Goal: Task Accomplishment & Management: Complete application form

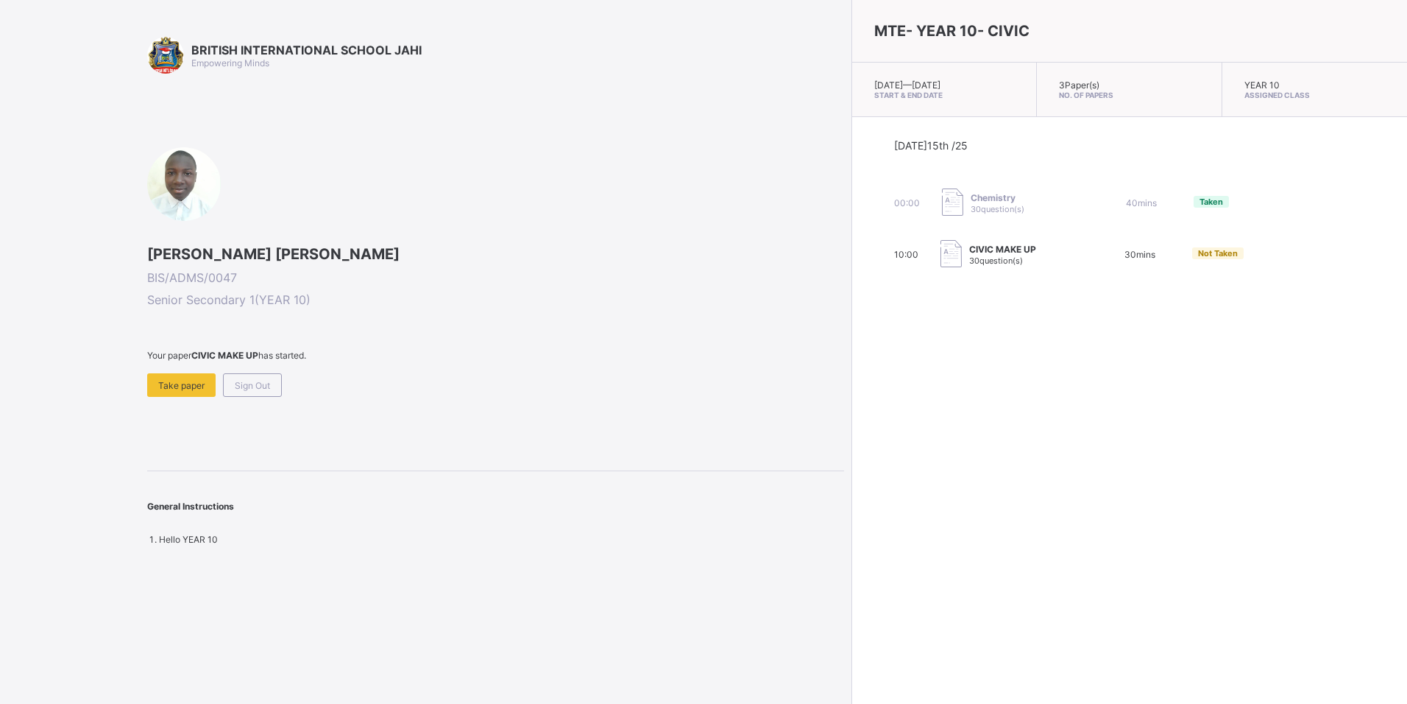
click at [942, 198] on div "Chemistry 30 question(s)" at bounding box center [1015, 202] width 147 height 29
click at [241, 385] on span "Sign Out" at bounding box center [252, 385] width 35 height 11
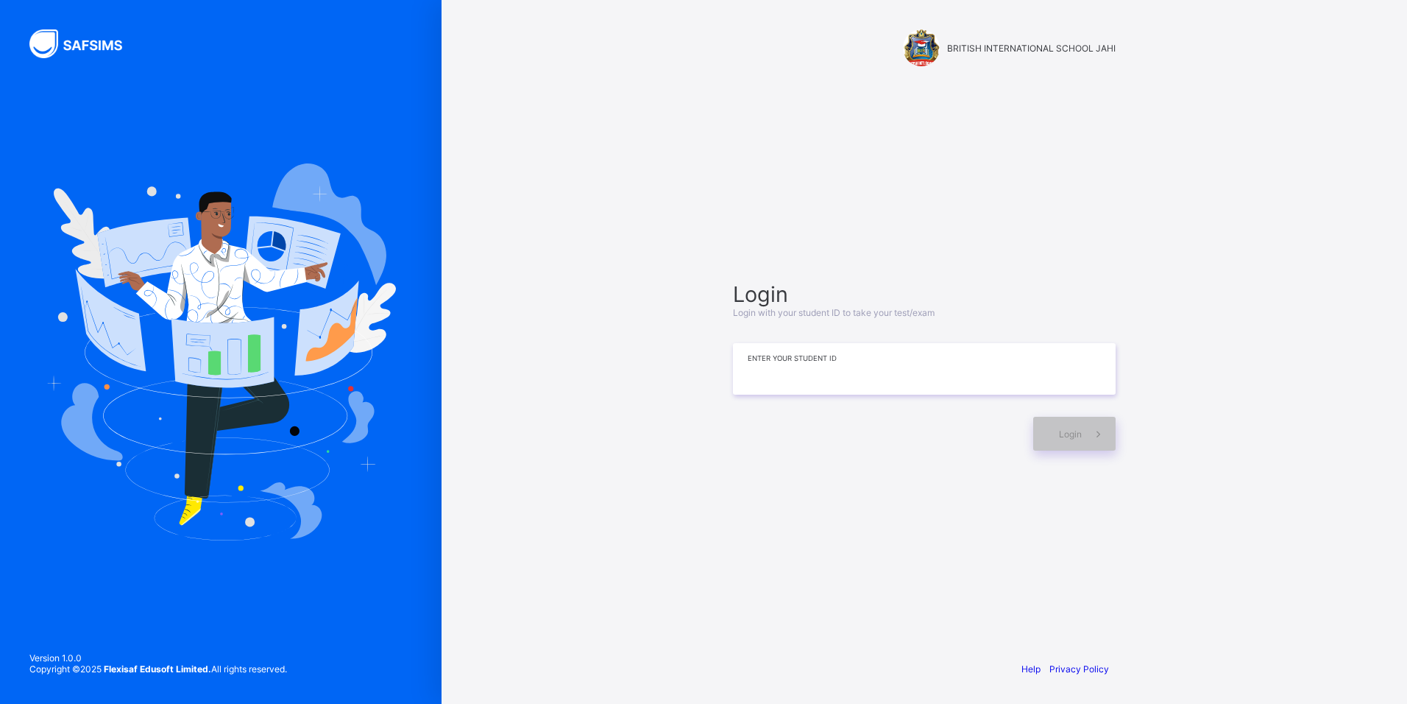
click at [957, 389] on input at bounding box center [924, 369] width 383 height 52
type input "**********"
click at [1079, 431] on span "Login" at bounding box center [1070, 433] width 23 height 11
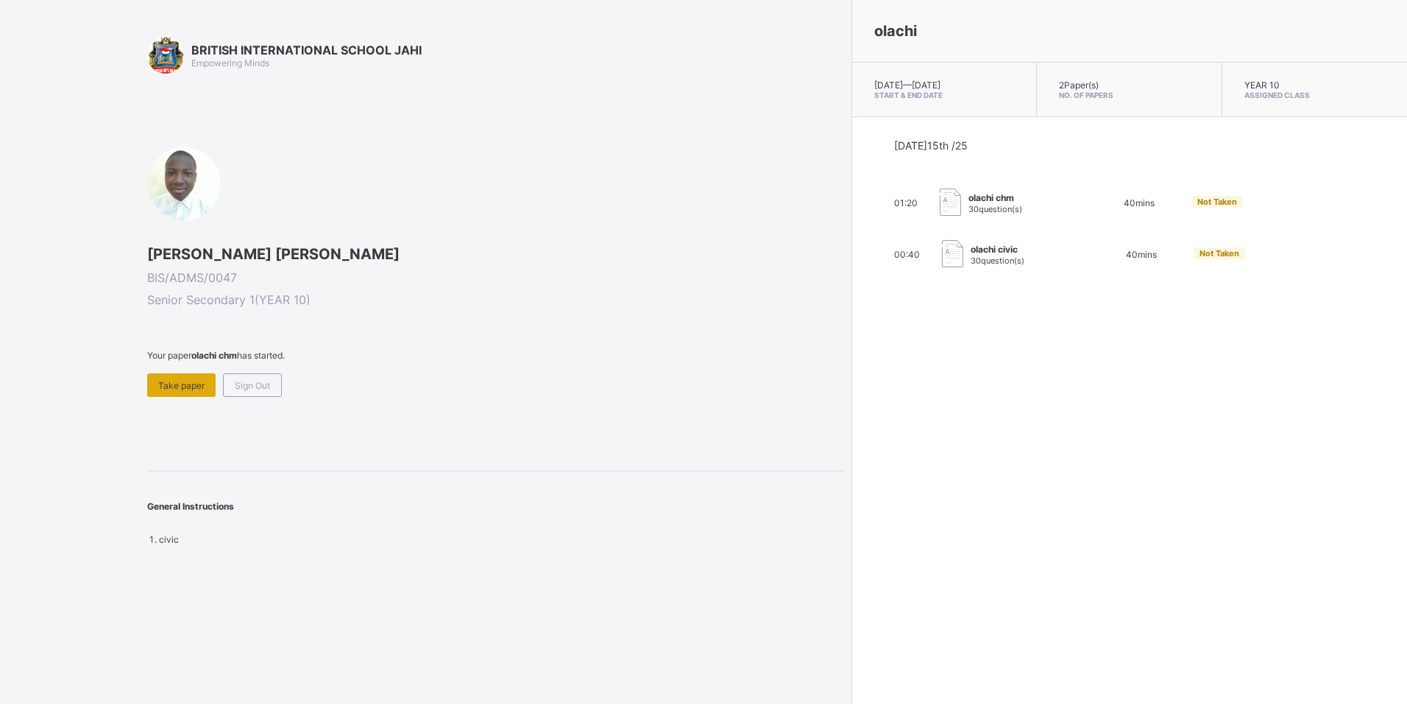
click at [171, 390] on span "Take paper" at bounding box center [181, 385] width 46 height 11
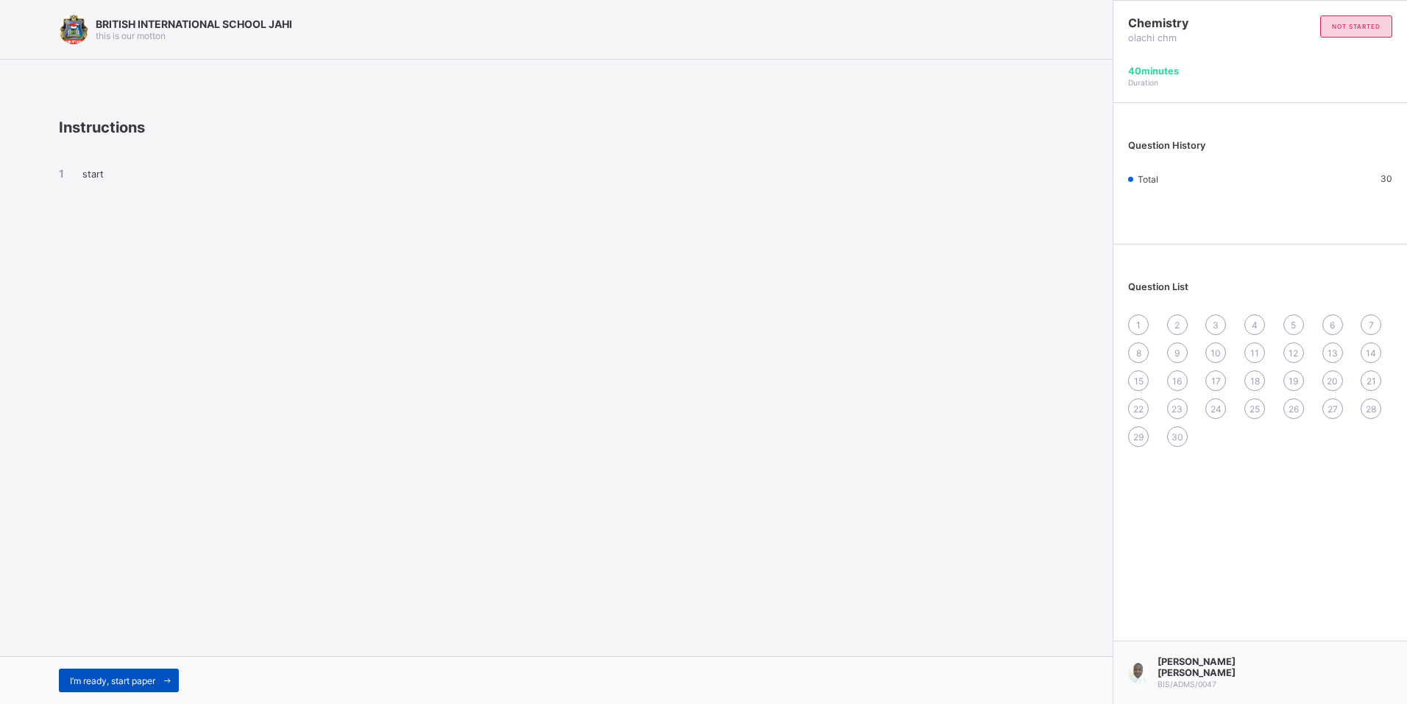
click at [139, 684] on span "I’m ready, start paper" at bounding box center [112, 680] width 85 height 11
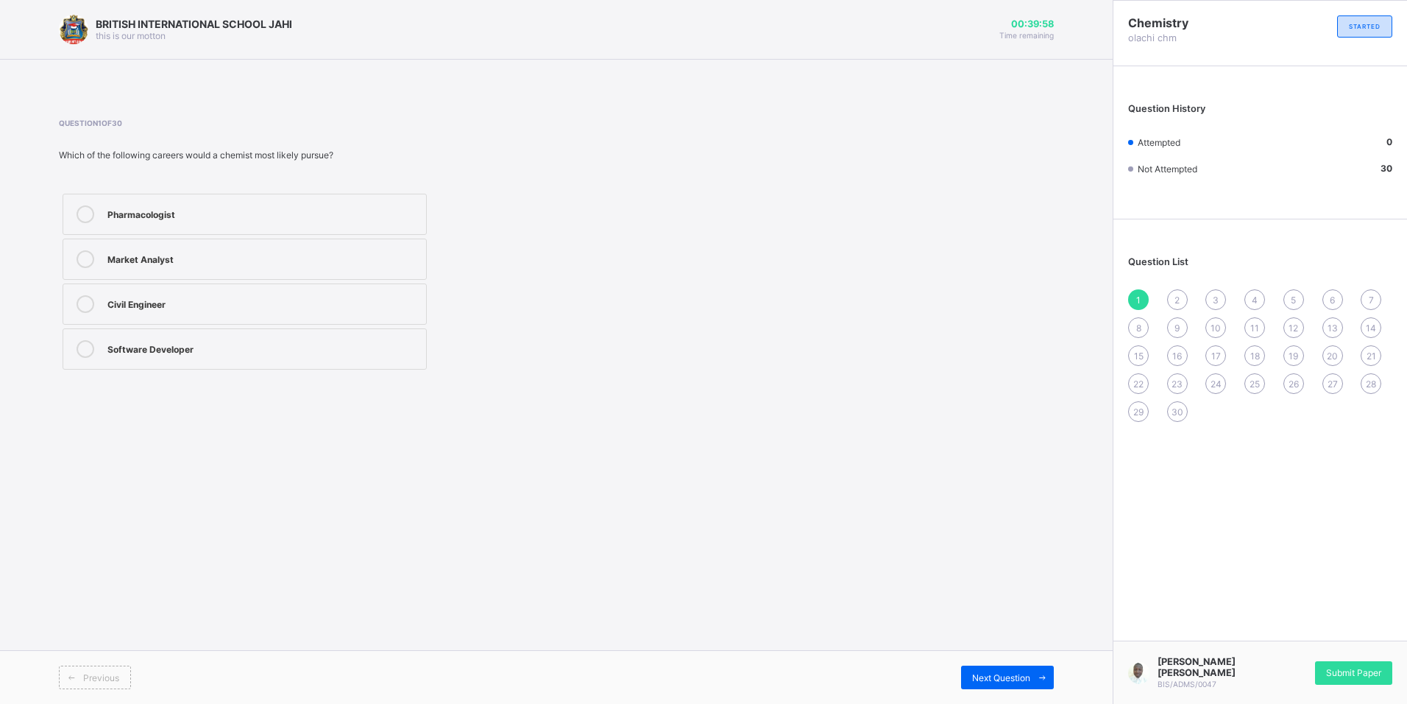
click at [1143, 297] on div "1" at bounding box center [1138, 299] width 21 height 21
click at [153, 222] on div "Pharmacologist" at bounding box center [262, 214] width 311 height 18
click at [1358, 684] on div "Submit Paper" at bounding box center [1353, 673] width 77 height 24
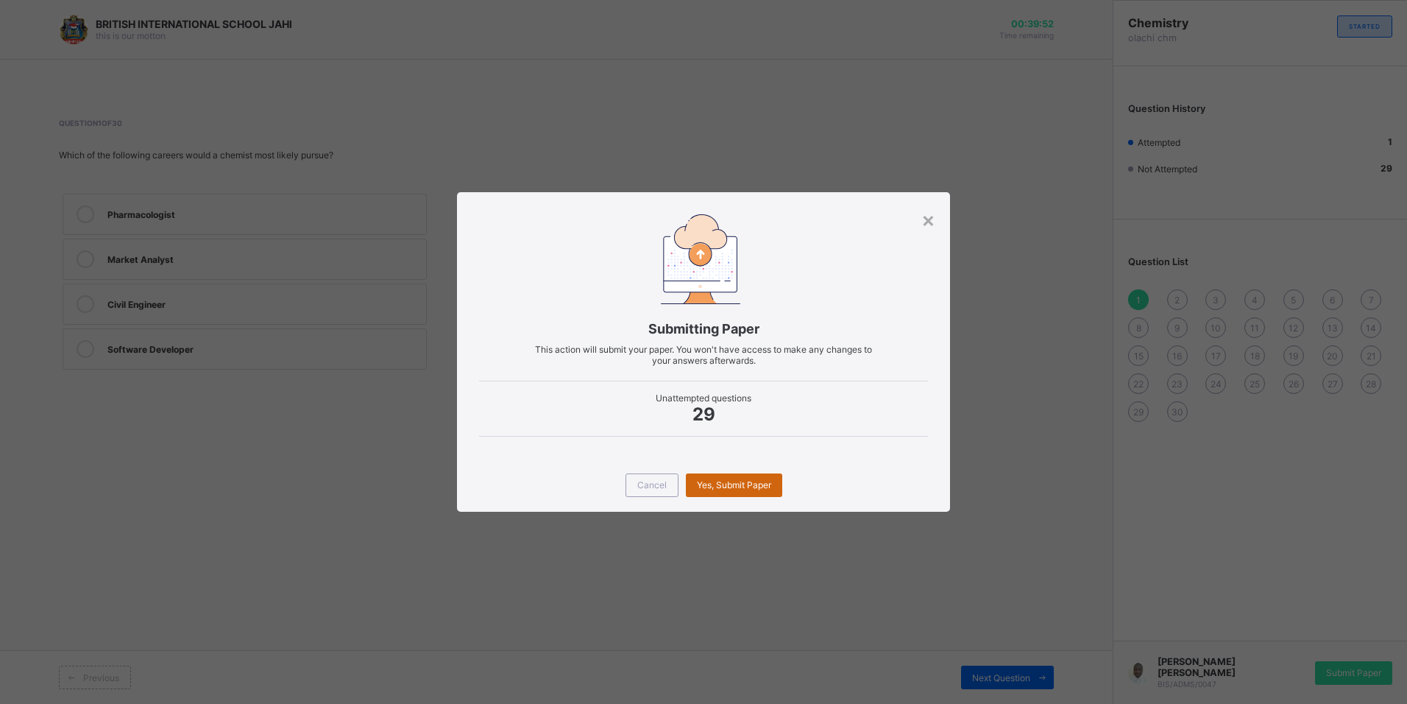
click at [703, 492] on div "Yes, Submit Paper" at bounding box center [734, 485] width 96 height 24
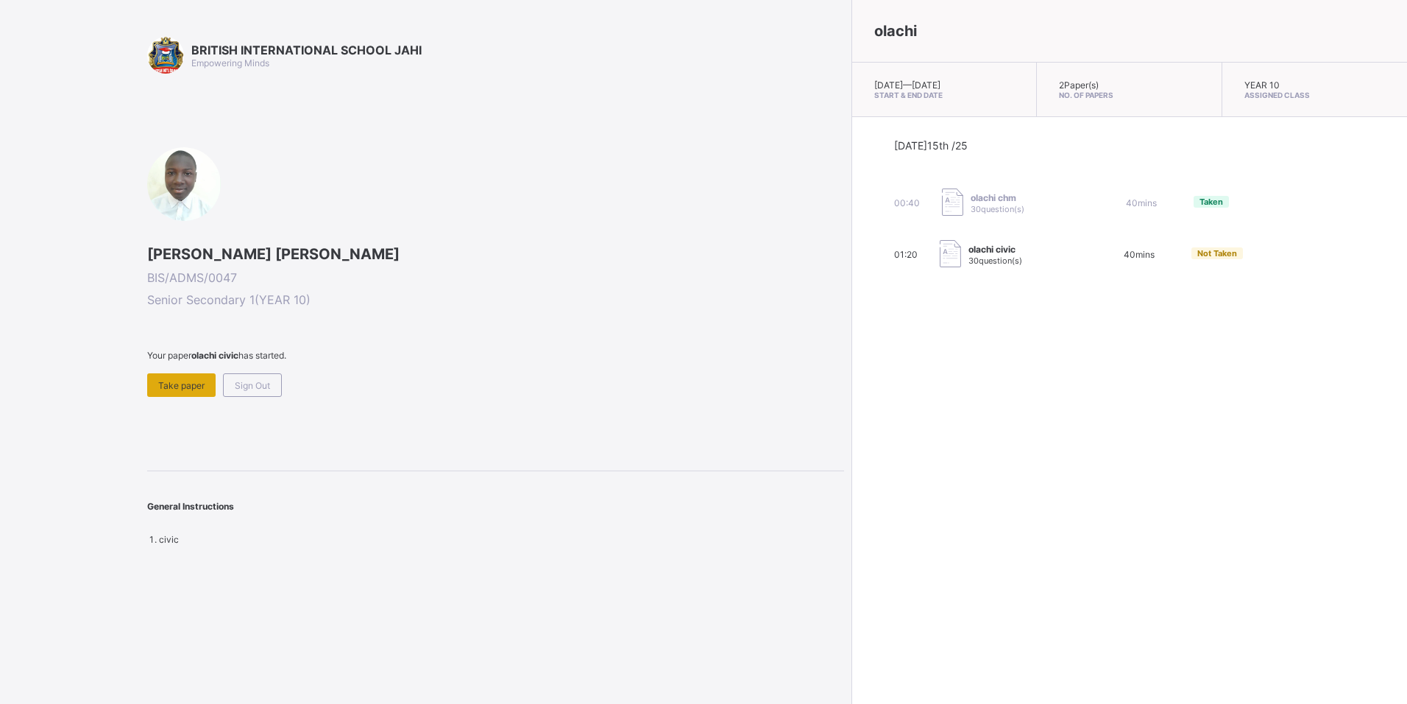
click at [189, 380] on span "Take paper" at bounding box center [181, 385] width 46 height 11
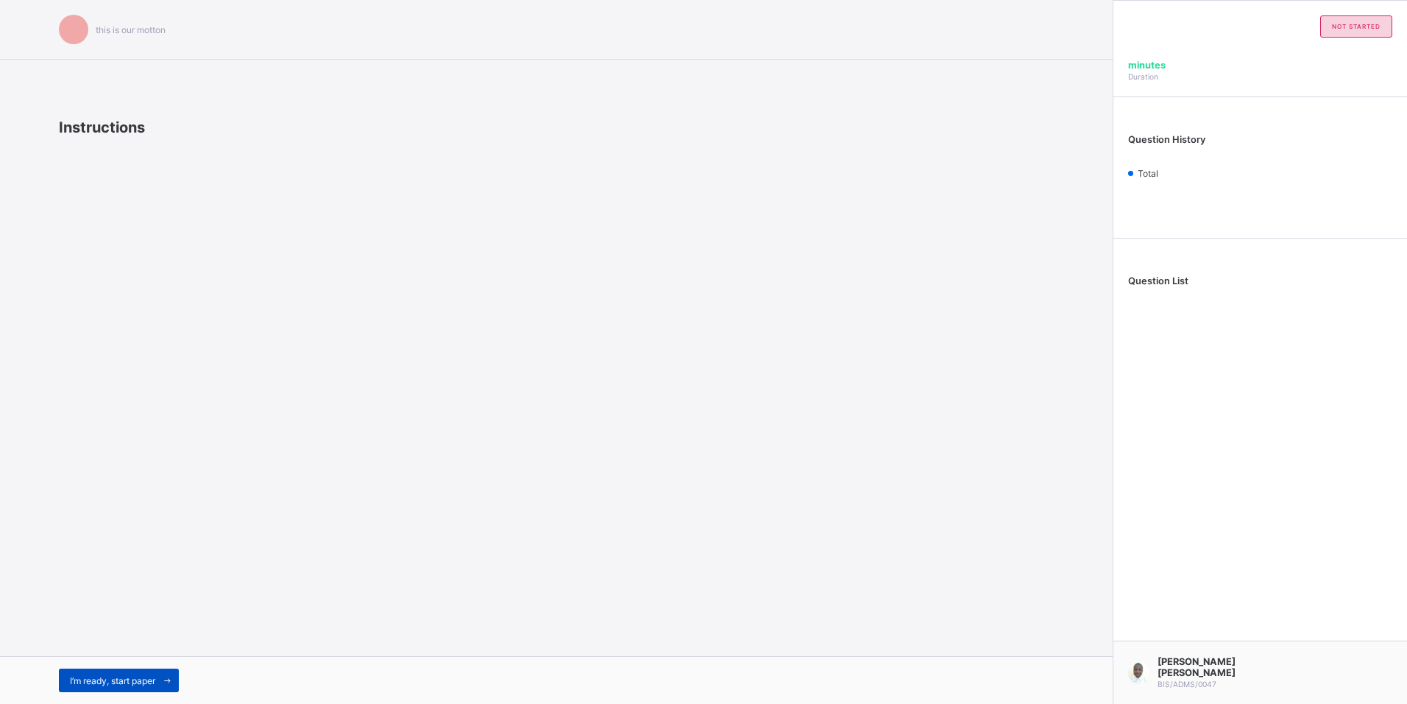
click at [105, 679] on span "I’m ready, start paper" at bounding box center [112, 680] width 85 height 11
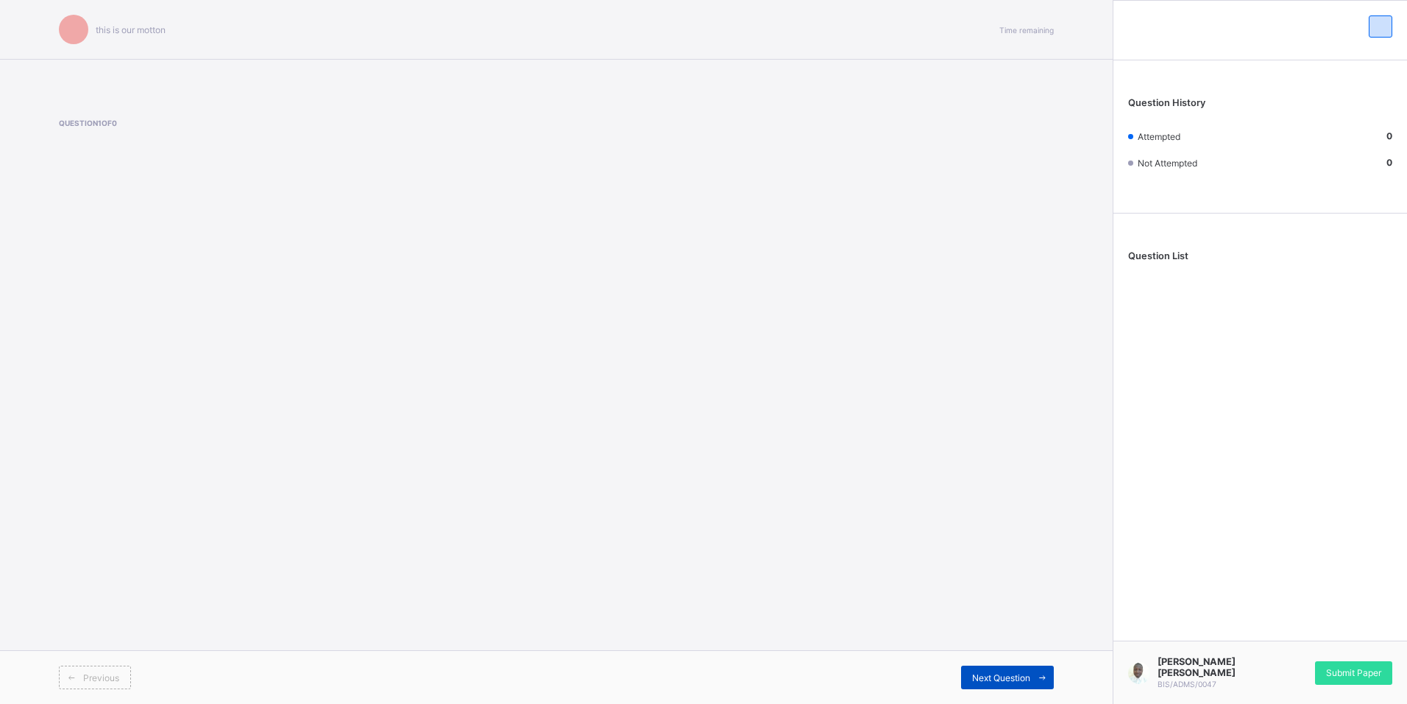
click at [1018, 670] on div "Next Question" at bounding box center [1007, 677] width 93 height 24
click at [1018, 673] on span "Next Question" at bounding box center [1001, 677] width 58 height 11
click at [112, 677] on span "Previous" at bounding box center [101, 677] width 36 height 11
click at [654, 572] on div "this is our motton Time remaining Question 1 of 0 Previous Next Question" at bounding box center [556, 352] width 1113 height 704
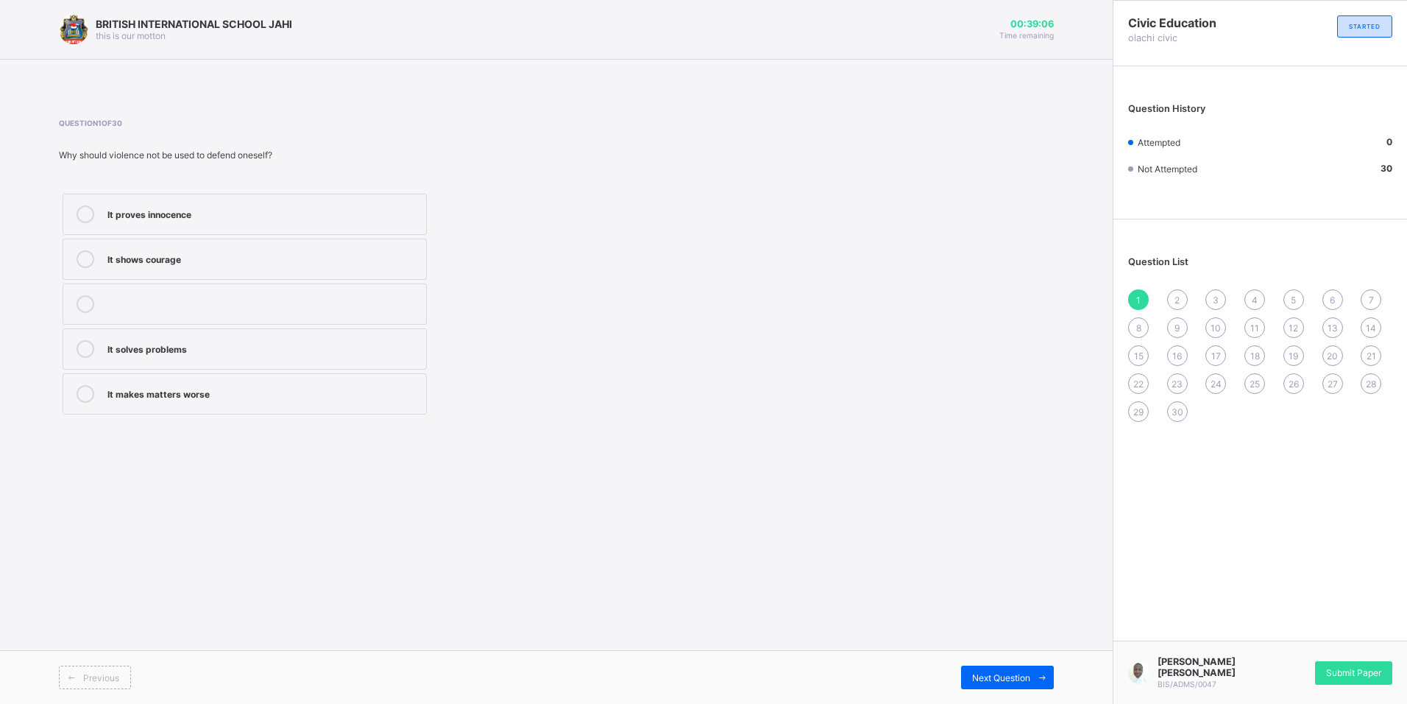
click at [275, 398] on div "It makes matters worse" at bounding box center [262, 392] width 311 height 15
click at [1026, 676] on span "Next Question" at bounding box center [1001, 677] width 58 height 11
click at [188, 310] on div "Teacher or principal" at bounding box center [262, 304] width 311 height 18
click at [991, 674] on span "Next Question" at bounding box center [1001, 677] width 58 height 11
click at [178, 196] on label "Staying calm" at bounding box center [245, 214] width 364 height 41
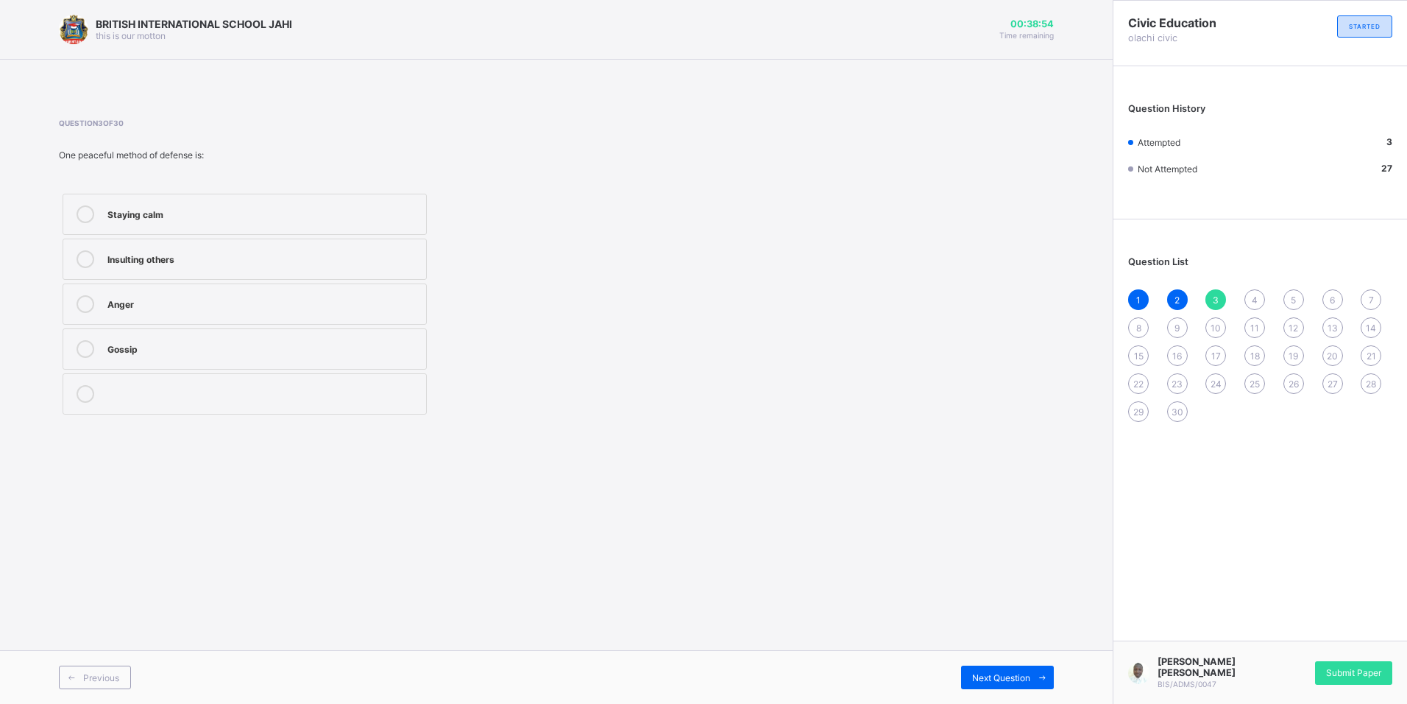
click at [1013, 693] on div "Previous Next Question" at bounding box center [556, 677] width 1113 height 54
click at [981, 680] on span "Next Question" at bounding box center [1001, 677] width 58 height 11
click at [247, 211] on div "Explaining with evidence" at bounding box center [262, 212] width 311 height 15
click at [1022, 675] on span "Next Question" at bounding box center [1001, 677] width 58 height 11
click at [235, 321] on label "Equality" at bounding box center [245, 303] width 364 height 41
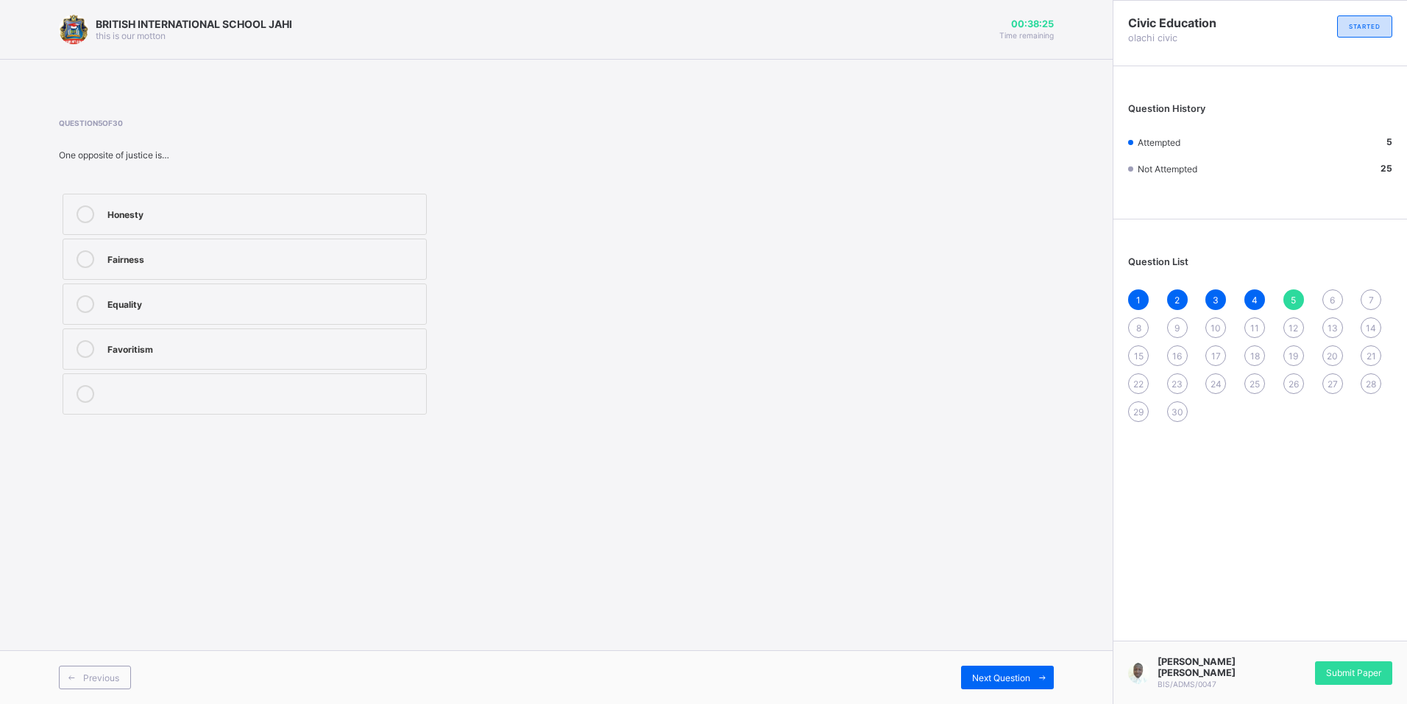
drag, startPoint x: 1013, startPoint y: 679, endPoint x: 1010, endPoint y: 663, distance: 15.7
click at [1010, 663] on div "Previous Next Question" at bounding box center [556, 677] width 1113 height 54
click at [1049, 668] on span at bounding box center [1042, 677] width 24 height 24
click at [249, 360] on label "It builds confidence" at bounding box center [245, 348] width 364 height 41
click at [1014, 678] on span "Next Question" at bounding box center [1001, 677] width 58 height 11
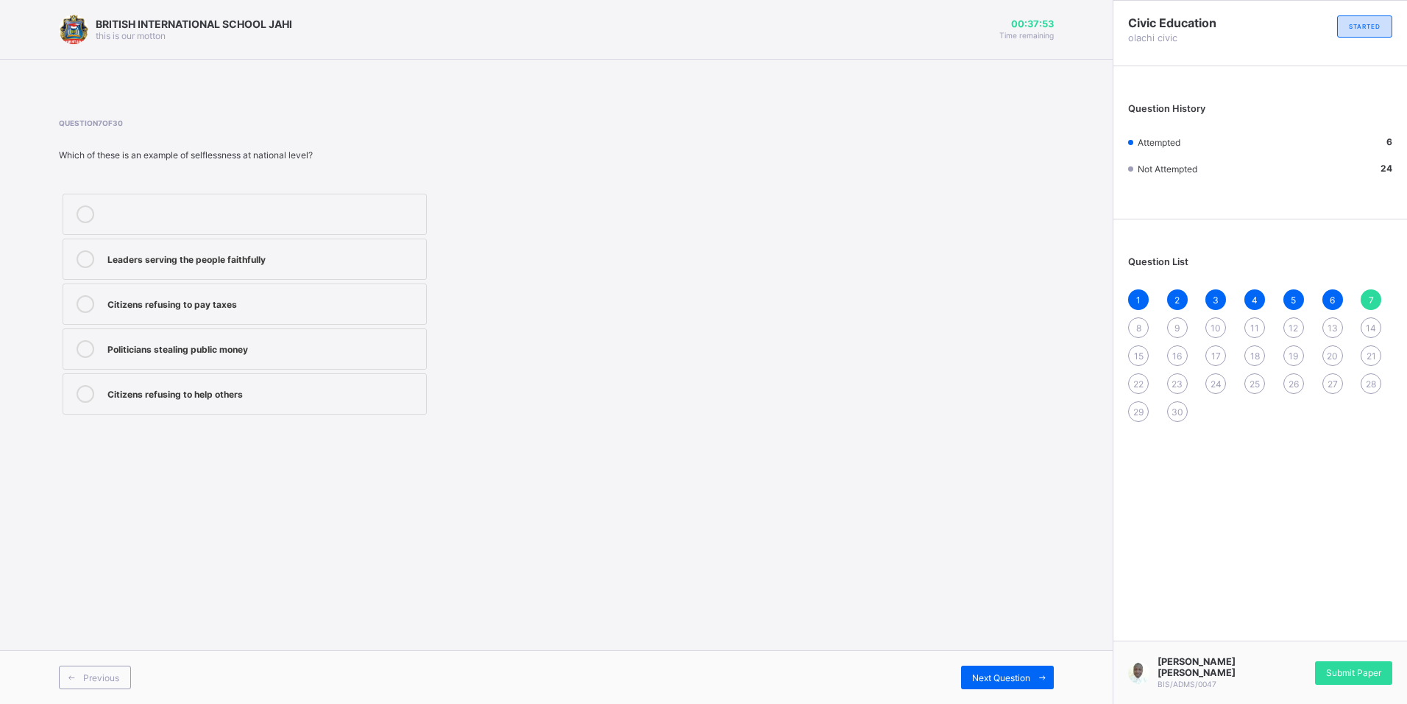
click at [308, 249] on label "Leaders serving the people faithfully" at bounding box center [245, 258] width 364 height 41
click at [1005, 681] on span "Next Question" at bounding box center [1001, 677] width 58 height 11
click at [143, 202] on label "It brings peace" at bounding box center [245, 214] width 364 height 41
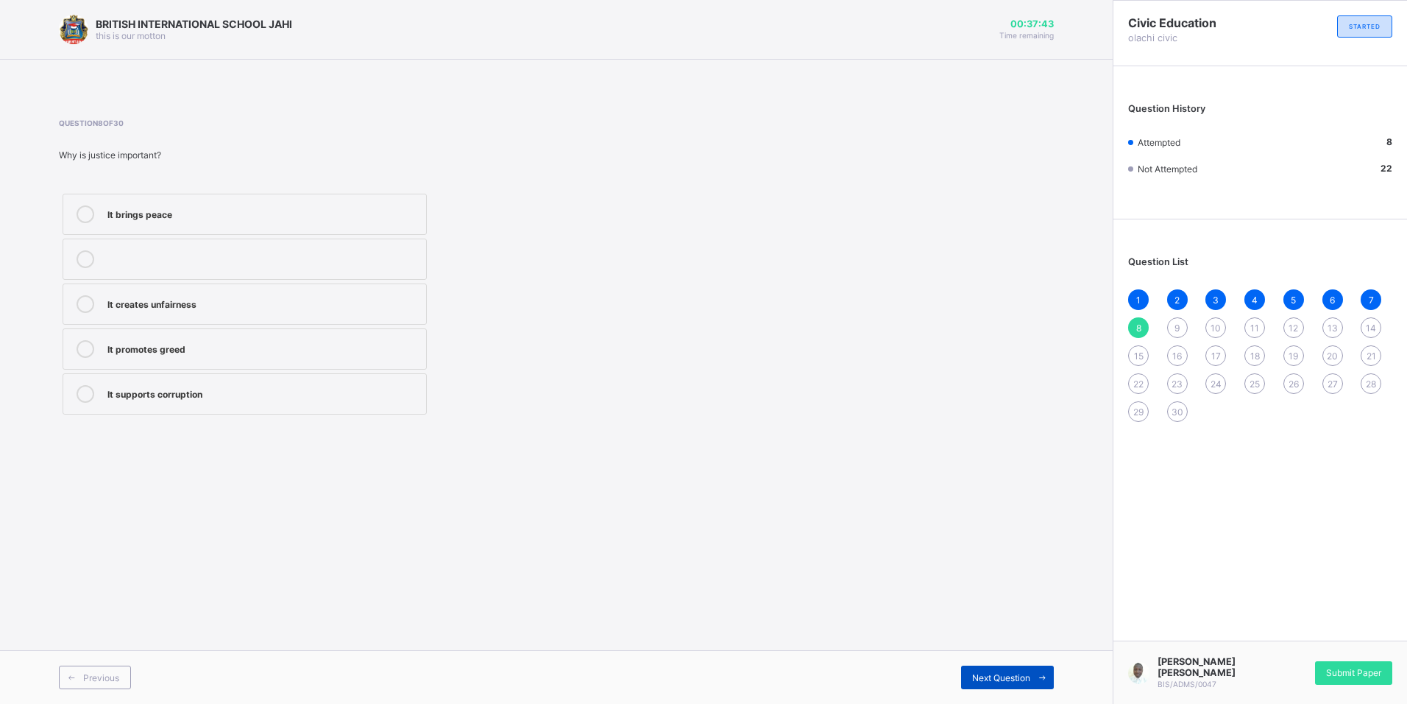
click at [1038, 674] on icon at bounding box center [1042, 678] width 11 height 10
drag, startPoint x: 272, startPoint y: 208, endPoint x: 305, endPoint y: 261, distance: 62.1
click at [272, 208] on div "Selflessness" at bounding box center [262, 212] width 311 height 15
click at [1018, 682] on span "Next Question" at bounding box center [1001, 677] width 58 height 11
click at [218, 219] on div "Fairness" at bounding box center [262, 212] width 311 height 15
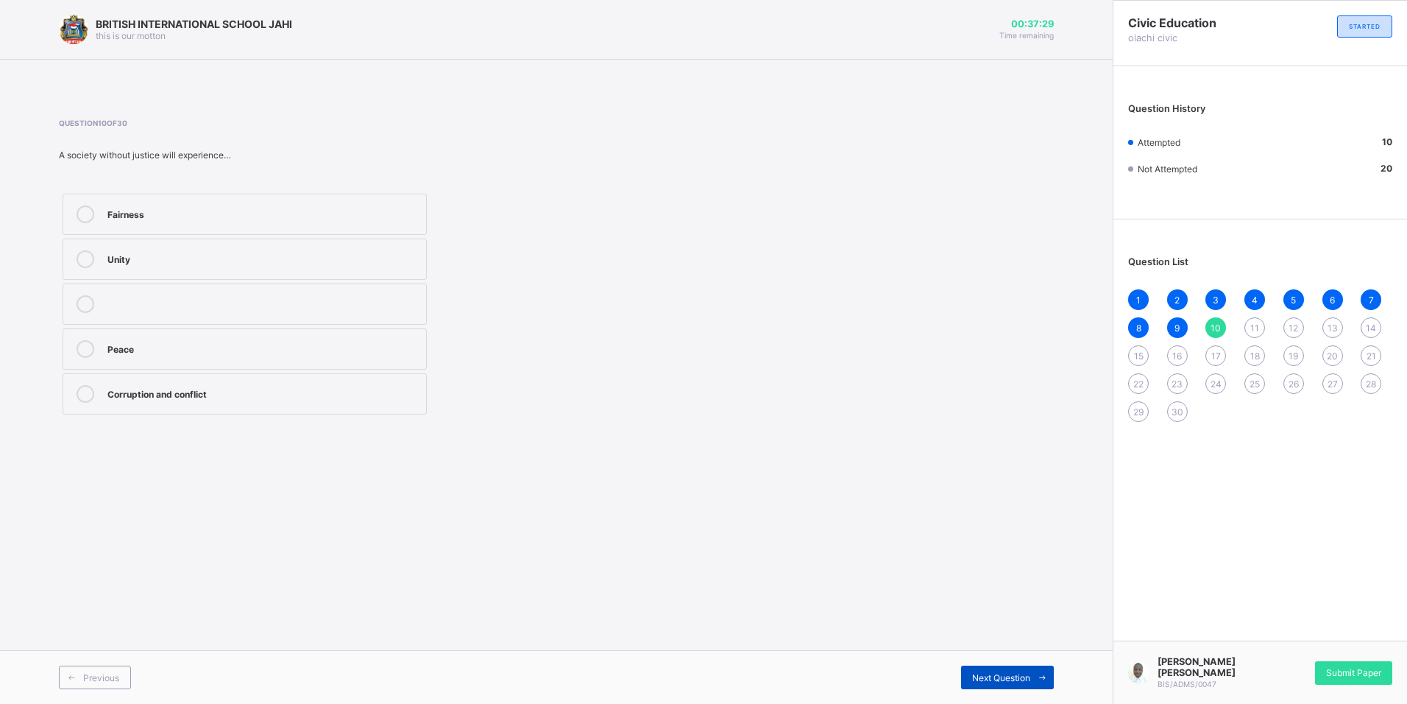
click at [974, 679] on span "Next Question" at bounding box center [1001, 677] width 58 height 11
click at [212, 406] on label "Lying to escape blame" at bounding box center [245, 393] width 364 height 41
click at [996, 673] on span "Next Question" at bounding box center [1001, 677] width 58 height 11
click at [169, 296] on div "Selfishness" at bounding box center [262, 302] width 311 height 15
click at [1017, 679] on span "Next Question" at bounding box center [1001, 677] width 58 height 11
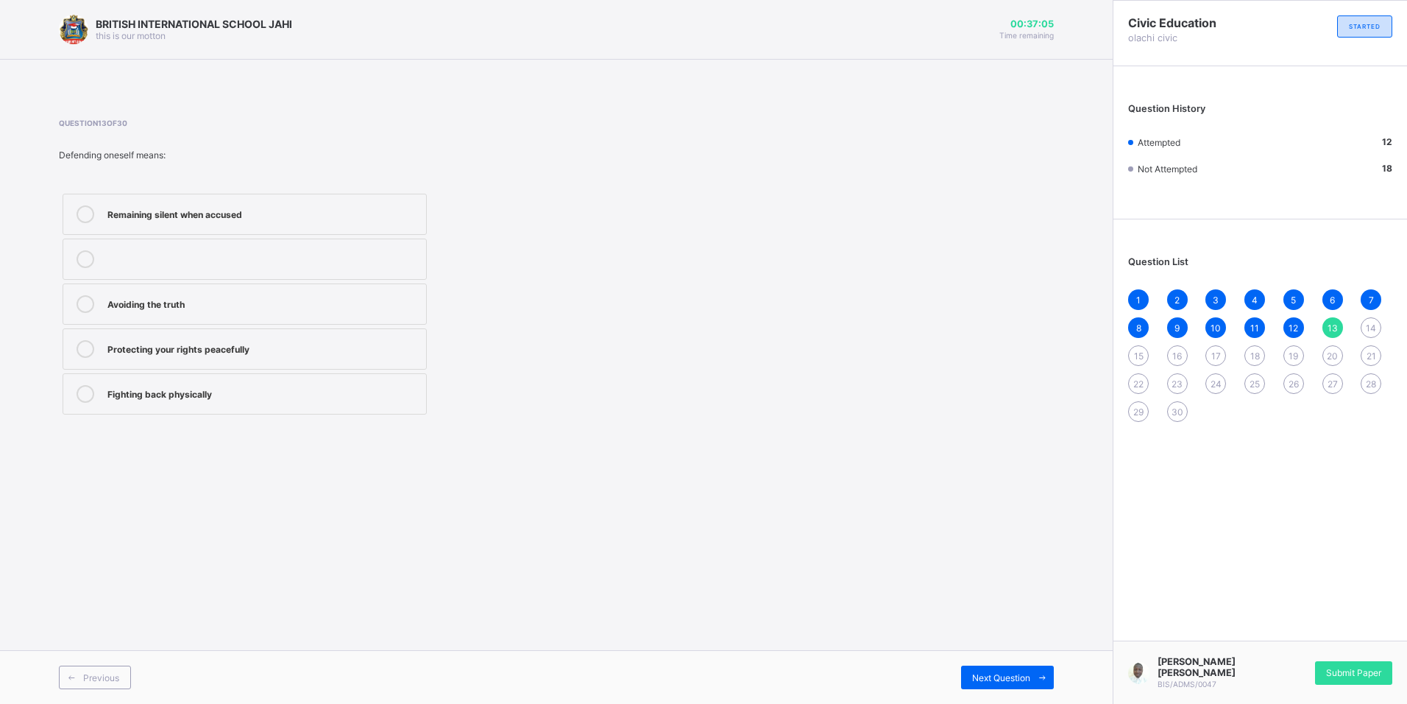
click at [253, 355] on div "Protecting your rights peacefully" at bounding box center [262, 349] width 311 height 18
click at [997, 667] on div "Next Question" at bounding box center [1007, 677] width 93 height 24
click at [184, 261] on div "Equality" at bounding box center [262, 257] width 311 height 15
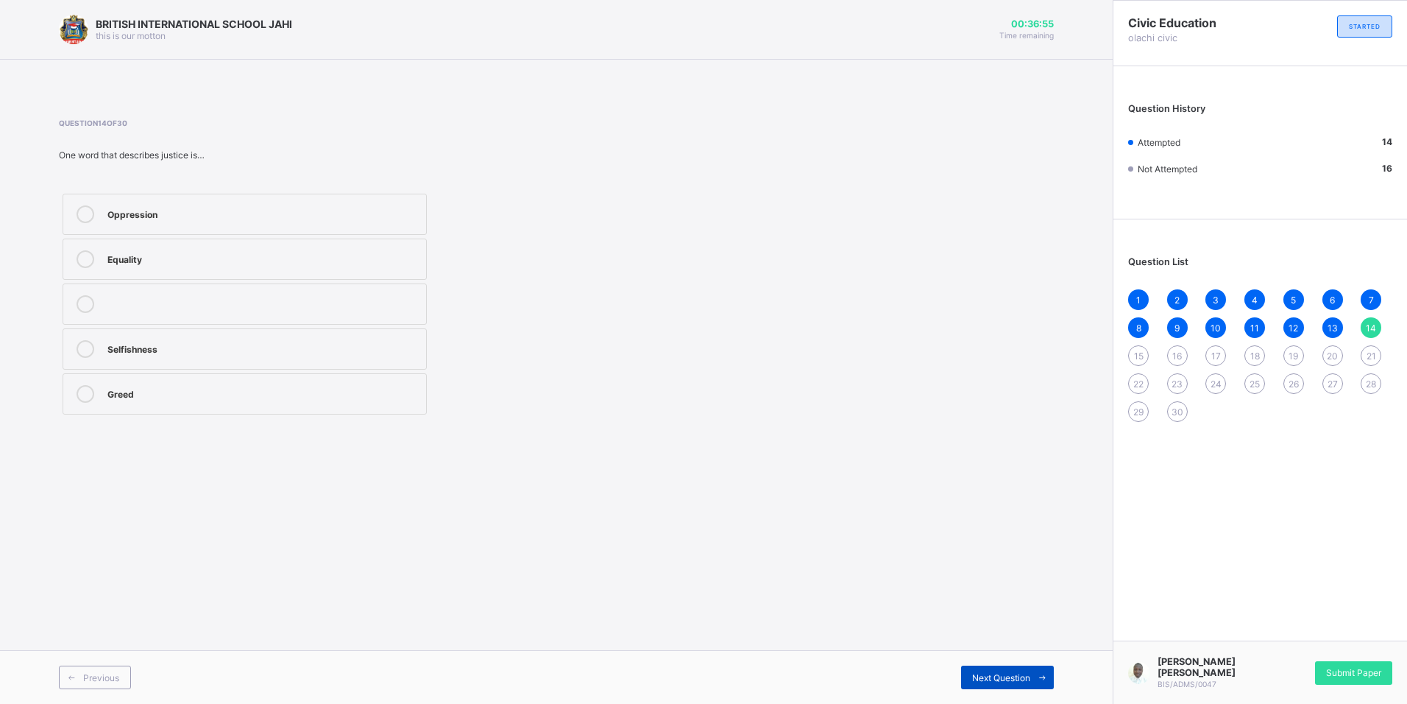
click at [1006, 679] on span "Next Question" at bounding box center [1001, 677] width 58 height 11
click at [216, 205] on div "Fairness in judgment" at bounding box center [262, 212] width 311 height 15
click at [1006, 682] on span "Next Question" at bounding box center [1001, 677] width 58 height 11
drag, startPoint x: 263, startPoint y: 355, endPoint x: 372, endPoint y: 371, distance: 109.4
click at [263, 355] on div "Prove innocence" at bounding box center [262, 349] width 311 height 18
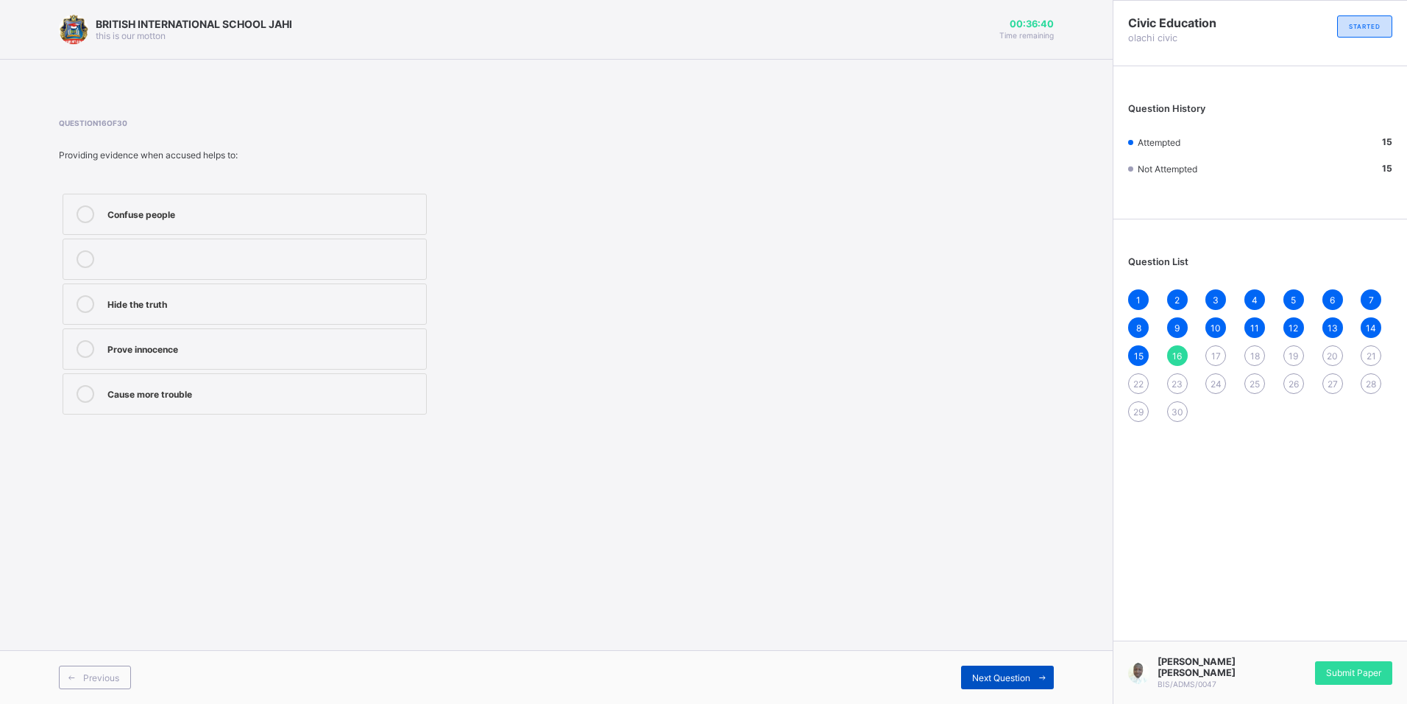
click at [1016, 668] on div "Next Question" at bounding box center [1007, 677] width 93 height 24
click at [249, 297] on div "Sacrifice for others" at bounding box center [262, 302] width 311 height 15
click at [1018, 676] on span "Next Question" at bounding box center [1001, 677] width 58 height 11
click at [209, 298] on div "Courage and truth" at bounding box center [262, 302] width 311 height 15
click at [1039, 670] on span at bounding box center [1042, 677] width 24 height 24
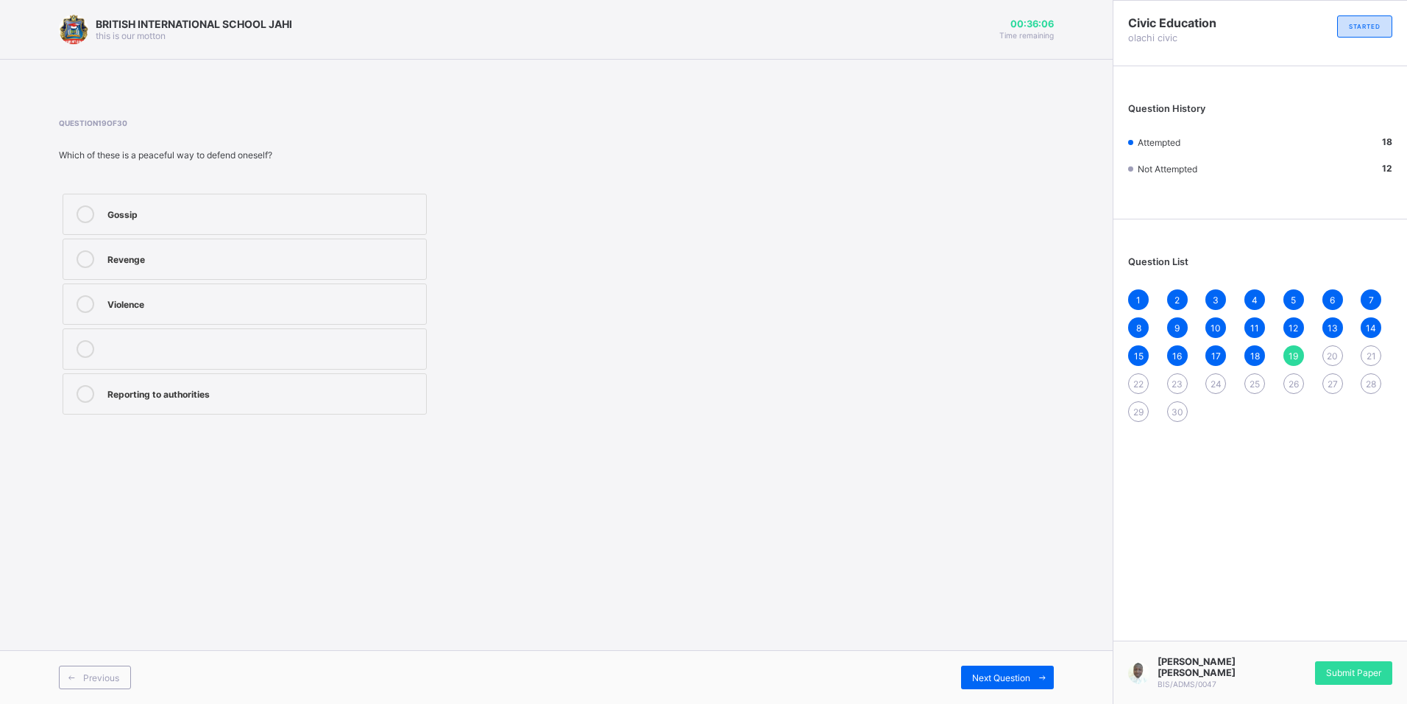
click at [160, 395] on div "Reporting to authorities" at bounding box center [262, 392] width 311 height 15
click at [1042, 676] on icon at bounding box center [1042, 678] width 11 height 10
click at [1293, 345] on div "19" at bounding box center [1293, 355] width 21 height 21
click at [318, 406] on label "Reporting to authorities" at bounding box center [245, 393] width 364 height 41
click at [1334, 355] on span "20" at bounding box center [1332, 355] width 11 height 11
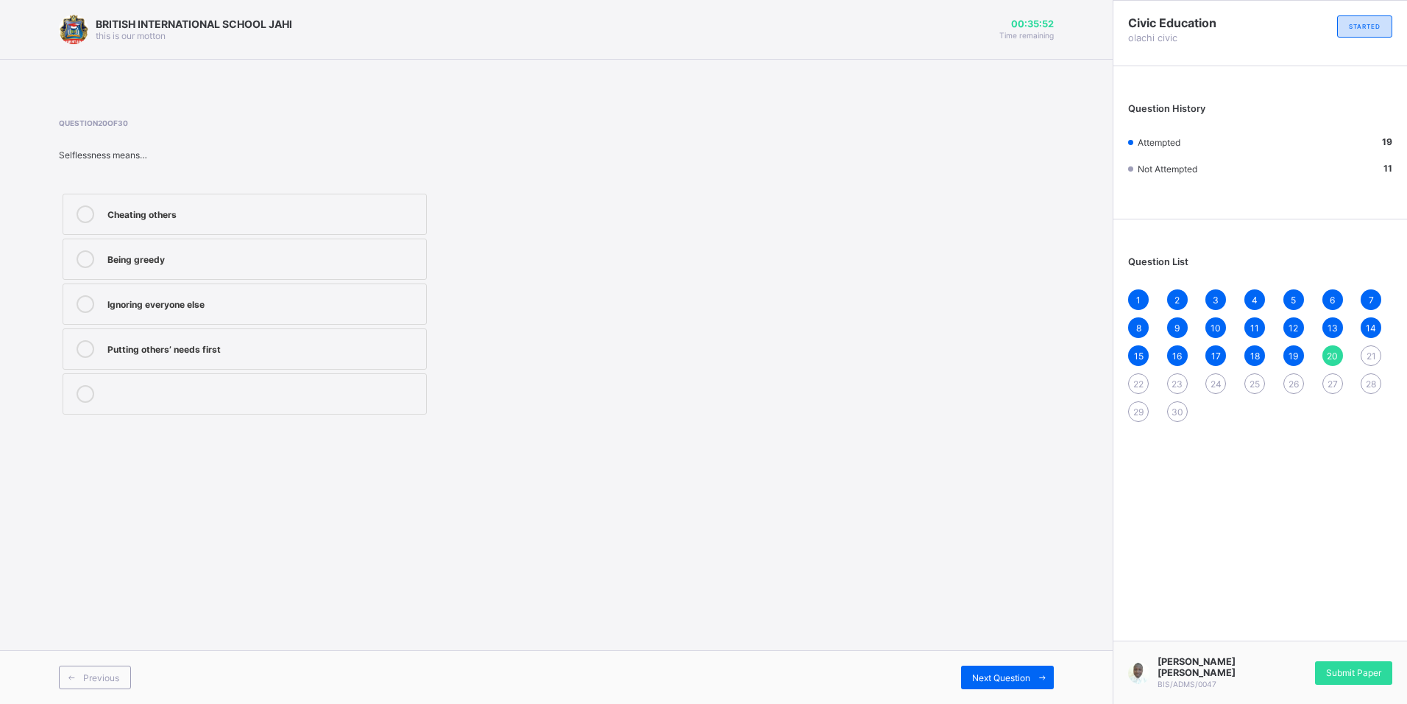
drag, startPoint x: 250, startPoint y: 358, endPoint x: 300, endPoint y: 354, distance: 49.4
click at [252, 358] on label "Putting others’ needs first" at bounding box center [245, 348] width 364 height 41
click at [988, 670] on div "Next Question" at bounding box center [1007, 677] width 93 height 24
click at [269, 388] on div "Support selfishness" at bounding box center [262, 392] width 311 height 15
click at [260, 308] on div "Promote fairness and sacrifice" at bounding box center [262, 302] width 311 height 15
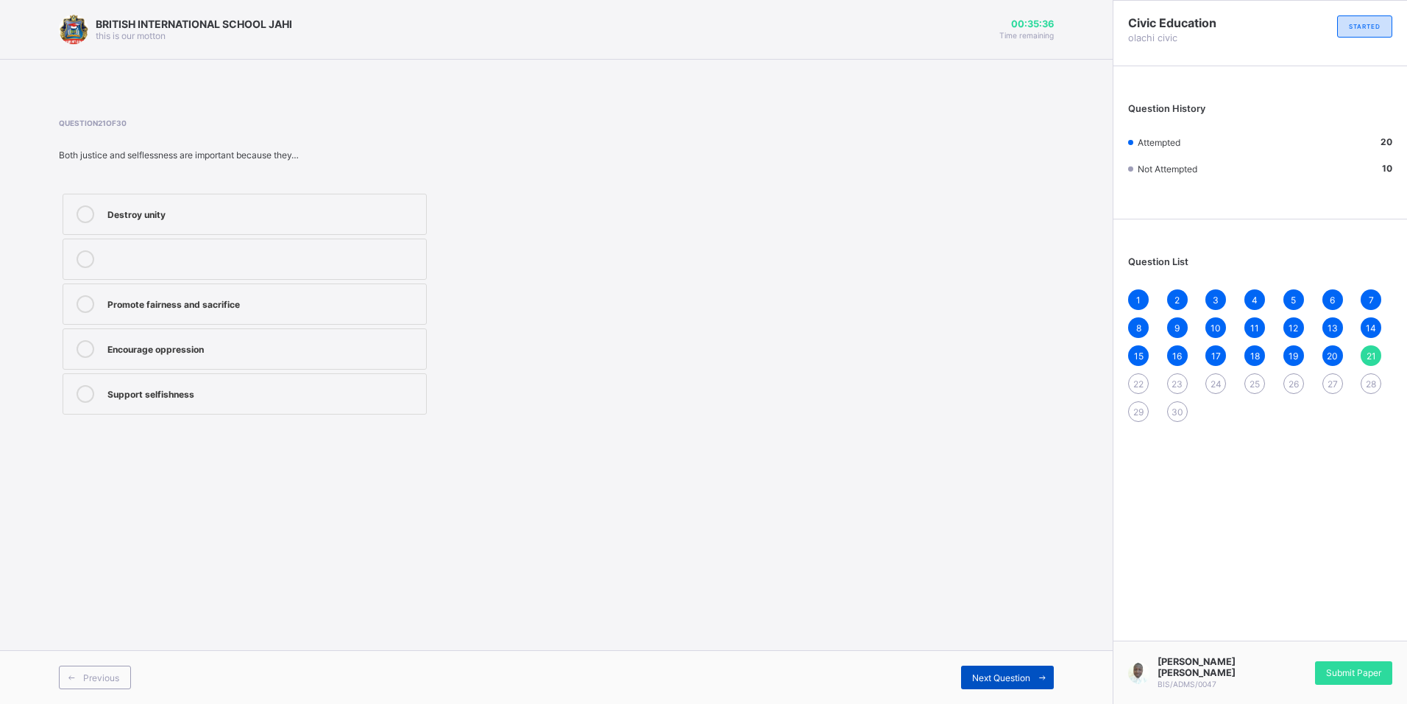
click at [1014, 681] on span "Next Question" at bounding box center [1001, 677] width 58 height 11
drag, startPoint x: 226, startPoint y: 220, endPoint x: 216, endPoint y: 224, distance: 10.5
click at [226, 219] on div "A leader favoring only his relatives" at bounding box center [262, 214] width 311 height 18
click at [996, 676] on span "Next Question" at bounding box center [1001, 677] width 58 height 11
click at [248, 385] on div "Defending with truth" at bounding box center [262, 392] width 311 height 15
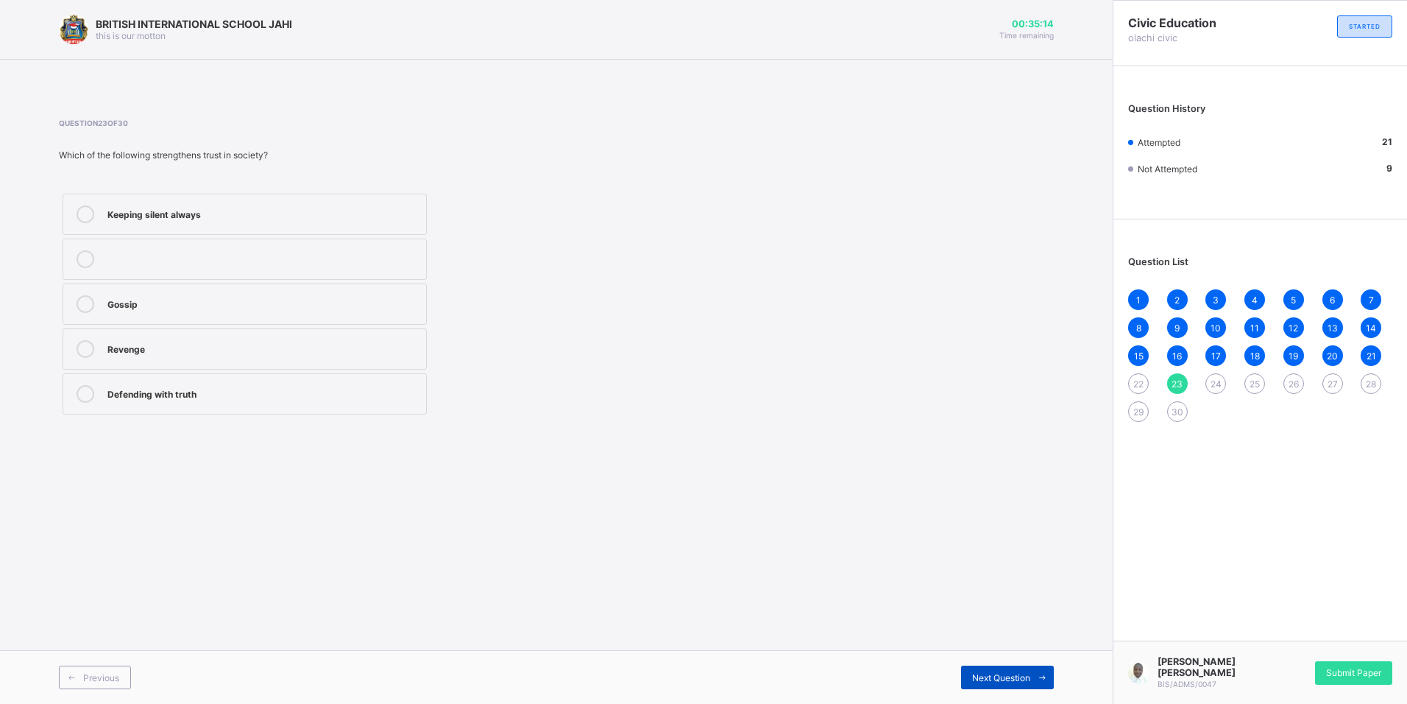
click at [999, 684] on div "Next Question" at bounding box center [1007, 677] width 93 height 24
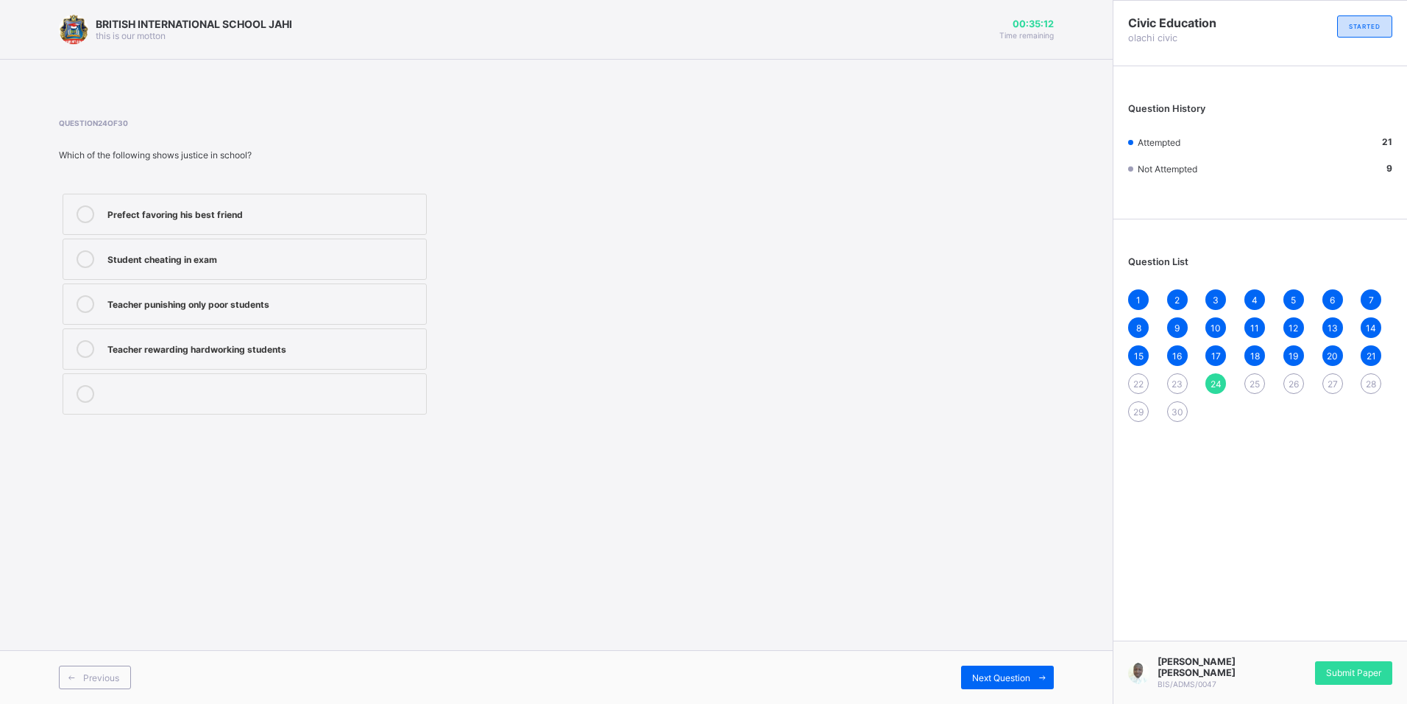
click at [1137, 378] on div "22" at bounding box center [1138, 383] width 21 height 21
click at [215, 217] on div "A leader favoring only his relatives" at bounding box center [262, 212] width 311 height 15
click at [215, 216] on div "A leader favoring only his relatives" at bounding box center [262, 212] width 311 height 15
click at [1183, 389] on span "23" at bounding box center [1177, 383] width 11 height 11
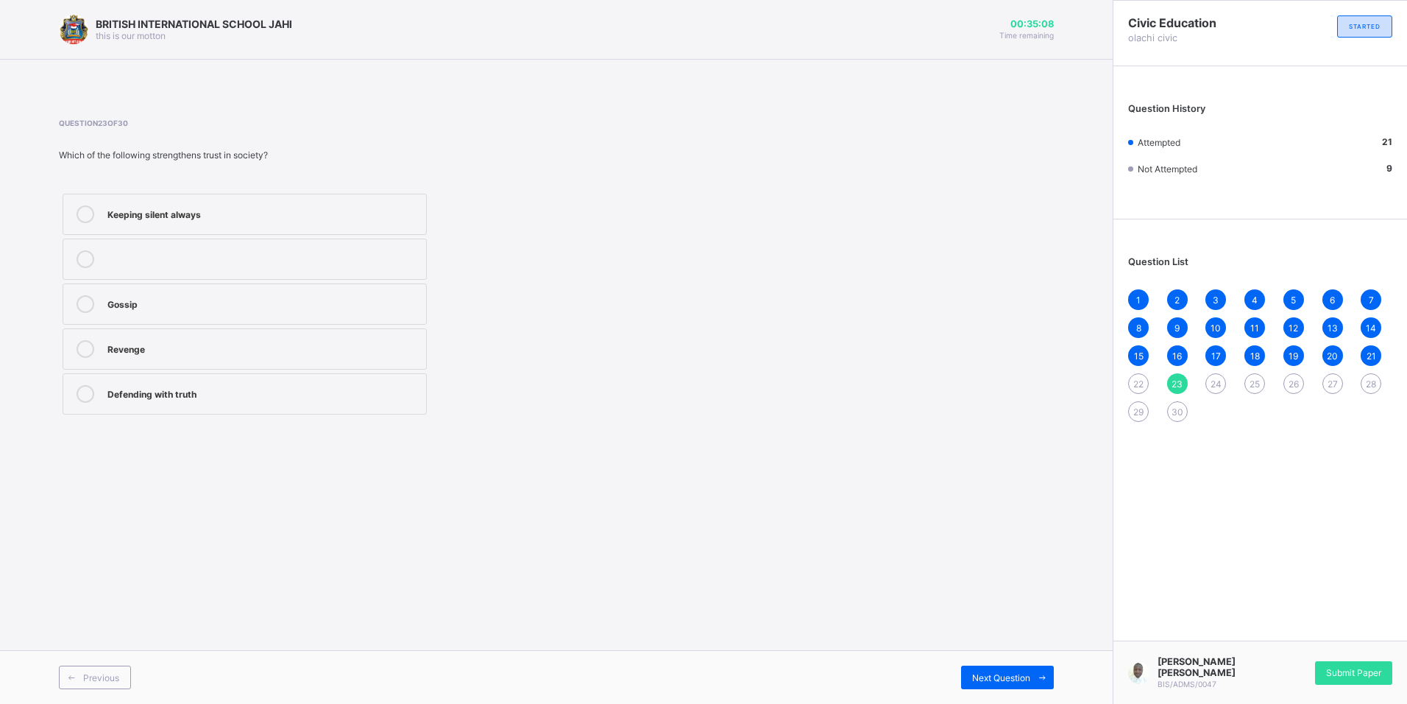
click at [1136, 378] on span "22" at bounding box center [1138, 383] width 10 height 11
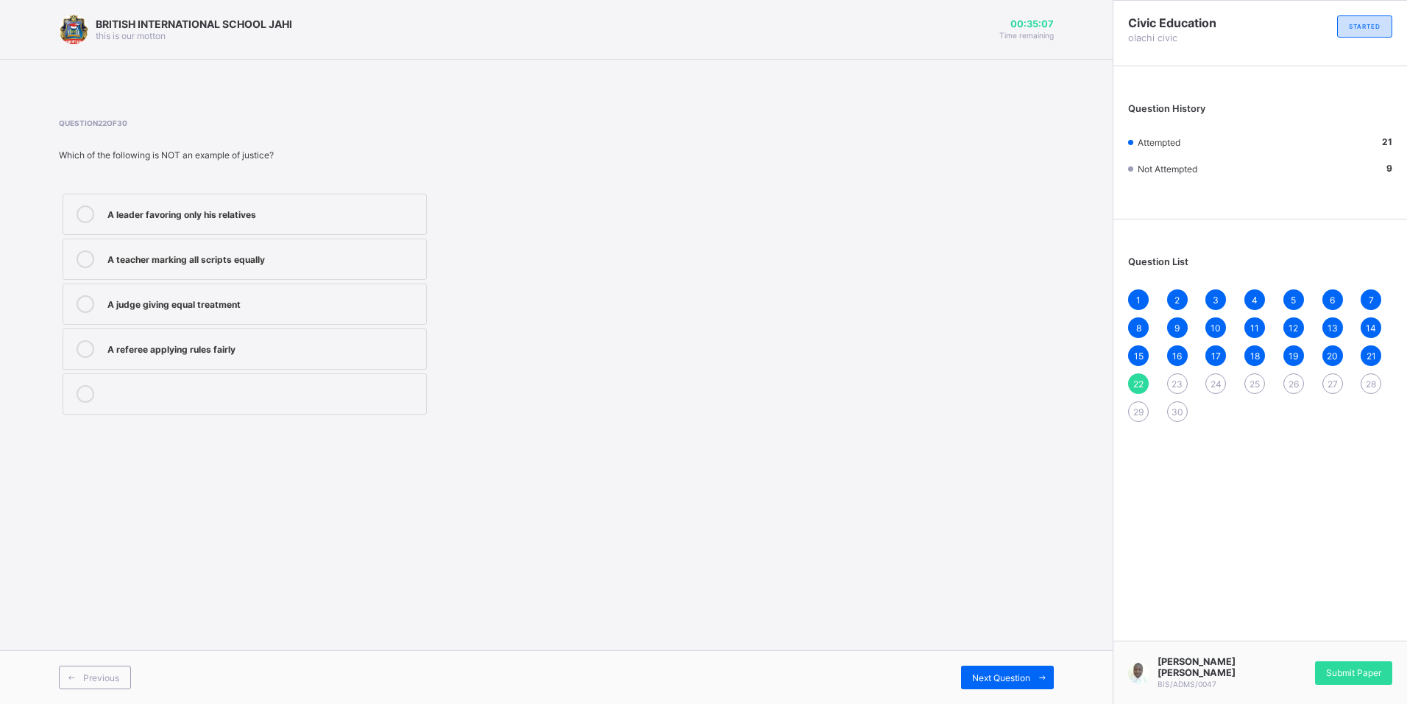
click at [151, 218] on div "A leader favoring only his relatives" at bounding box center [262, 212] width 311 height 15
click at [1181, 387] on span "23" at bounding box center [1177, 383] width 11 height 11
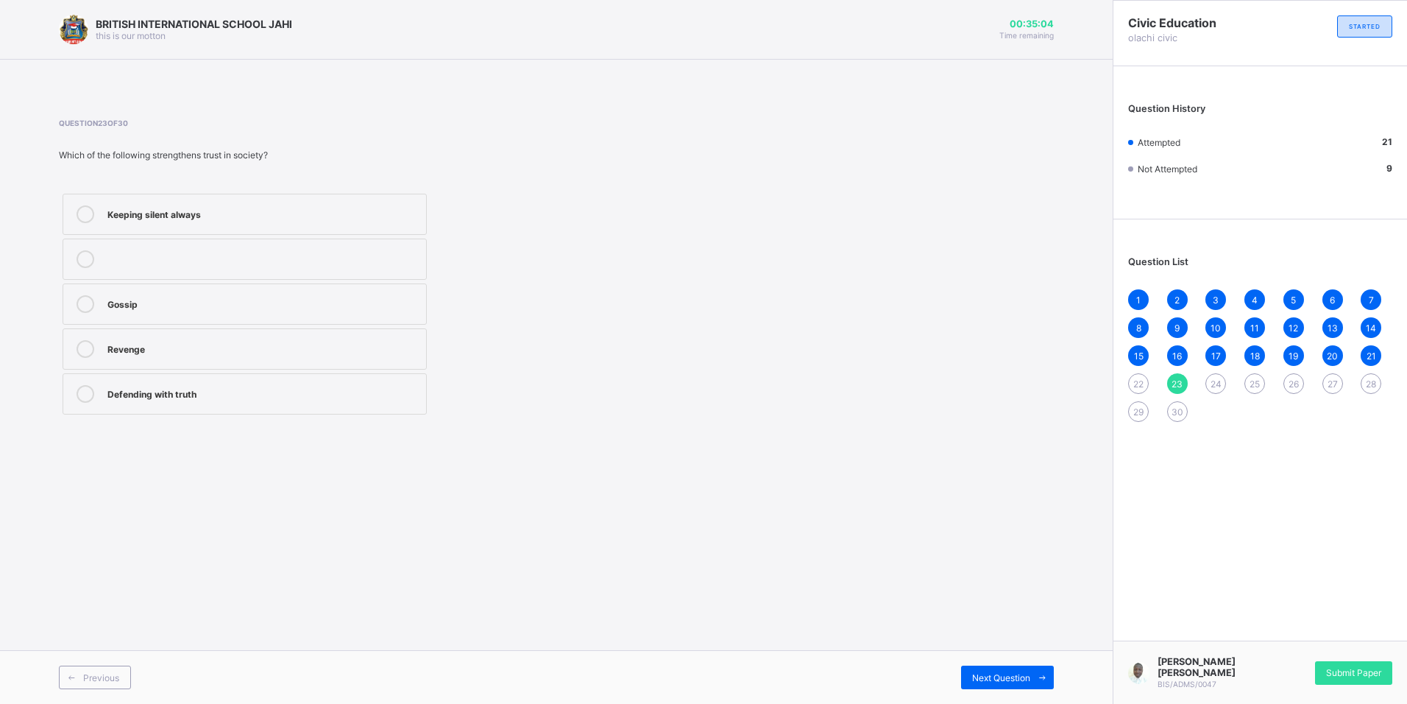
drag, startPoint x: 1147, startPoint y: 387, endPoint x: 1144, endPoint y: 380, distance: 7.6
click at [1144, 381] on div "22" at bounding box center [1138, 383] width 21 height 21
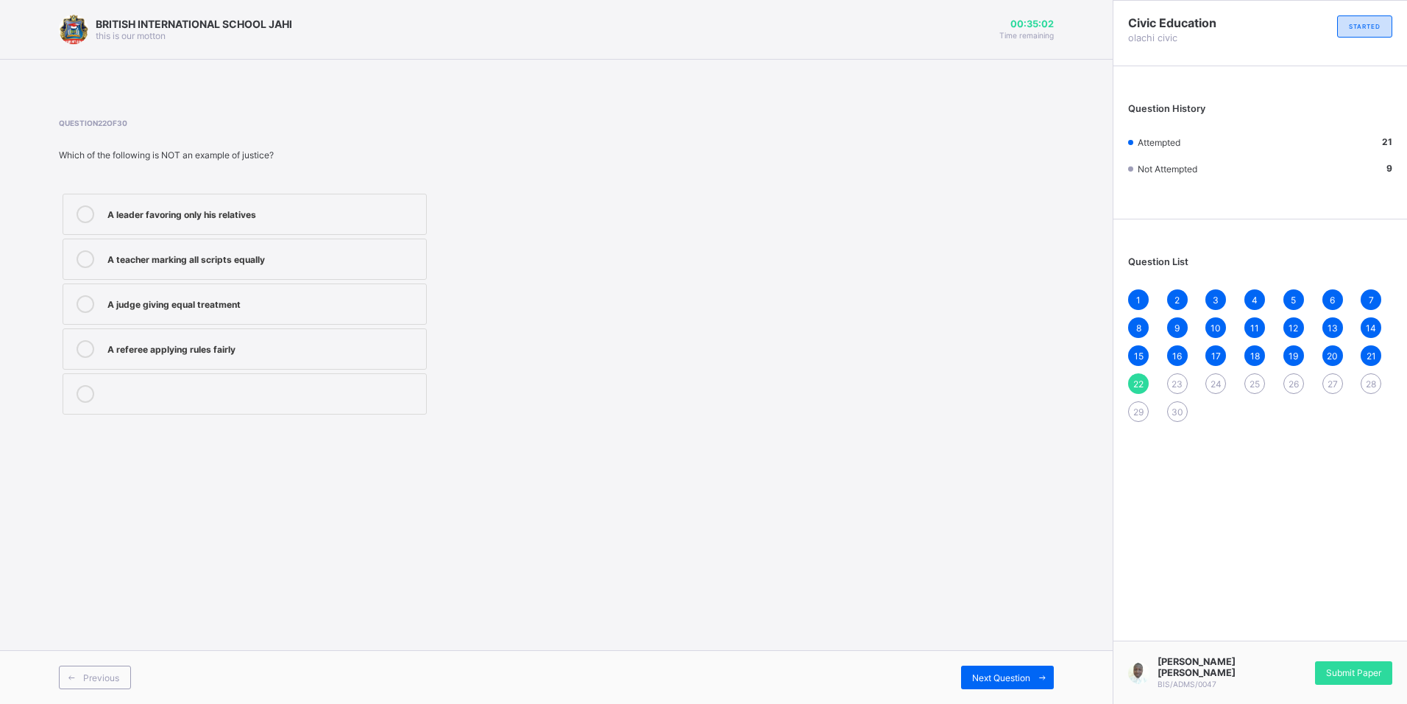
click at [79, 219] on icon at bounding box center [86, 214] width 18 height 18
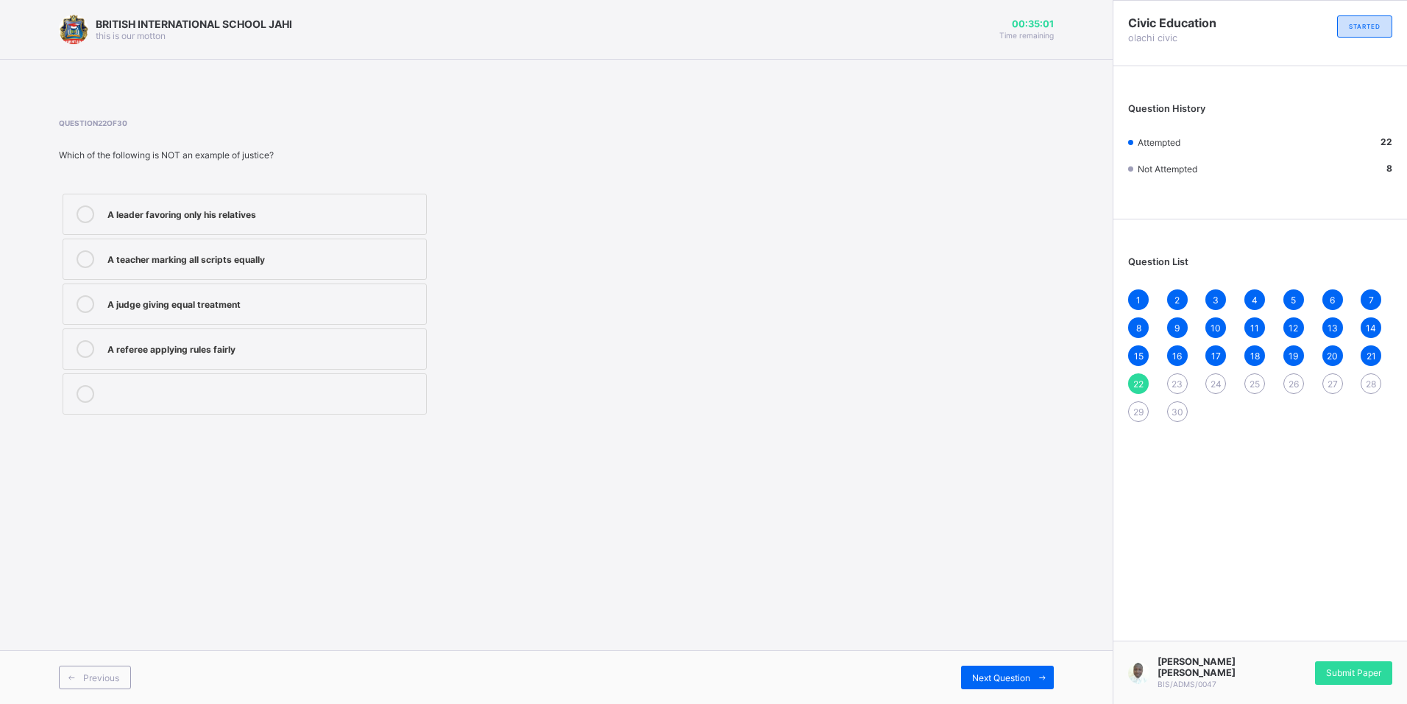
click at [79, 219] on icon at bounding box center [86, 214] width 18 height 18
click at [1013, 670] on div "Next Question" at bounding box center [1007, 677] width 93 height 24
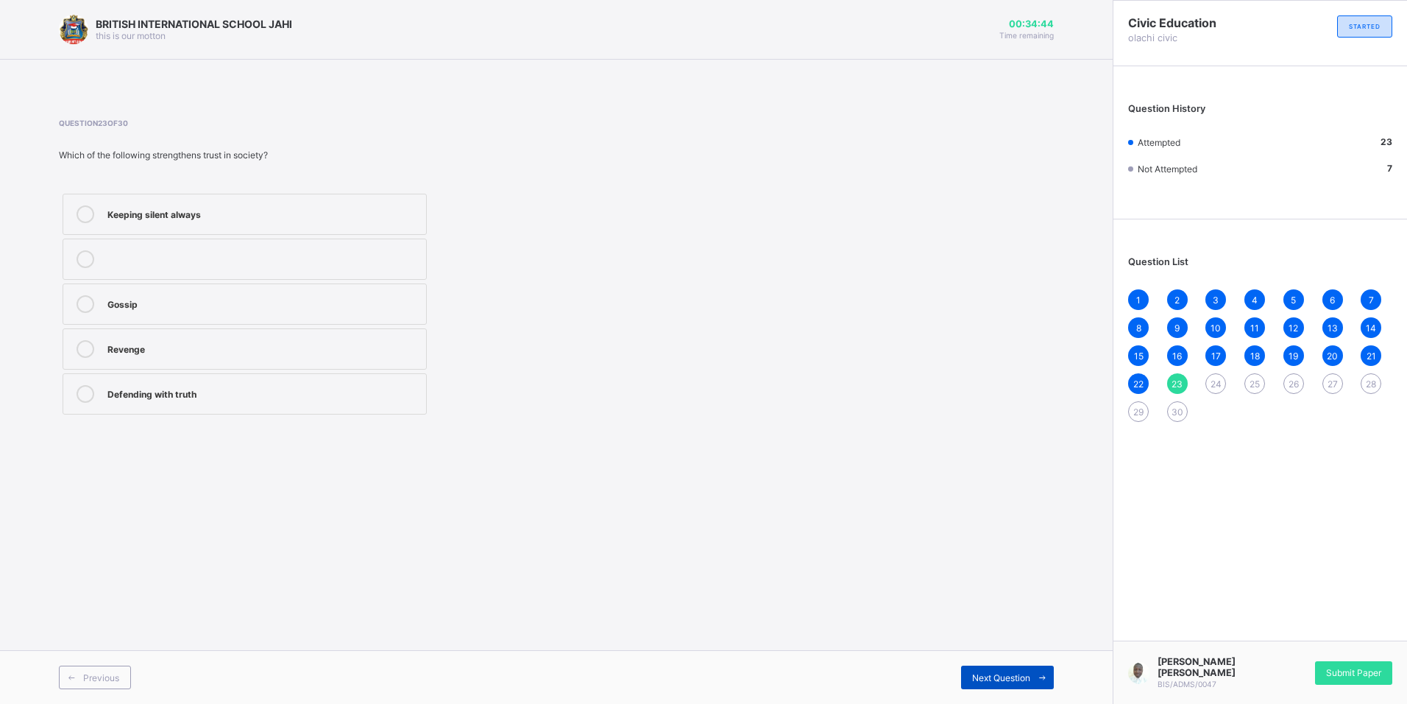
click at [1035, 673] on span at bounding box center [1042, 677] width 24 height 24
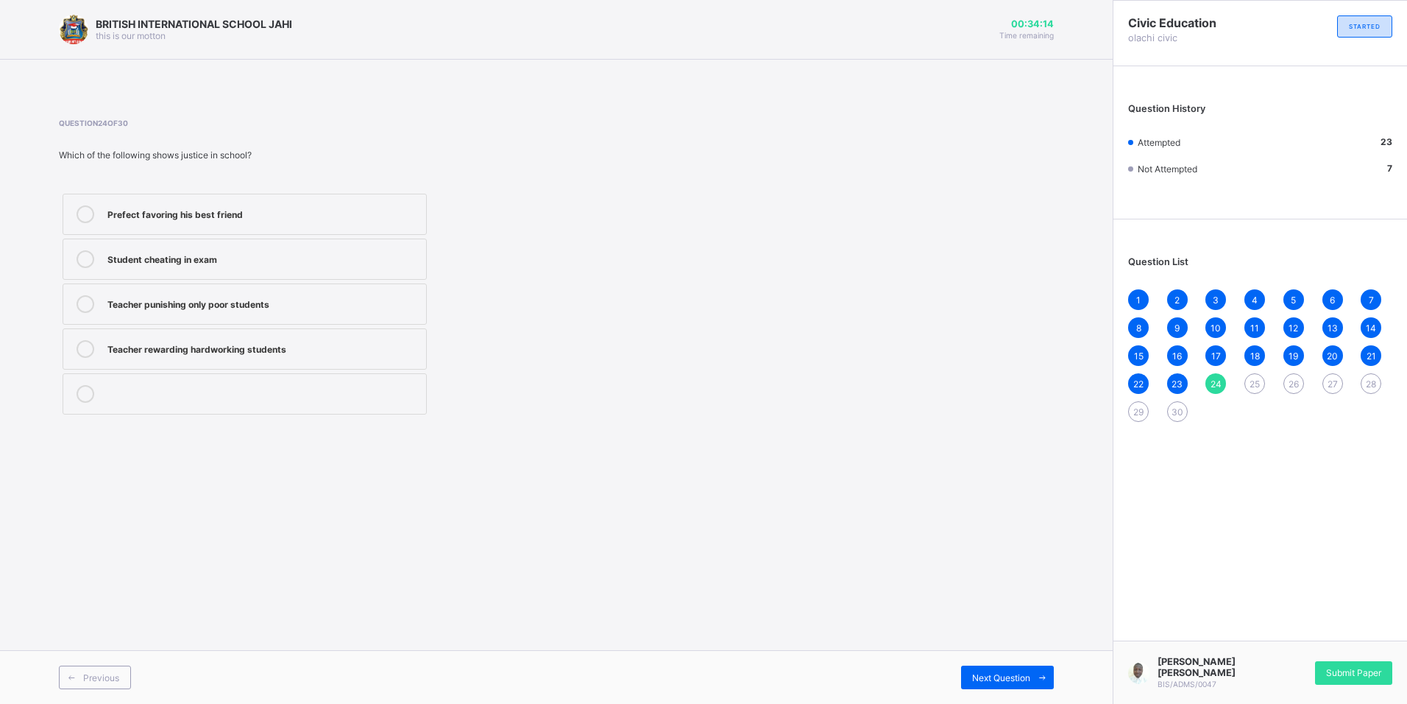
click at [312, 352] on div "Teacher rewarding hardworking students" at bounding box center [262, 347] width 311 height 15
click at [1027, 676] on span "Next Question" at bounding box center [1001, 677] width 58 height 11
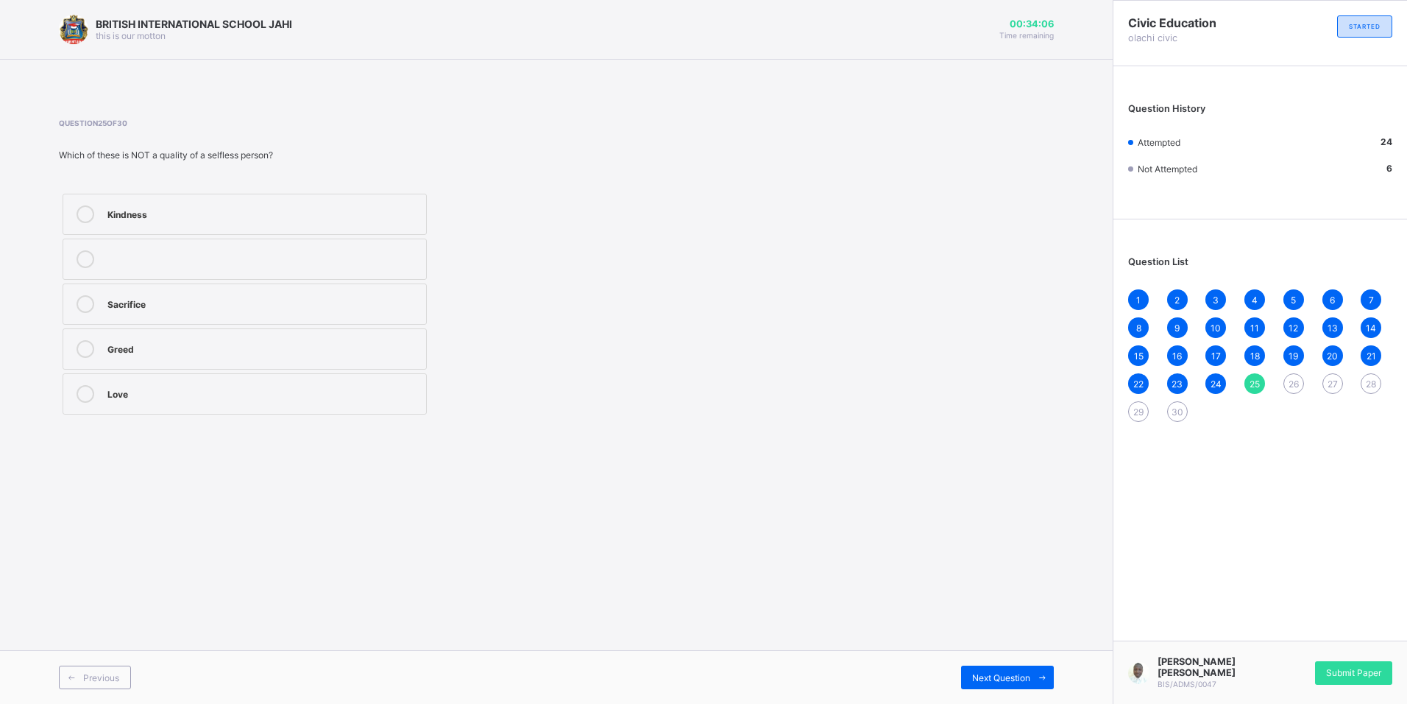
click at [152, 346] on div "Greed" at bounding box center [262, 347] width 311 height 15
click at [991, 679] on span "Next Question" at bounding box center [1001, 677] width 58 height 11
click at [231, 349] on div "Speak truth with evidence" at bounding box center [262, 347] width 311 height 15
click at [1035, 676] on span at bounding box center [1042, 677] width 24 height 24
drag, startPoint x: 217, startPoint y: 386, endPoint x: 375, endPoint y: 412, distance: 160.4
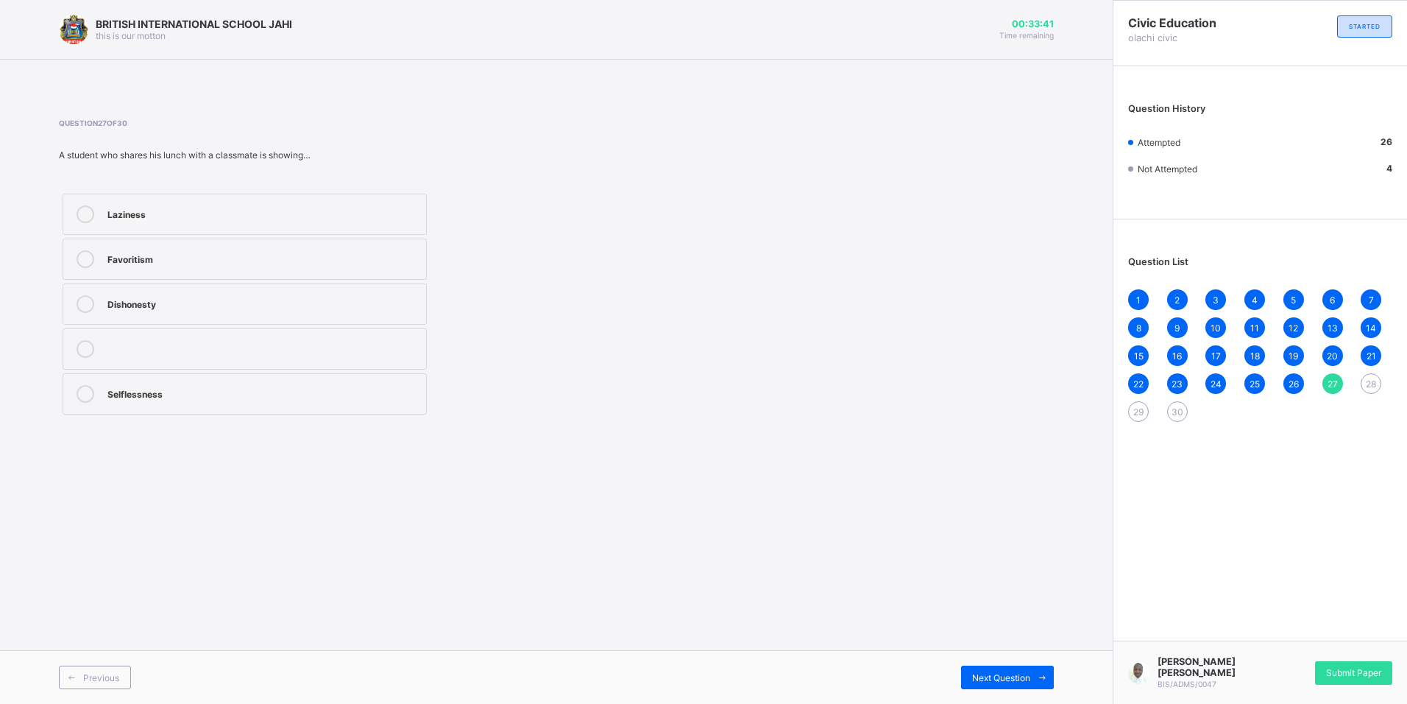
click at [238, 378] on label "Selflessness" at bounding box center [245, 393] width 364 height 41
click at [1017, 670] on div "Next Question" at bounding box center [1007, 677] width 93 height 24
drag, startPoint x: 249, startPoint y: 417, endPoint x: 255, endPoint y: 386, distance: 31.3
click at [252, 402] on div "Keeping quiet Running away Fighting Speaking the truth" at bounding box center [245, 304] width 372 height 228
click at [259, 386] on div "Speaking the truth" at bounding box center [262, 392] width 311 height 15
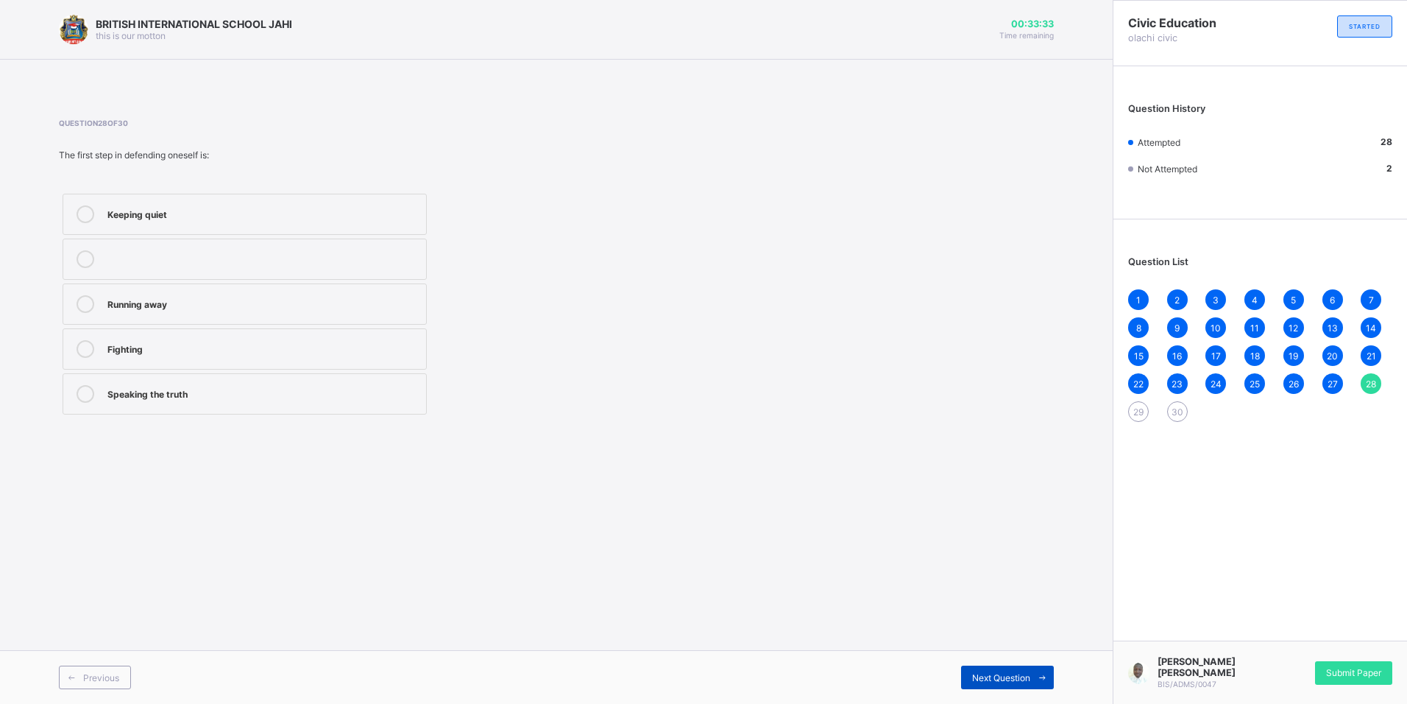
click at [1010, 667] on div "Next Question" at bounding box center [1007, 677] width 93 height 24
click at [121, 286] on label at bounding box center [245, 303] width 364 height 41
click at [110, 346] on label "Wrong punishment is avoided" at bounding box center [245, 348] width 364 height 41
click at [1038, 684] on span at bounding box center [1042, 677] width 24 height 24
drag, startPoint x: 191, startPoint y: 339, endPoint x: 525, endPoint y: 338, distance: 334.9
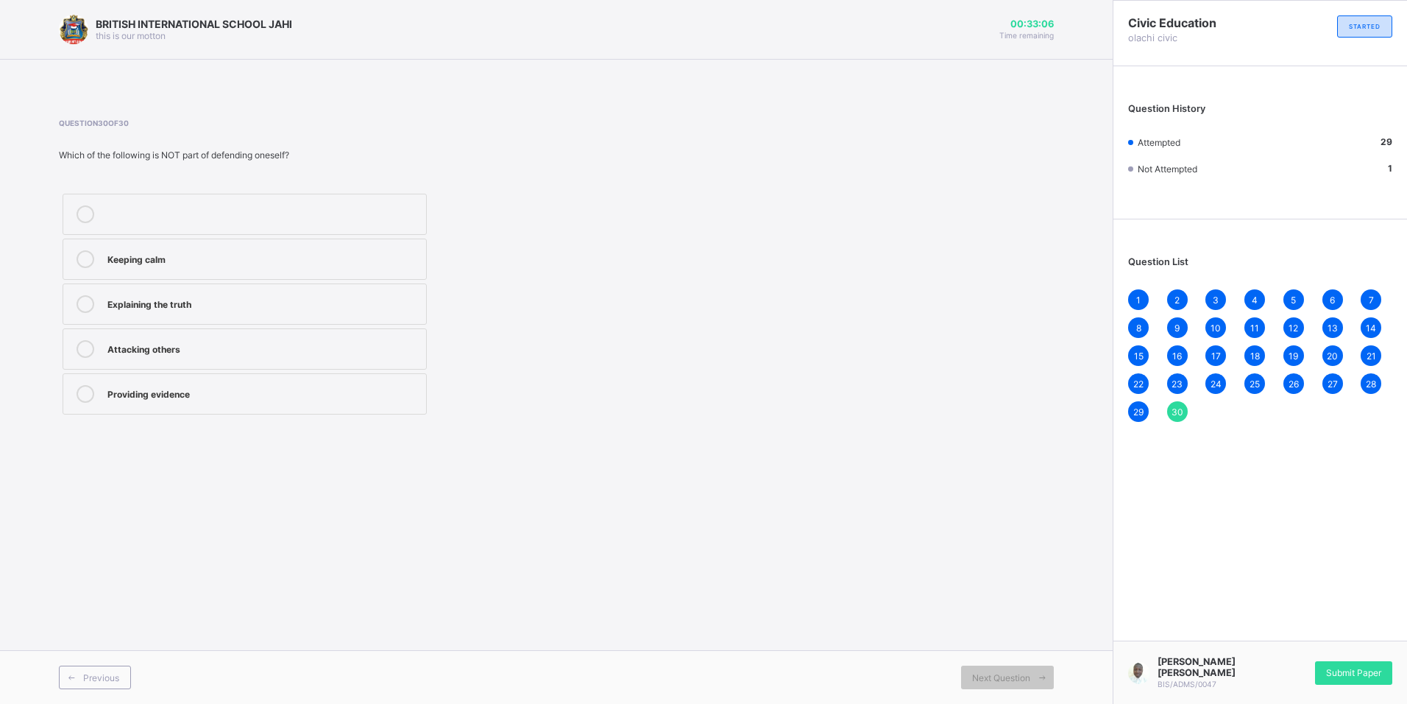
click at [198, 339] on label "Attacking others" at bounding box center [245, 348] width 364 height 41
click at [1363, 673] on span "Submit Paper" at bounding box center [1353, 672] width 55 height 11
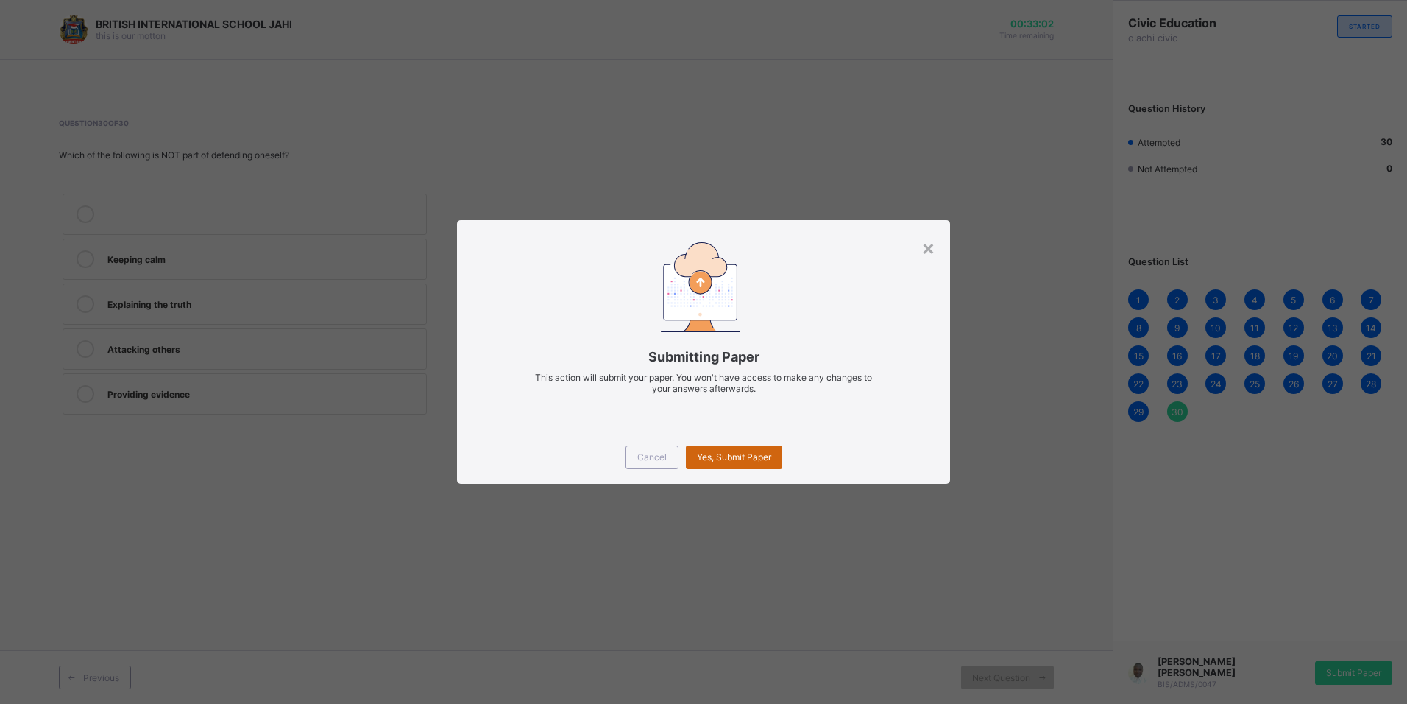
click at [720, 464] on div "Yes, Submit Paper" at bounding box center [734, 457] width 96 height 24
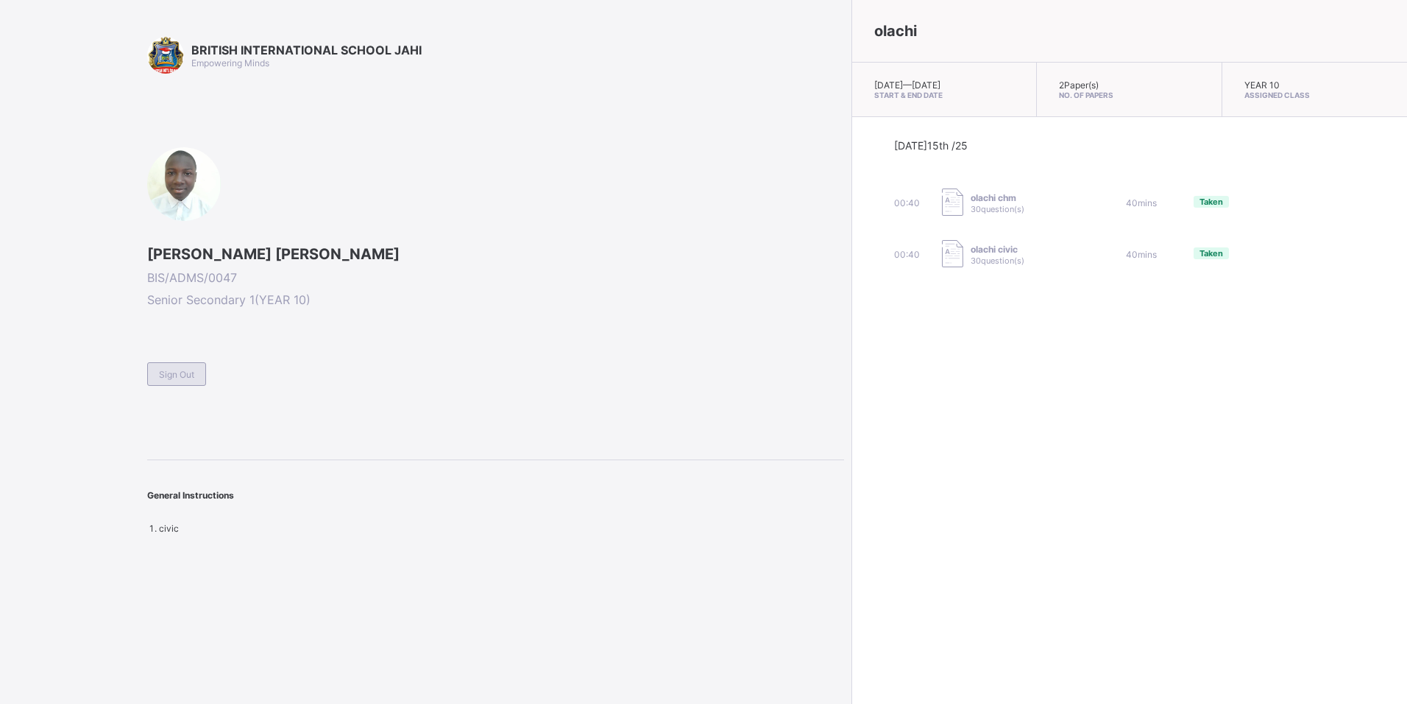
click at [191, 378] on span "Sign Out" at bounding box center [176, 374] width 35 height 11
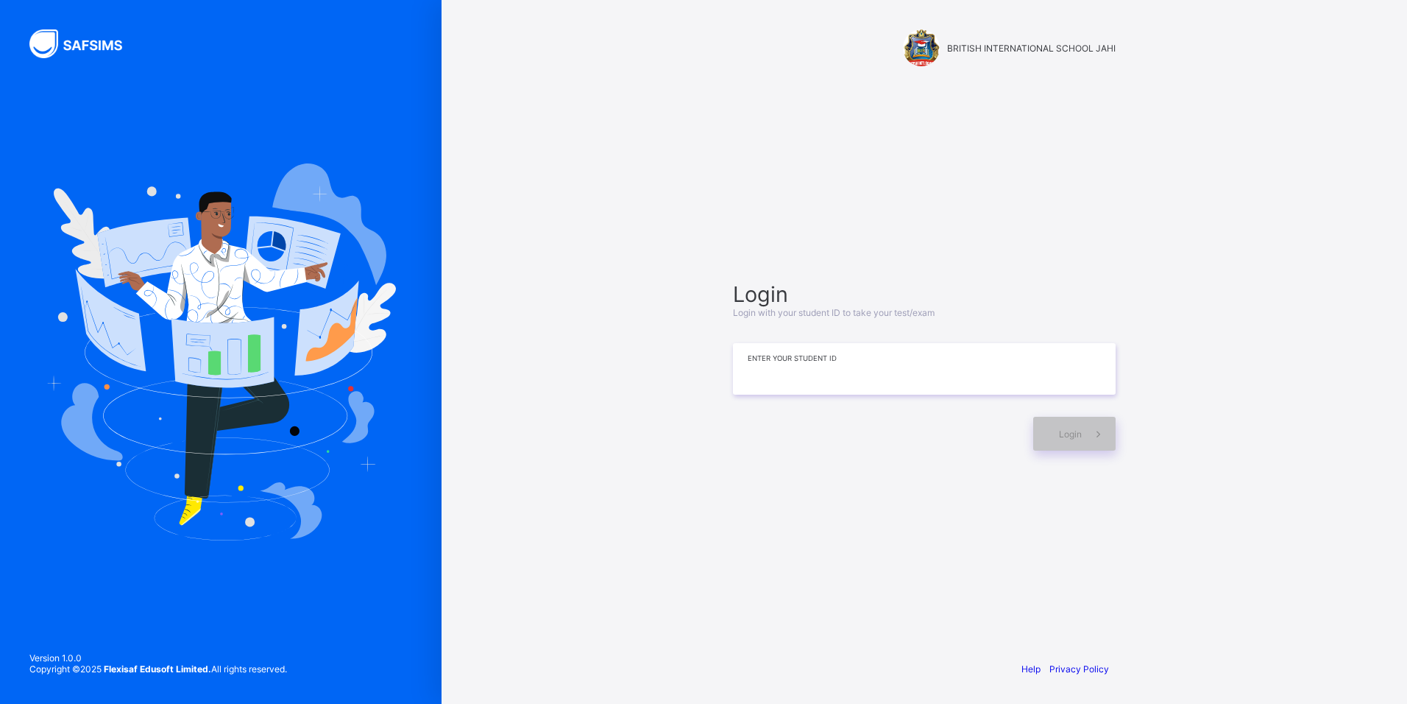
click at [891, 378] on input at bounding box center [924, 369] width 383 height 52
type input "**********"
click at [1077, 423] on div "Login" at bounding box center [1074, 434] width 82 height 34
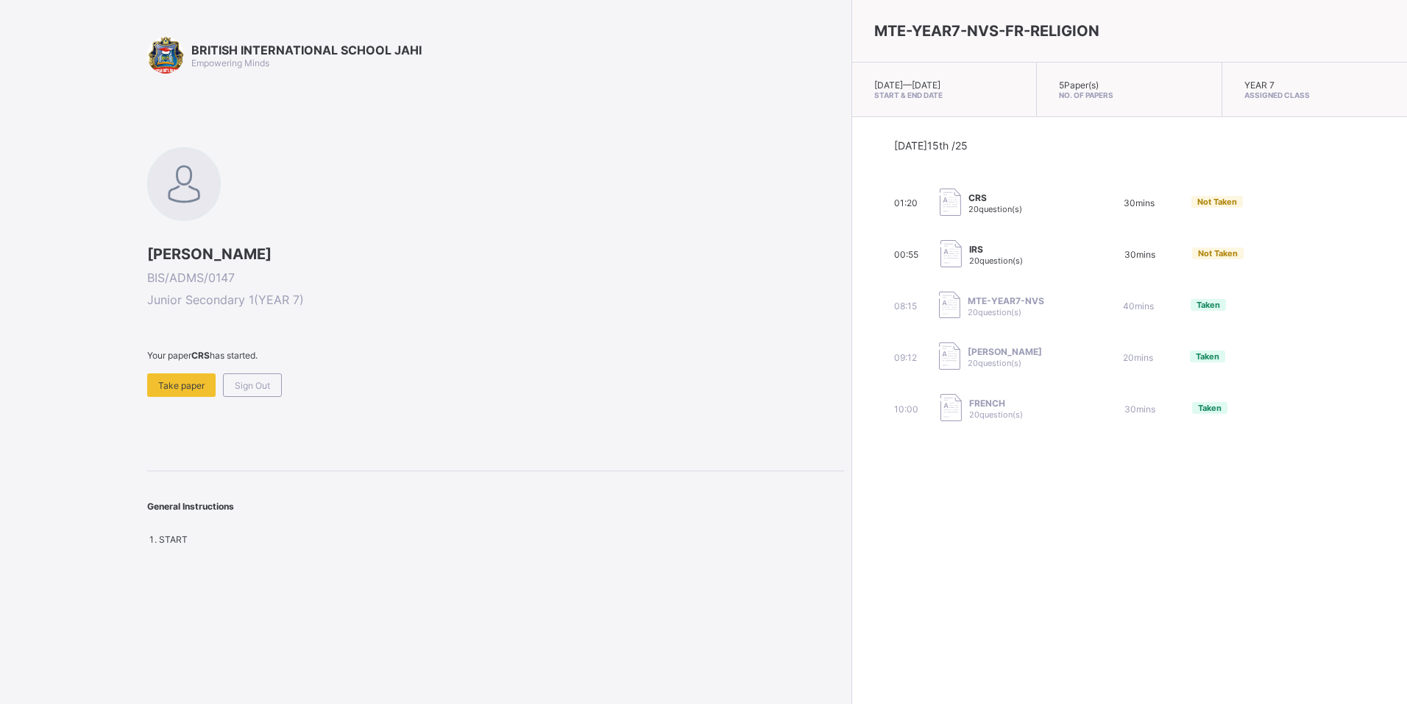
click at [992, 547] on div "MTE-YEAR7-NVS-FR-RELIGION Tue, Oct 14th 2025 — Wed, Oct 15th 2025 Start & End D…" at bounding box center [1129, 352] width 556 height 704
click at [940, 192] on div "CRS 20 question(s)" at bounding box center [1013, 202] width 147 height 29
click at [179, 383] on span "Take paper" at bounding box center [181, 385] width 46 height 11
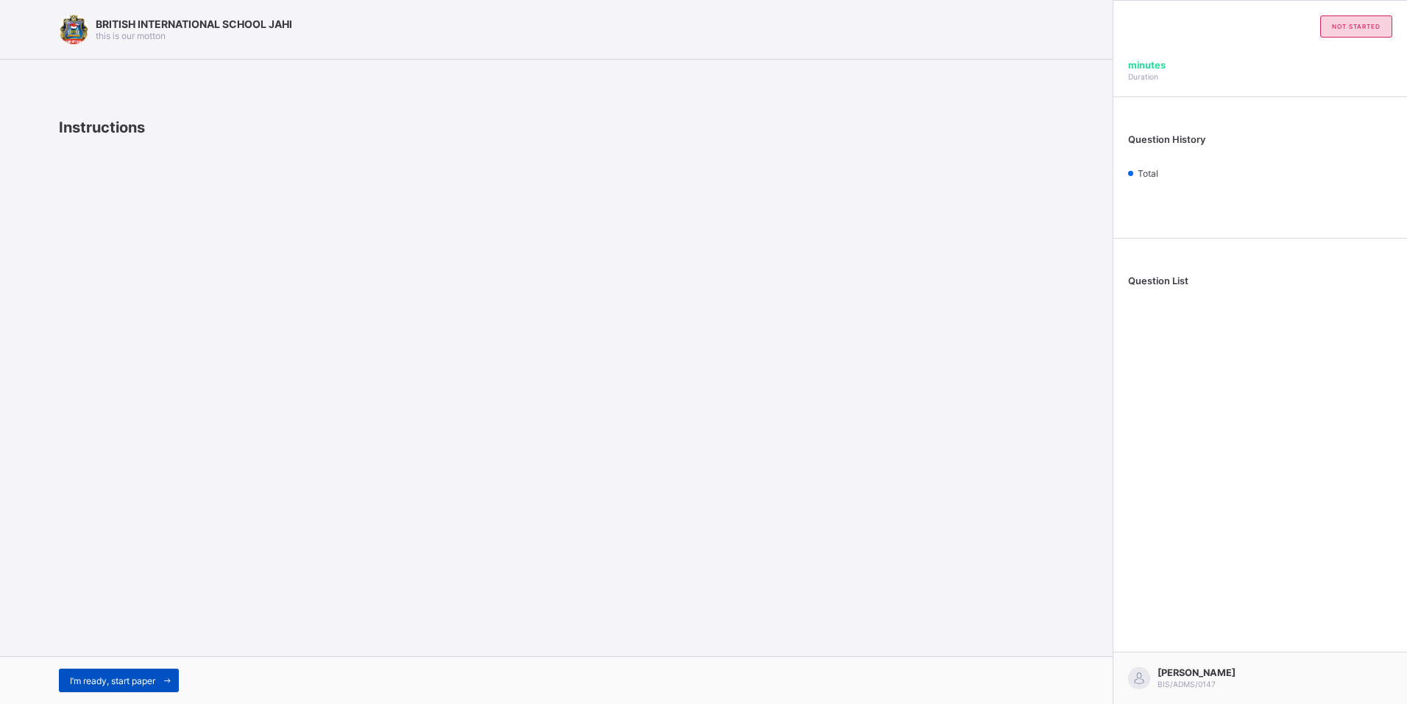
click at [150, 686] on div "I’m ready, start paper" at bounding box center [119, 680] width 120 height 24
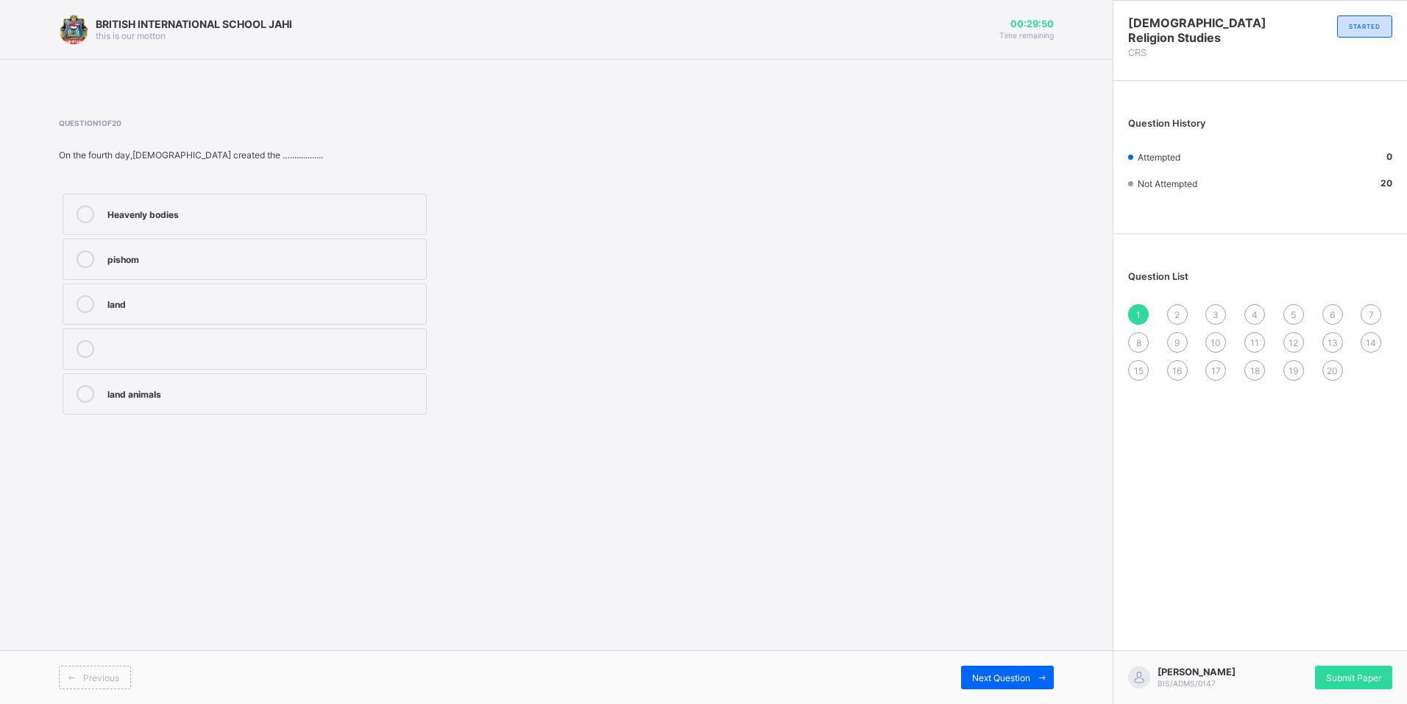
click at [83, 206] on icon at bounding box center [86, 214] width 18 height 18
click at [1026, 668] on div "Next Question" at bounding box center [1007, 677] width 93 height 24
click at [88, 388] on icon at bounding box center [86, 394] width 18 height 18
click at [1027, 681] on span "Next Question" at bounding box center [1001, 677] width 58 height 11
click at [89, 199] on label "Contrition" at bounding box center [245, 214] width 364 height 41
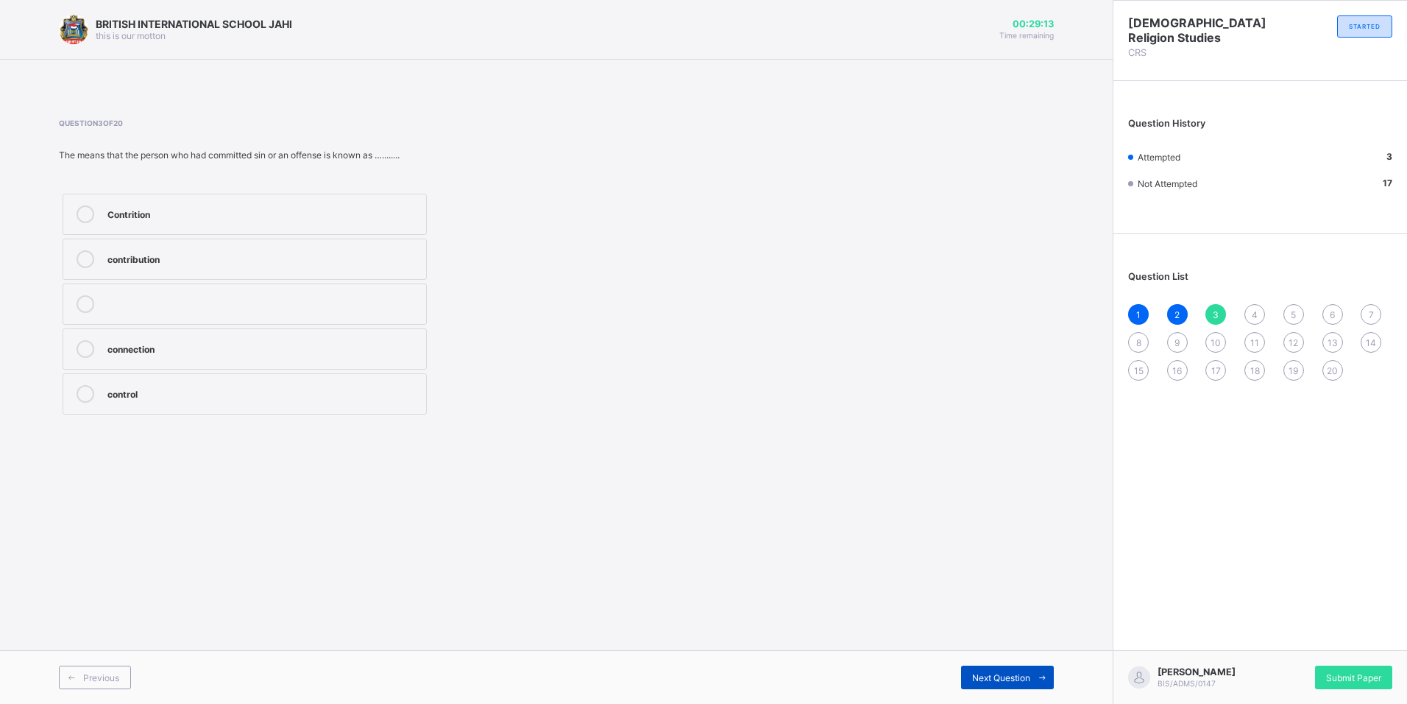
click at [1000, 672] on span "Next Question" at bounding box center [1001, 677] width 58 height 11
click at [81, 216] on icon at bounding box center [86, 214] width 18 height 18
click at [990, 672] on span "Next Question" at bounding box center [1001, 677] width 58 height 11
click at [86, 344] on icon at bounding box center [86, 349] width 18 height 18
click at [1041, 675] on icon at bounding box center [1042, 678] width 11 height 10
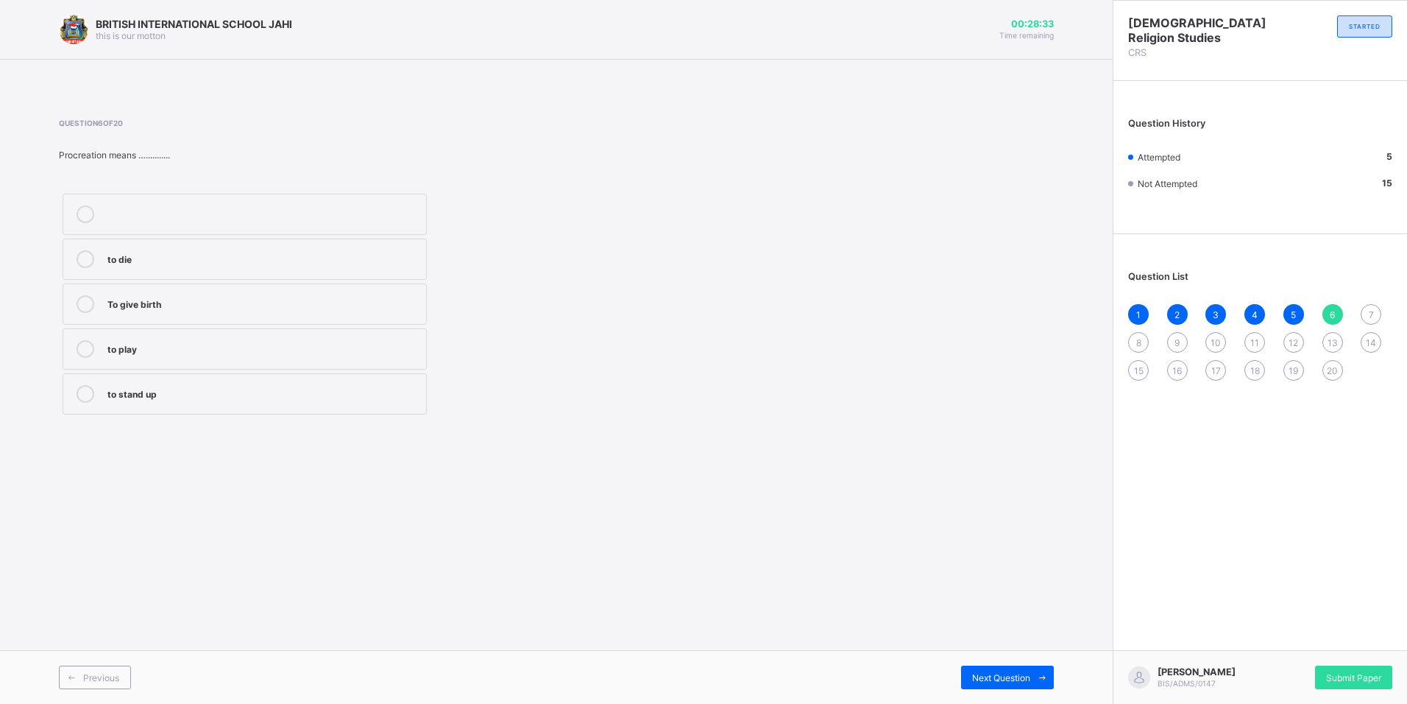
click at [90, 302] on icon at bounding box center [86, 304] width 18 height 18
click at [1021, 679] on span "Next Question" at bounding box center [1001, 677] width 58 height 11
click at [83, 294] on label "Garden of Eden" at bounding box center [245, 303] width 364 height 41
click at [1037, 676] on span at bounding box center [1042, 677] width 24 height 24
click at [86, 255] on icon at bounding box center [86, 259] width 18 height 18
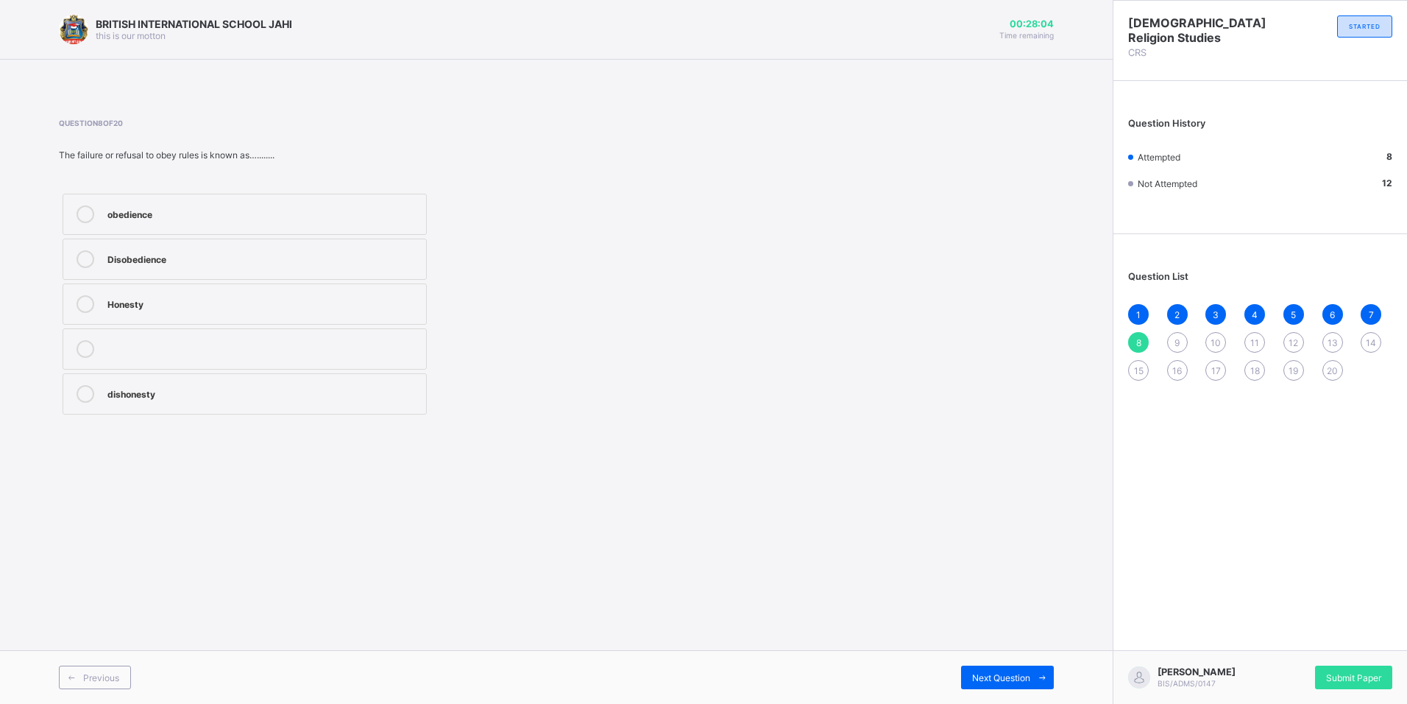
click at [1057, 674] on div "Previous Next Question" at bounding box center [556, 677] width 1113 height 54
click at [1038, 670] on span at bounding box center [1042, 677] width 24 height 24
click at [84, 306] on icon at bounding box center [86, 304] width 18 height 18
click at [1030, 677] on span at bounding box center [1042, 677] width 24 height 24
click at [79, 301] on icon at bounding box center [86, 304] width 18 height 18
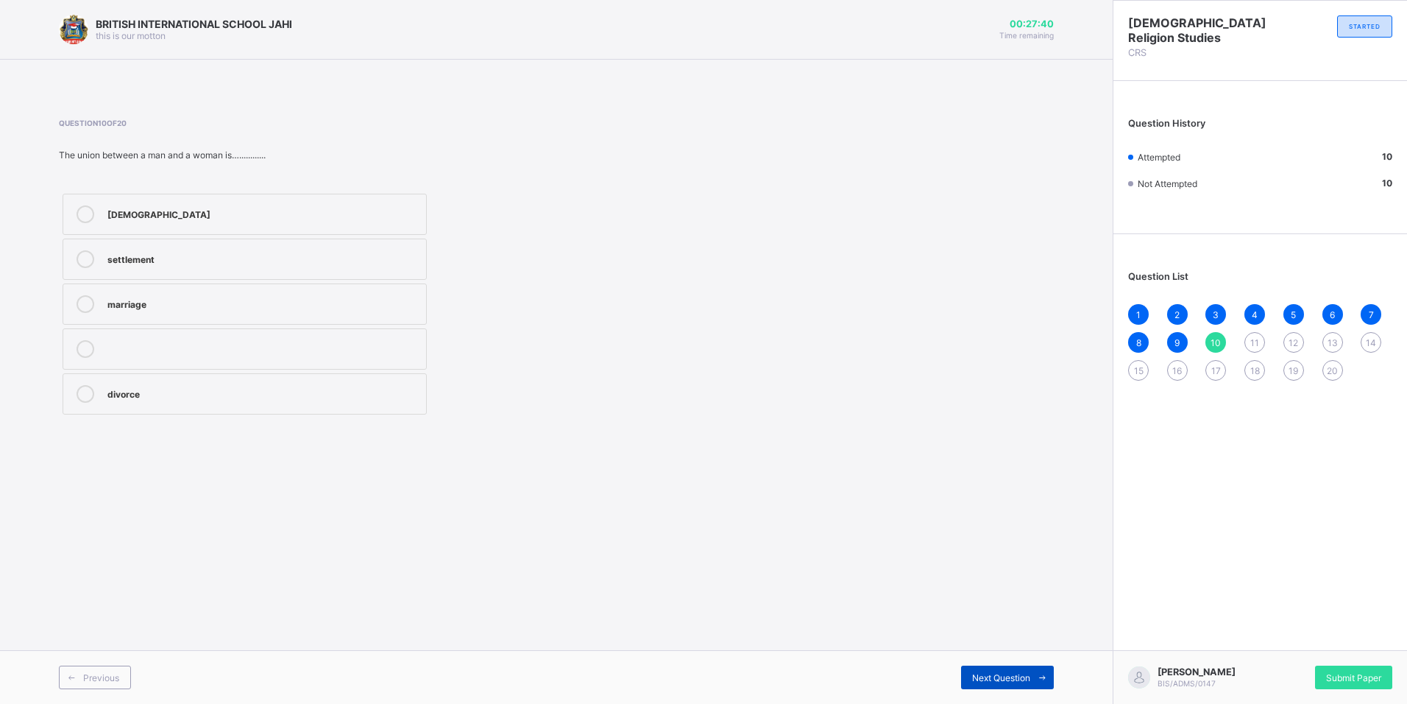
click at [1047, 669] on span at bounding box center [1042, 677] width 24 height 24
click at [91, 384] on label "Omniscient" at bounding box center [245, 393] width 364 height 41
click at [1038, 668] on span at bounding box center [1042, 677] width 24 height 24
click at [82, 199] on label "Omnipresent" at bounding box center [245, 214] width 364 height 41
click at [1031, 679] on span at bounding box center [1042, 677] width 24 height 24
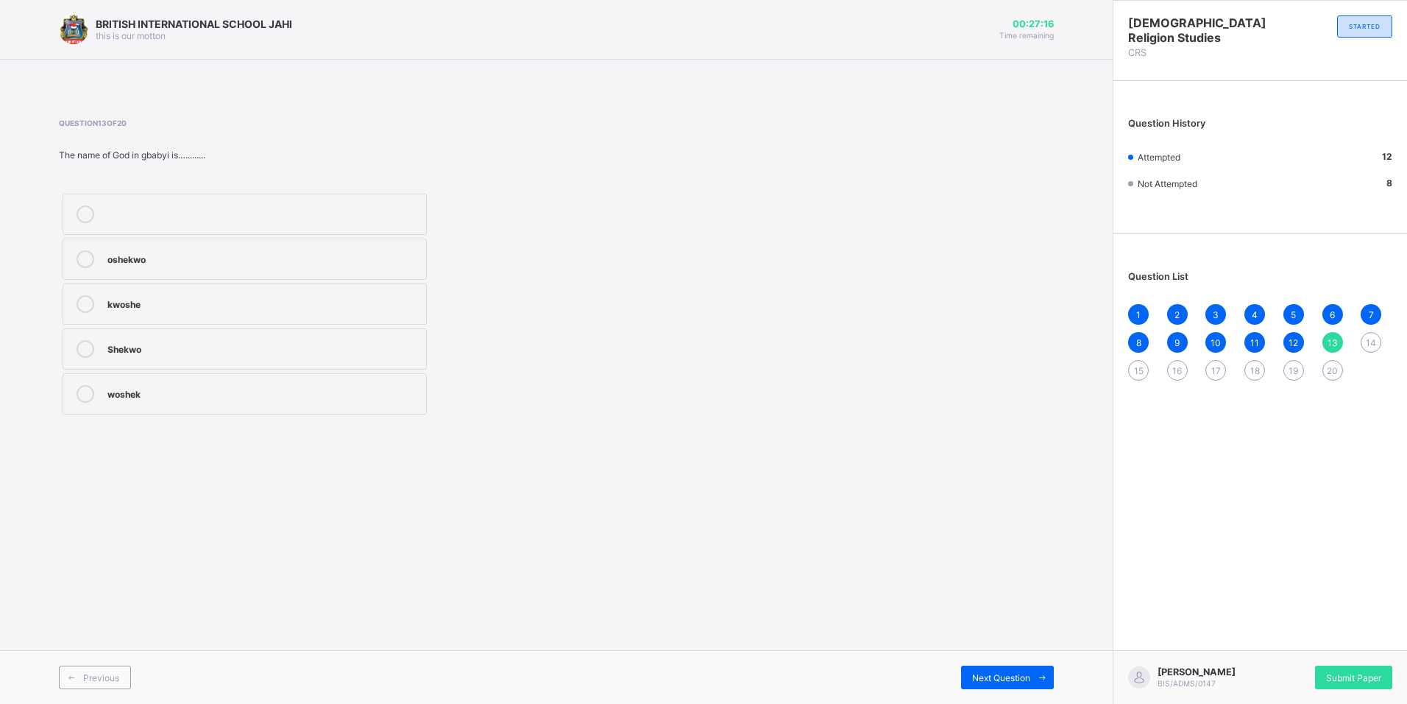
click at [72, 258] on div at bounding box center [85, 259] width 29 height 18
click at [1042, 676] on icon at bounding box center [1042, 678] width 11 height 10
click at [83, 208] on icon at bounding box center [86, 214] width 18 height 18
click at [977, 663] on div "Previous Next Question" at bounding box center [556, 677] width 1113 height 54
click at [1040, 680] on icon at bounding box center [1042, 678] width 11 height 10
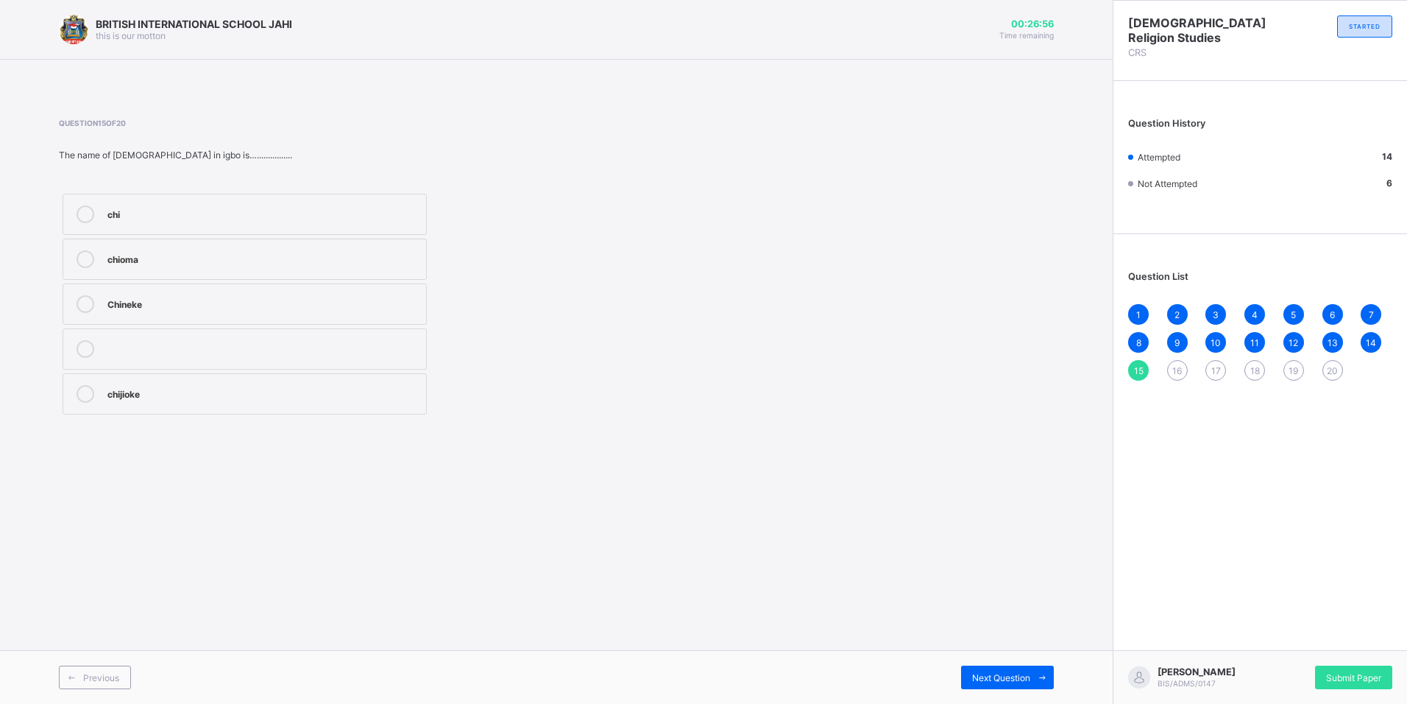
drag, startPoint x: 82, startPoint y: 294, endPoint x: 86, endPoint y: 303, distance: 9.9
click at [84, 298] on label "Chineke" at bounding box center [245, 303] width 364 height 41
click at [1044, 675] on icon at bounding box center [1042, 678] width 11 height 10
click at [85, 299] on icon at bounding box center [86, 304] width 18 height 18
click at [1046, 677] on icon at bounding box center [1042, 678] width 11 height 10
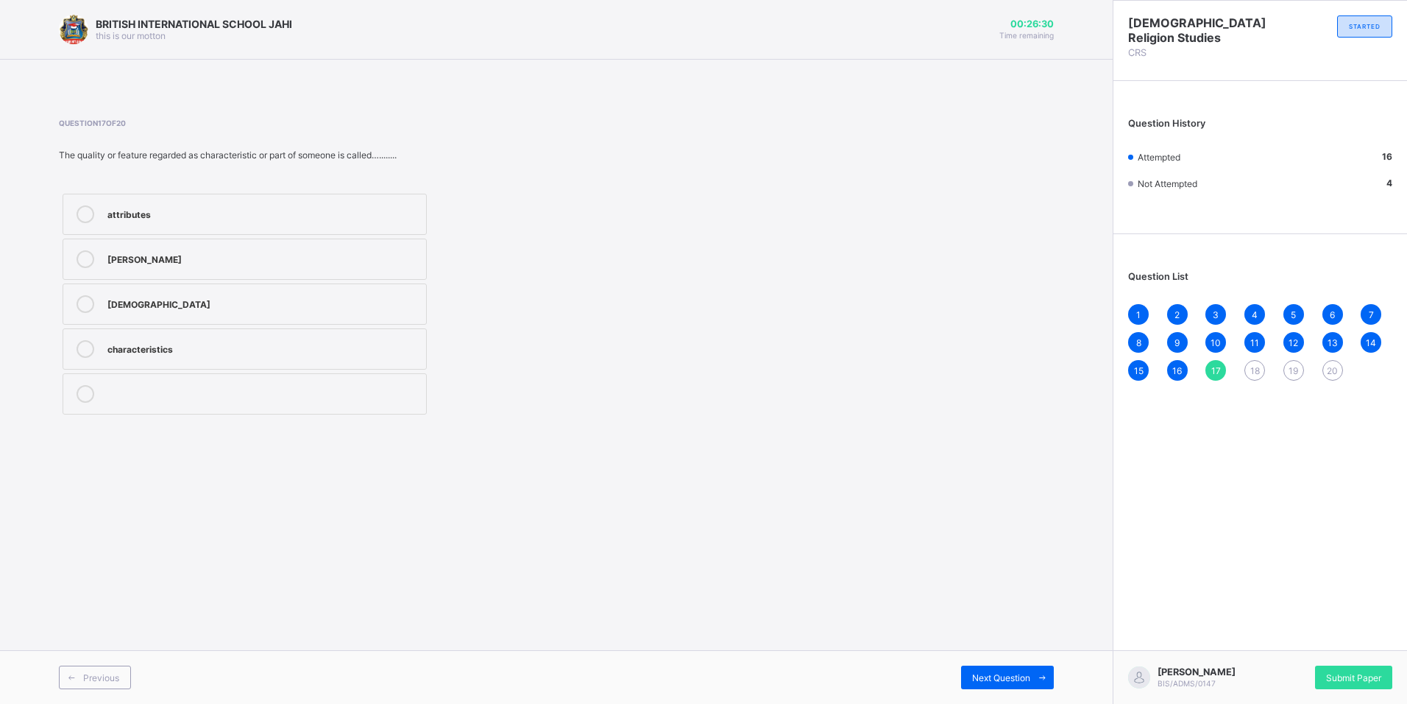
click at [87, 210] on icon at bounding box center [86, 214] width 18 height 18
click at [1048, 673] on span at bounding box center [1042, 677] width 24 height 24
click at [77, 206] on div at bounding box center [85, 214] width 29 height 18
click at [1044, 676] on icon at bounding box center [1042, 678] width 11 height 10
click at [86, 261] on icon at bounding box center [86, 259] width 18 height 18
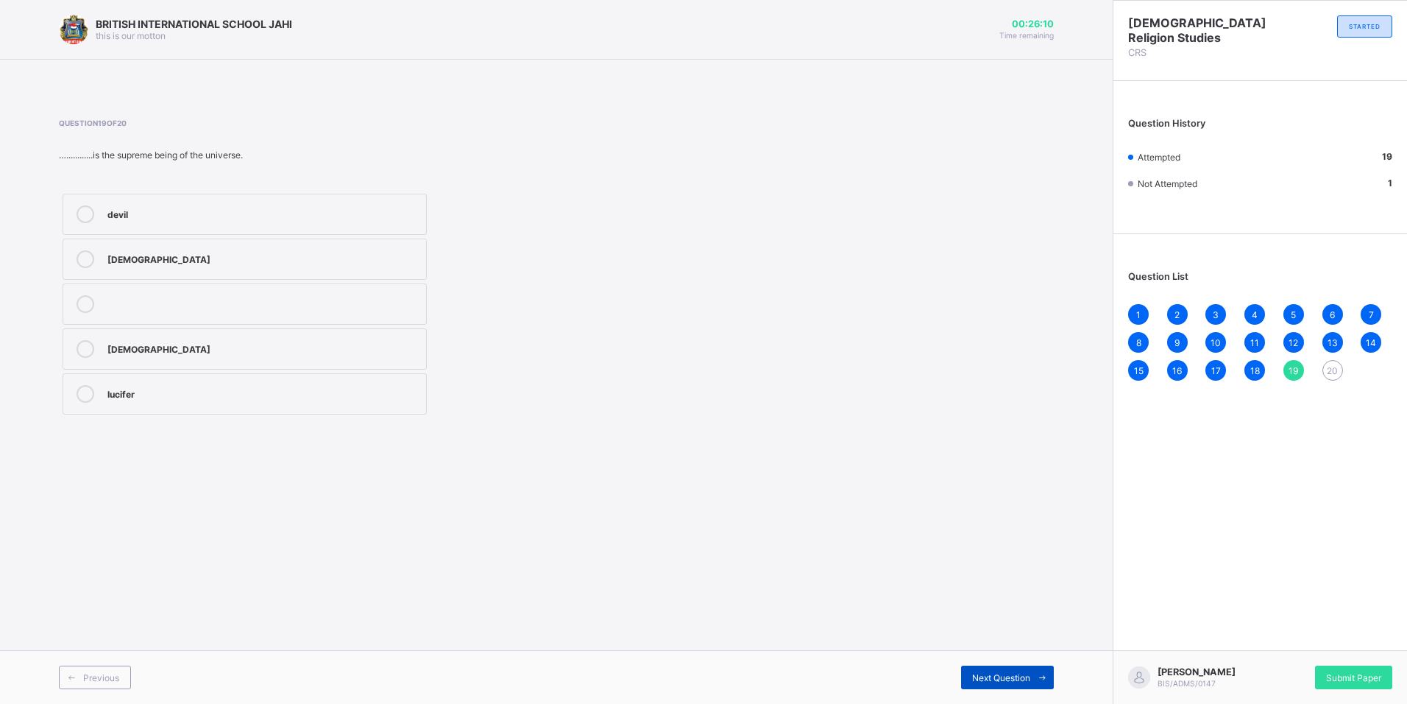
click at [1037, 673] on icon at bounding box center [1042, 678] width 11 height 10
click at [78, 249] on label "creation" at bounding box center [245, 258] width 364 height 41
click at [1141, 311] on div "1" at bounding box center [1138, 314] width 21 height 21
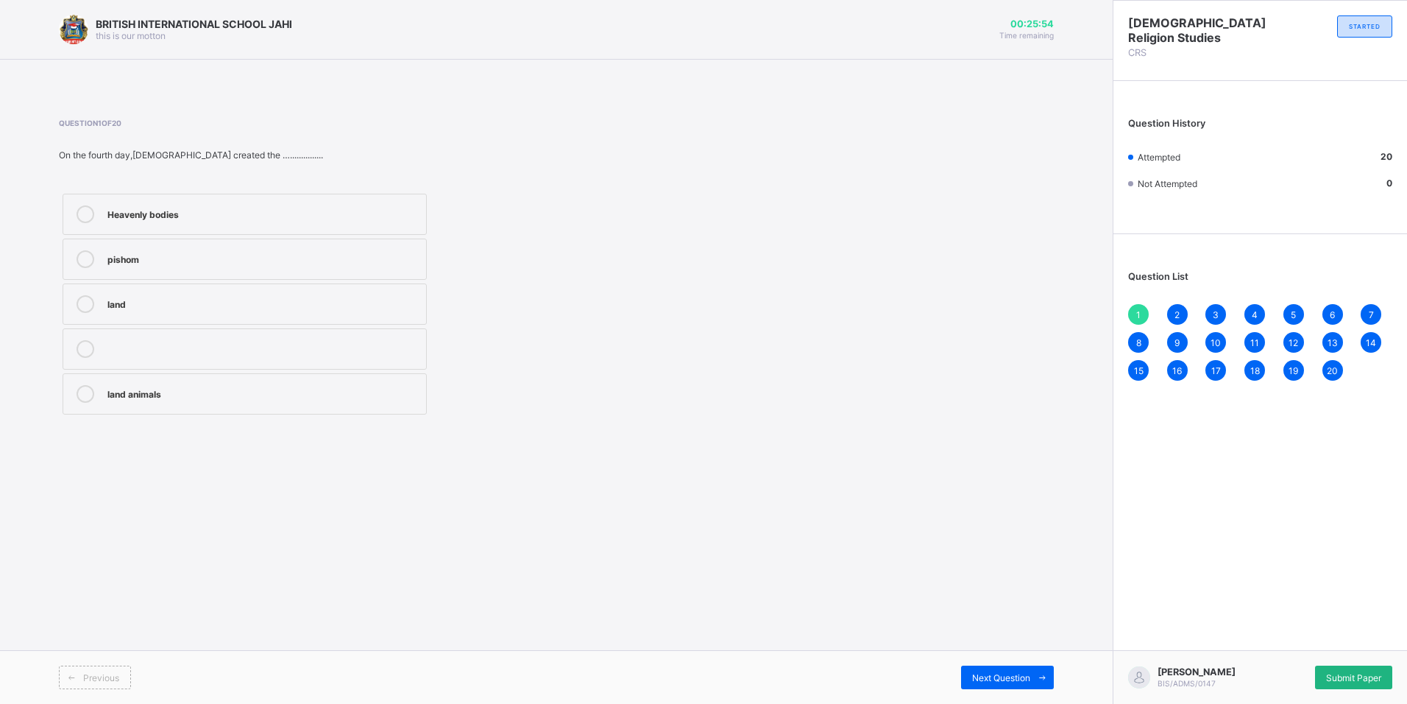
click at [1367, 673] on span "Submit Paper" at bounding box center [1353, 677] width 55 height 11
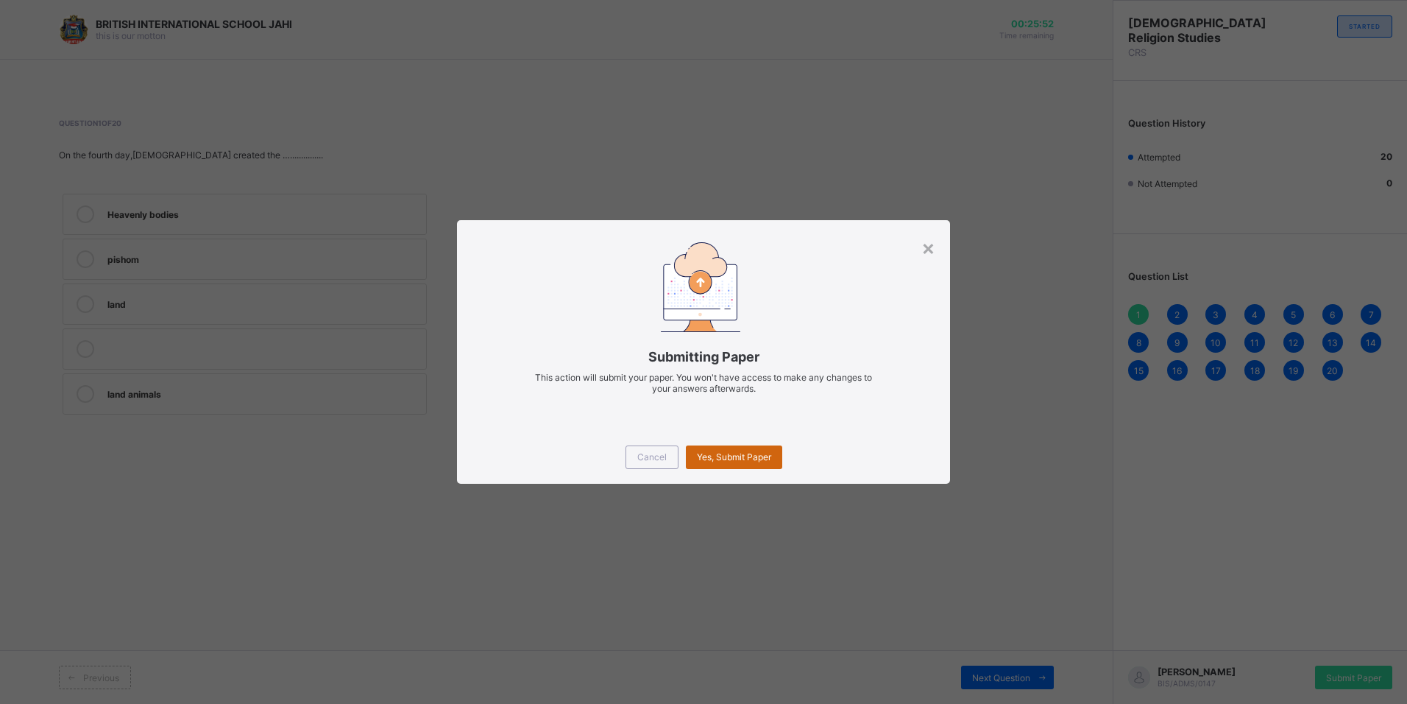
click at [758, 455] on span "Yes, Submit Paper" at bounding box center [734, 456] width 74 height 11
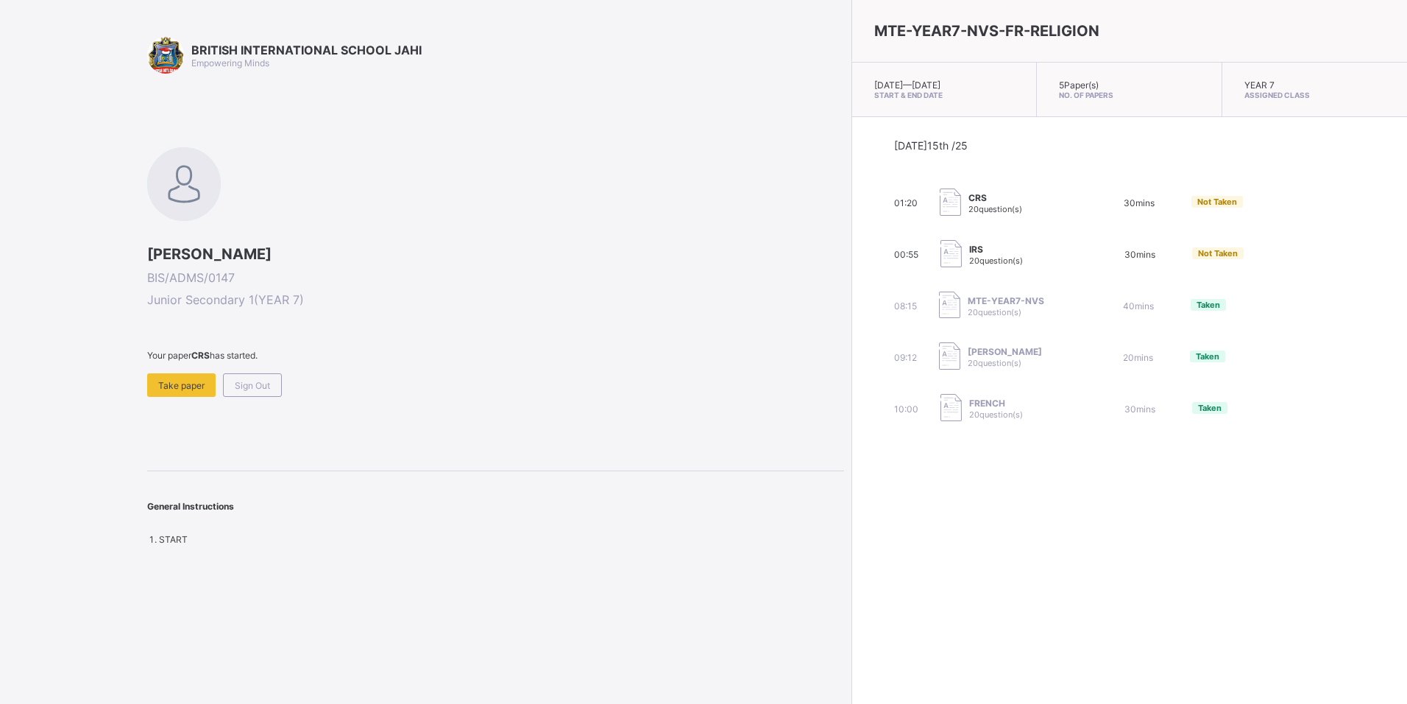
click at [981, 541] on div "MTE-YEAR7-NVS-FR-RELIGION Tue, Oct 14th 2025 — Wed, Oct 15th 2025 Start & End D…" at bounding box center [1129, 352] width 556 height 704
click at [268, 377] on div "Sign Out" at bounding box center [252, 385] width 59 height 24
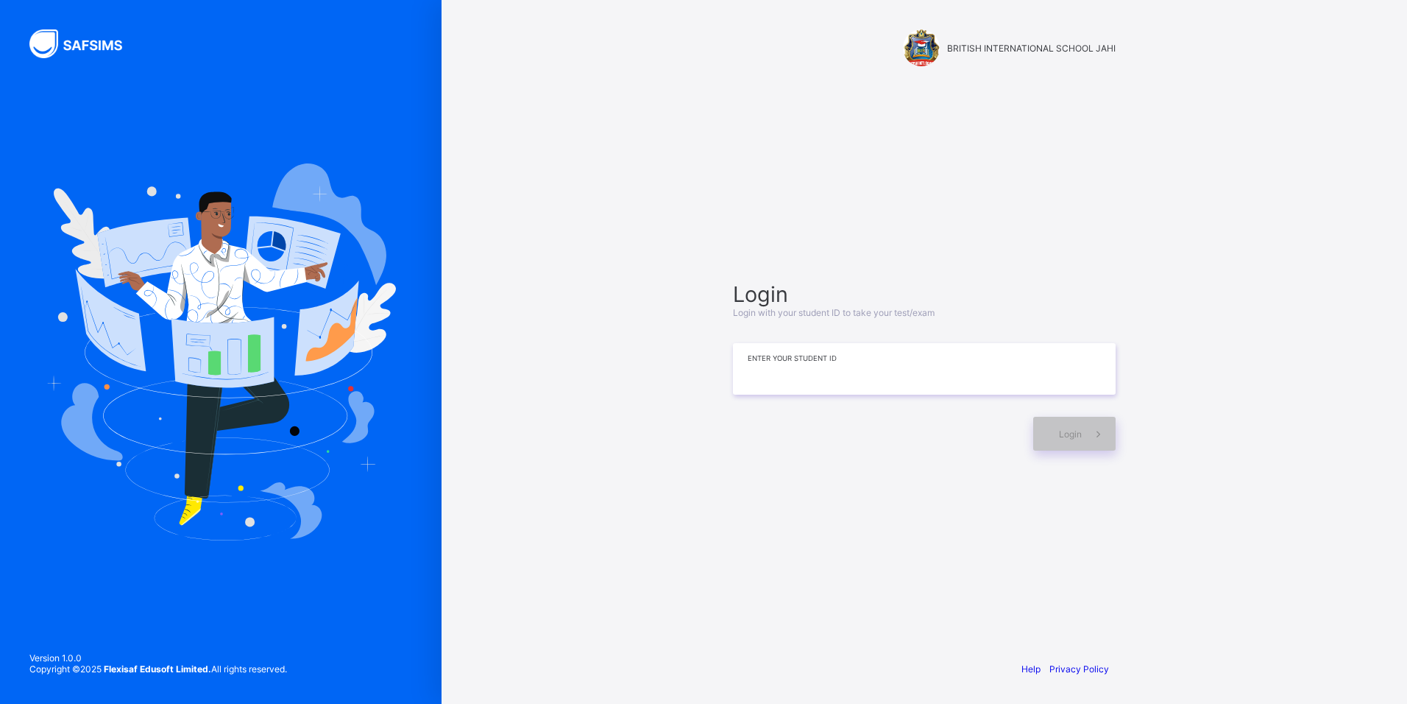
click at [870, 376] on input at bounding box center [924, 369] width 383 height 52
type input "**********"
click at [1076, 448] on div "Login" at bounding box center [1074, 434] width 82 height 34
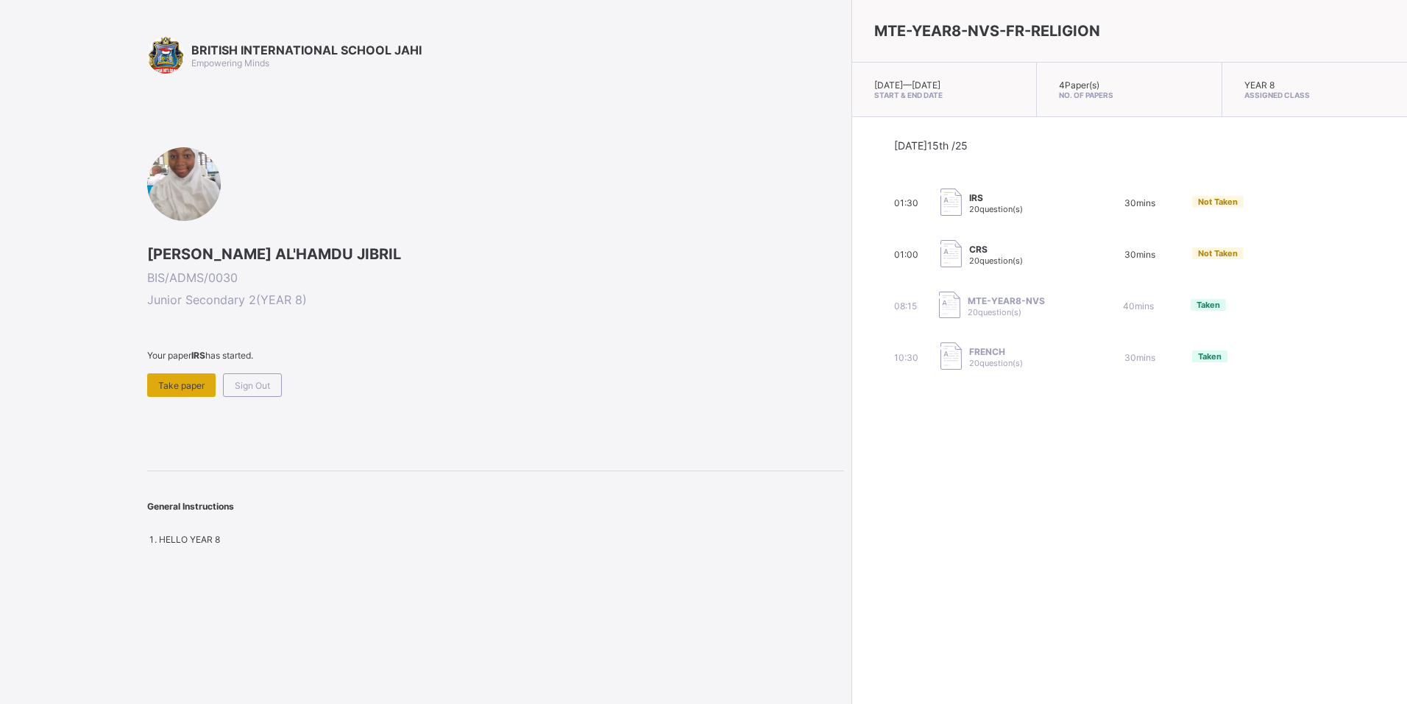
click at [166, 388] on span "Take paper" at bounding box center [181, 385] width 46 height 11
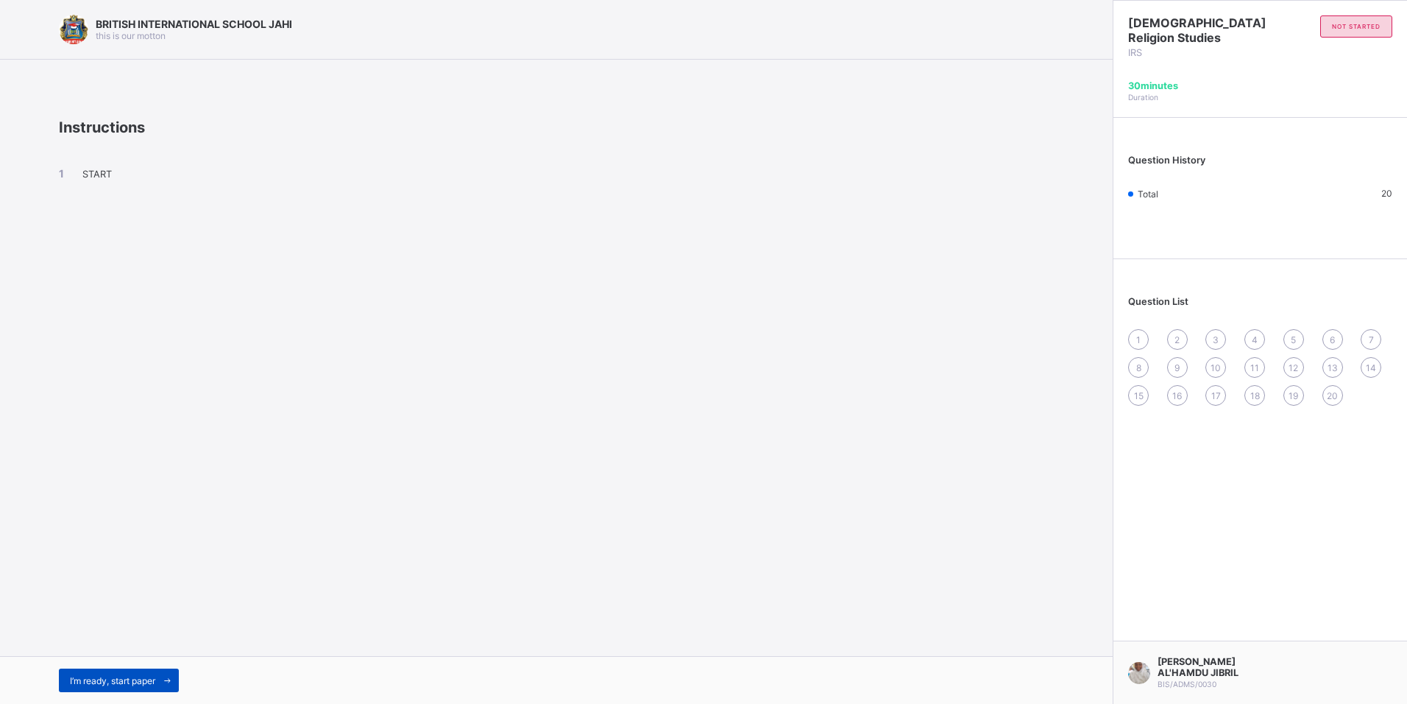
click at [161, 674] on span at bounding box center [167, 680] width 24 height 24
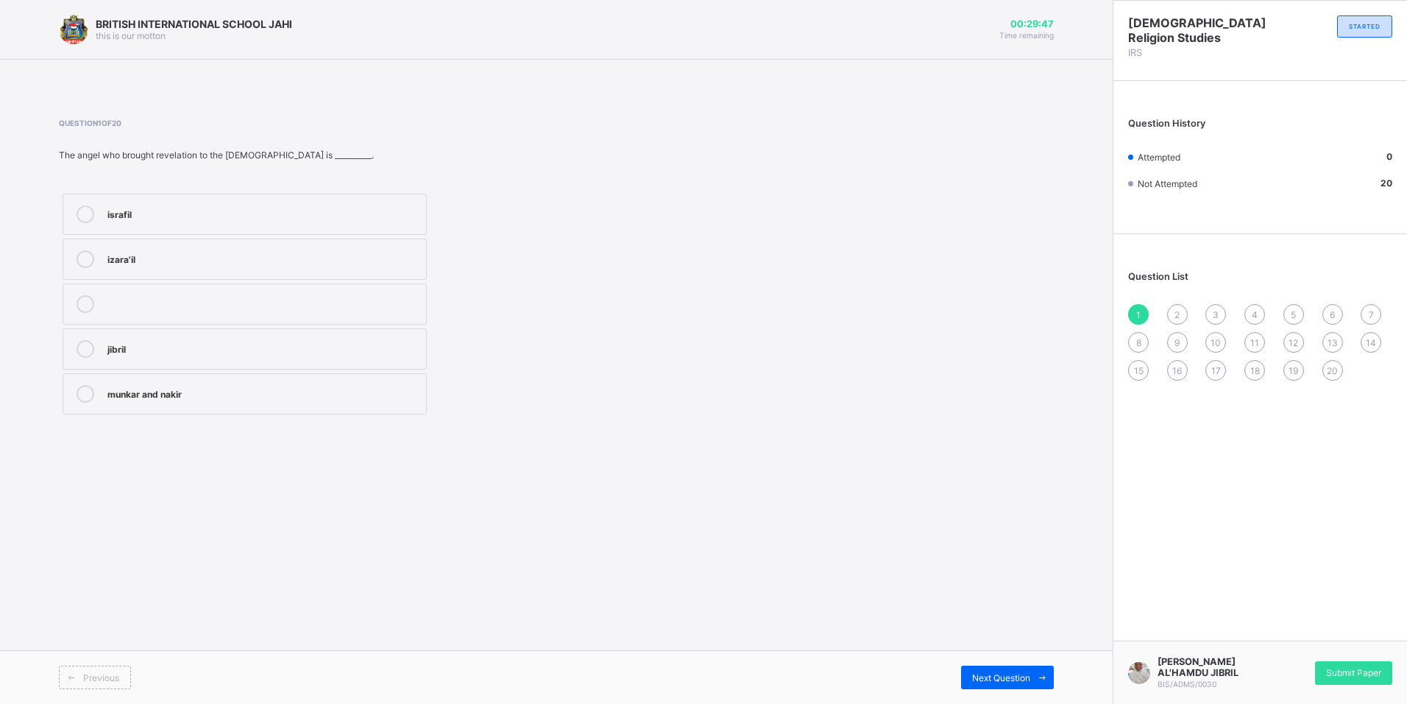
click at [175, 344] on div "jibril" at bounding box center [262, 347] width 311 height 15
click at [994, 678] on span "Next Question" at bounding box center [1001, 677] width 58 height 11
click at [307, 334] on label "light" at bounding box center [245, 348] width 364 height 41
click at [1019, 679] on span "Next Question" at bounding box center [1001, 677] width 58 height 11
click at [275, 195] on label "clean dust/soil" at bounding box center [245, 214] width 364 height 41
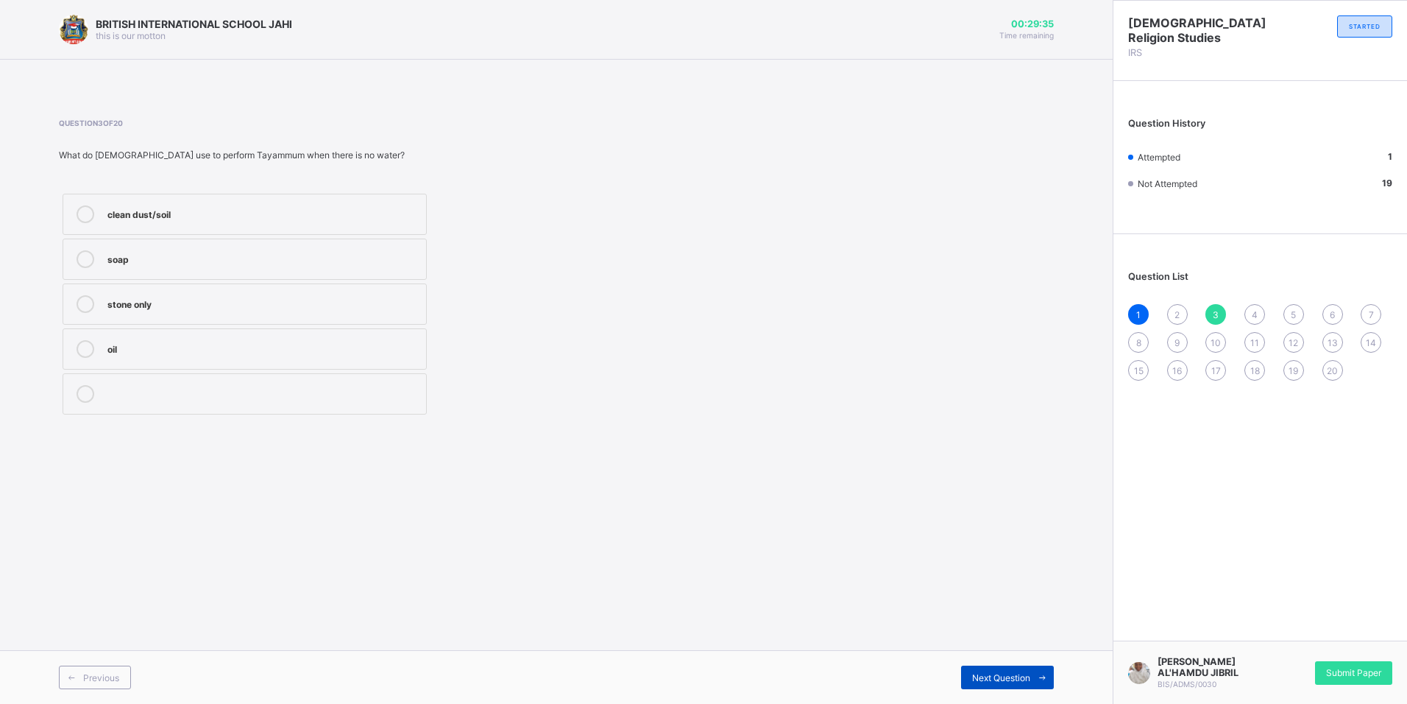
click at [1020, 669] on div "Next Question" at bounding box center [1007, 677] width 93 height 24
click at [235, 187] on div "Question 4 of 20 Which of the following is not a type of purification? sawm Gus…" at bounding box center [369, 268] width 620 height 300
click at [252, 216] on div "sawm" at bounding box center [262, 212] width 311 height 15
click at [1009, 679] on span "Next Question" at bounding box center [1001, 677] width 58 height 11
click at [347, 337] on label "purification" at bounding box center [245, 348] width 364 height 41
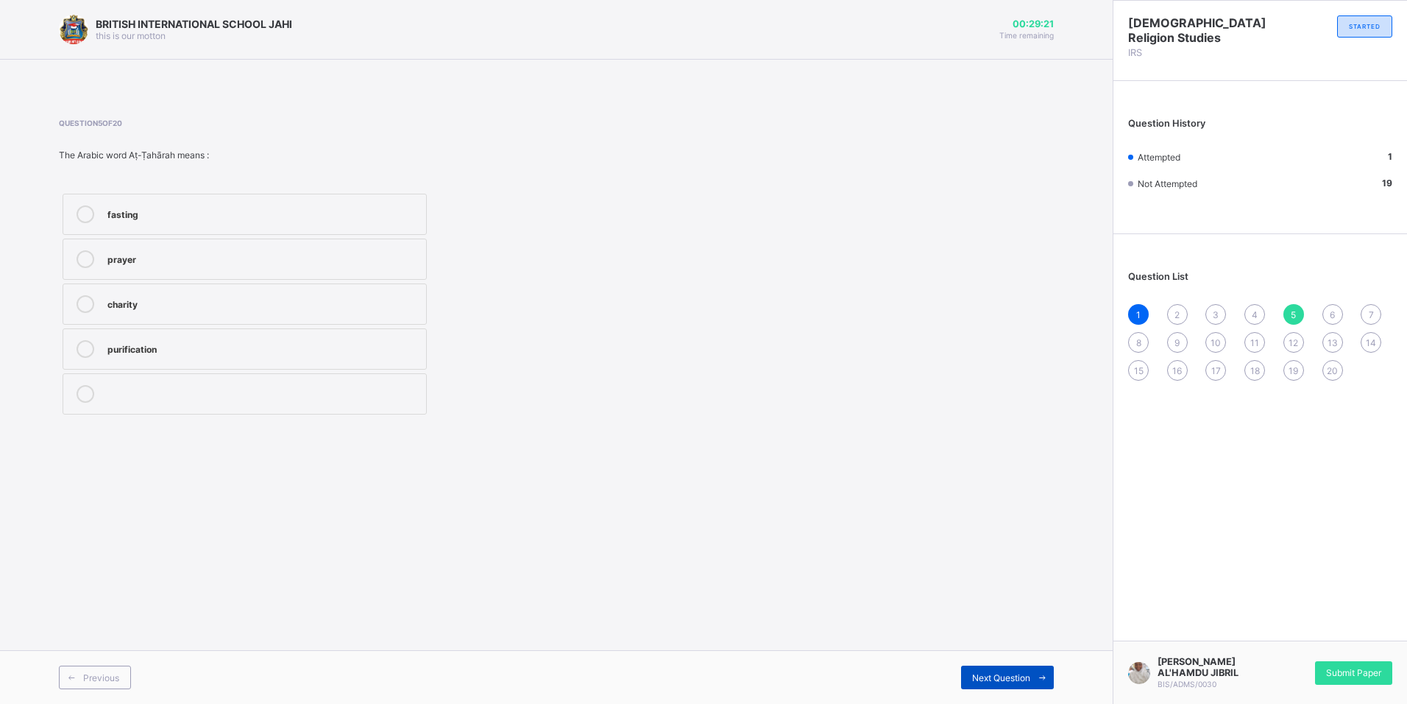
click at [1012, 684] on div "Next Question" at bounding box center [1007, 677] width 93 height 24
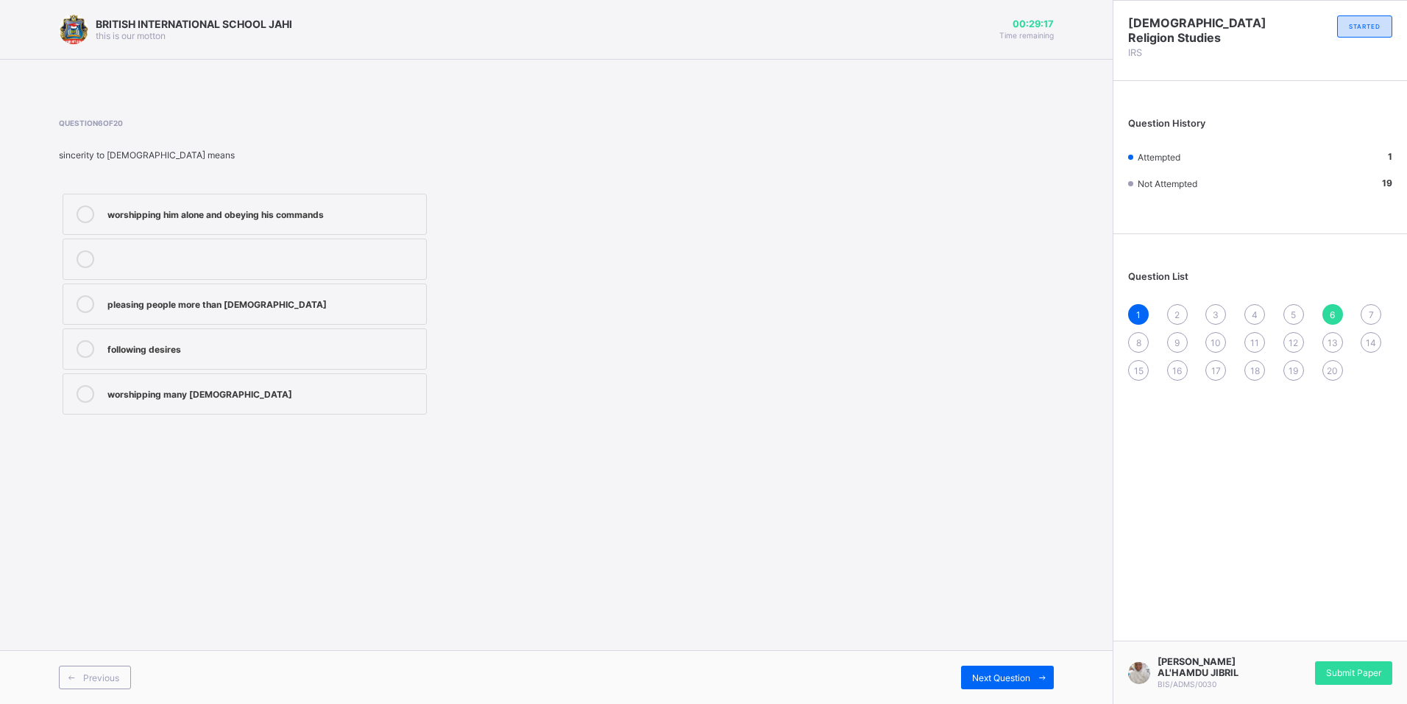
click at [335, 211] on div "worshipping him alone and obeying his commands" at bounding box center [262, 212] width 311 height 15
click at [1014, 670] on div "Next Question" at bounding box center [1007, 677] width 93 height 24
click at [309, 316] on label "advising them sincerely" at bounding box center [245, 303] width 364 height 41
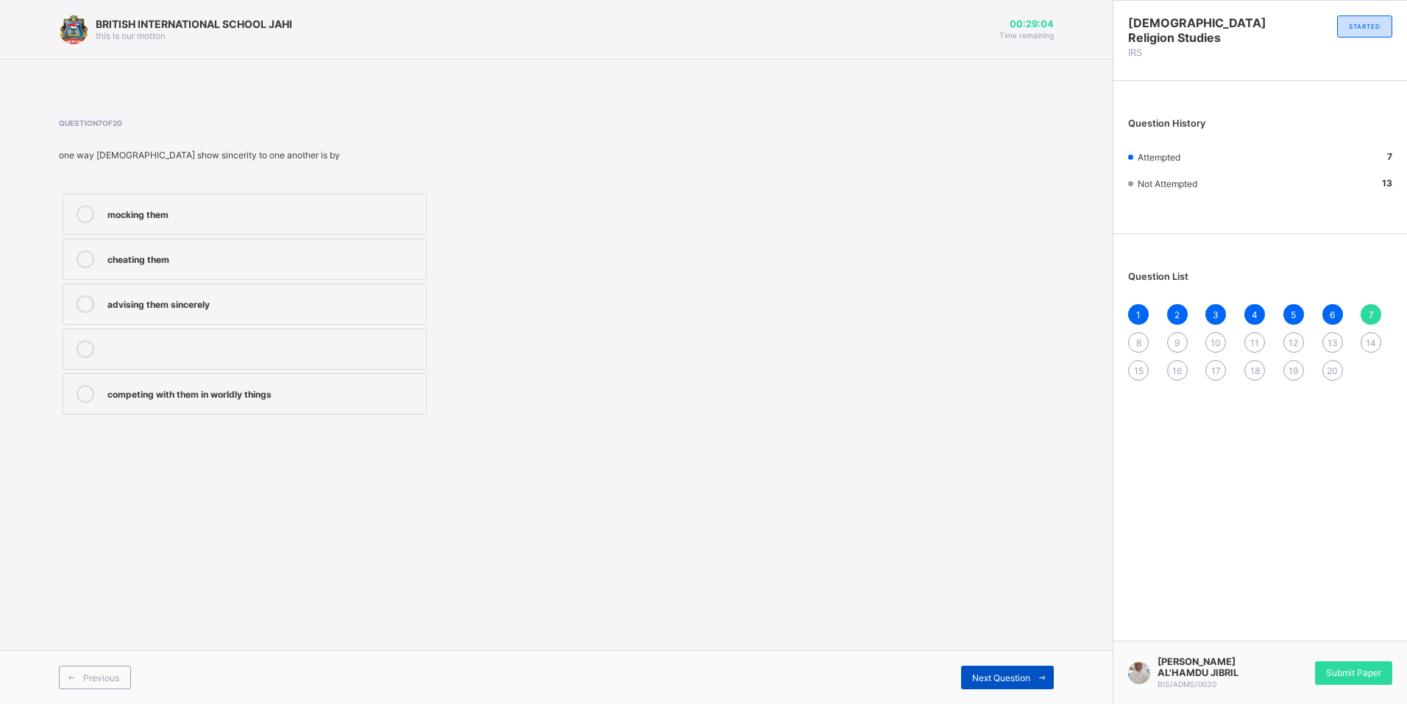
click at [977, 686] on div "Next Question" at bounding box center [1007, 677] width 93 height 24
click at [383, 258] on div "quraysh" at bounding box center [262, 257] width 311 height 15
click at [996, 686] on div "Next Question" at bounding box center [1007, 677] width 93 height 24
click at [198, 355] on div "the ka'bah" at bounding box center [262, 349] width 311 height 18
click at [1030, 674] on span at bounding box center [1042, 677] width 24 height 24
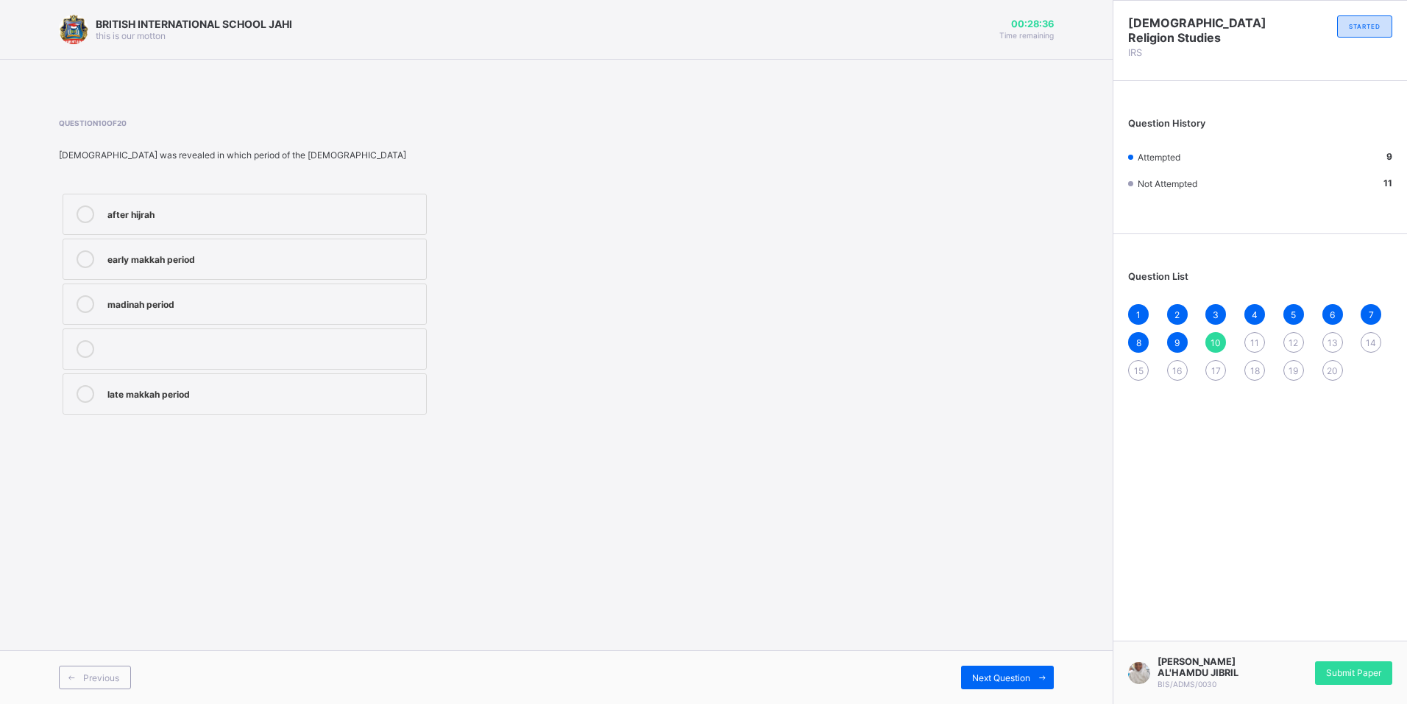
click at [379, 247] on label "early makkah period" at bounding box center [245, 258] width 364 height 41
click at [1024, 680] on span "Next Question" at bounding box center [1001, 677] width 58 height 11
click at [244, 269] on label "Reading believing and acting on it" at bounding box center [245, 258] width 364 height 41
click at [1038, 673] on icon at bounding box center [1042, 678] width 11 height 10
click at [389, 307] on div "watchful of threre deeds" at bounding box center [262, 302] width 311 height 15
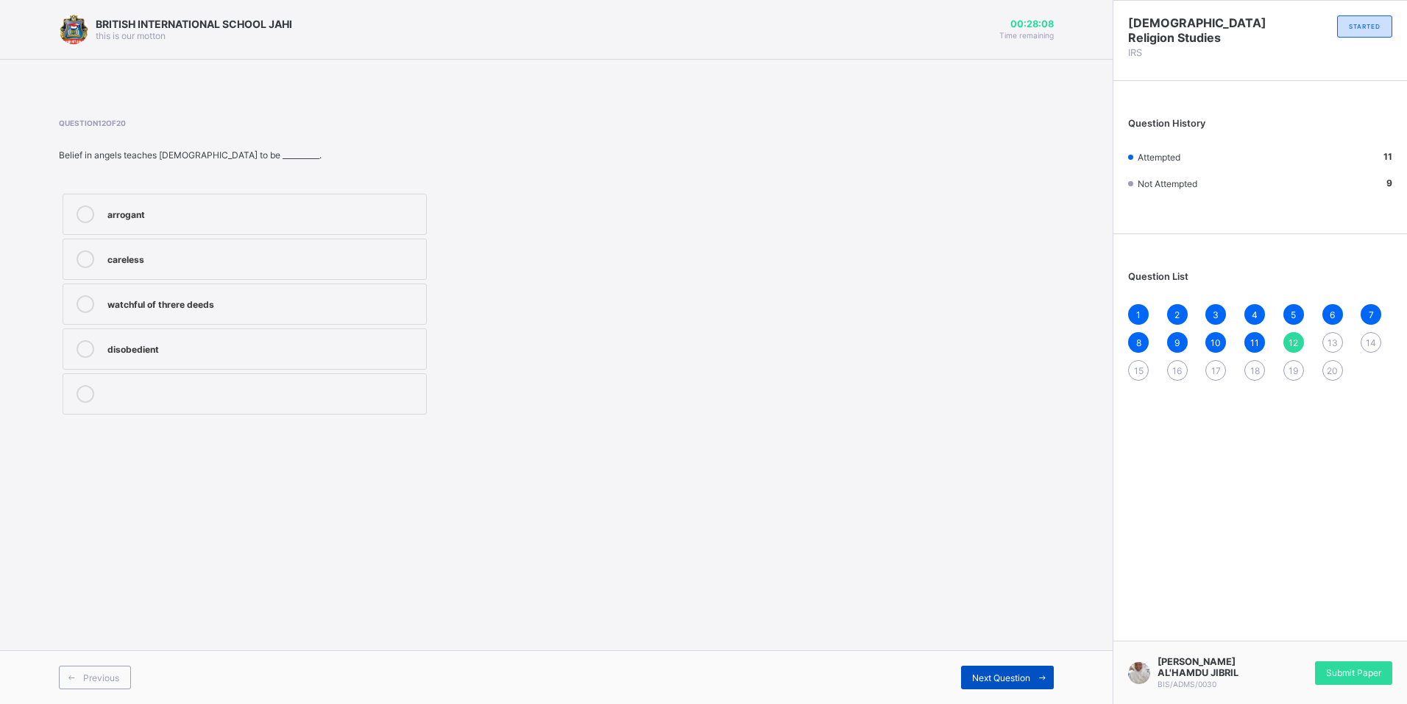
click at [1040, 673] on span at bounding box center [1042, 677] width 24 height 24
click at [397, 339] on label "disobey" at bounding box center [245, 348] width 364 height 41
click at [1002, 667] on div "Next Question" at bounding box center [1007, 677] width 93 height 24
click at [358, 294] on label "malik" at bounding box center [245, 303] width 364 height 41
click at [1033, 673] on span at bounding box center [1042, 677] width 24 height 24
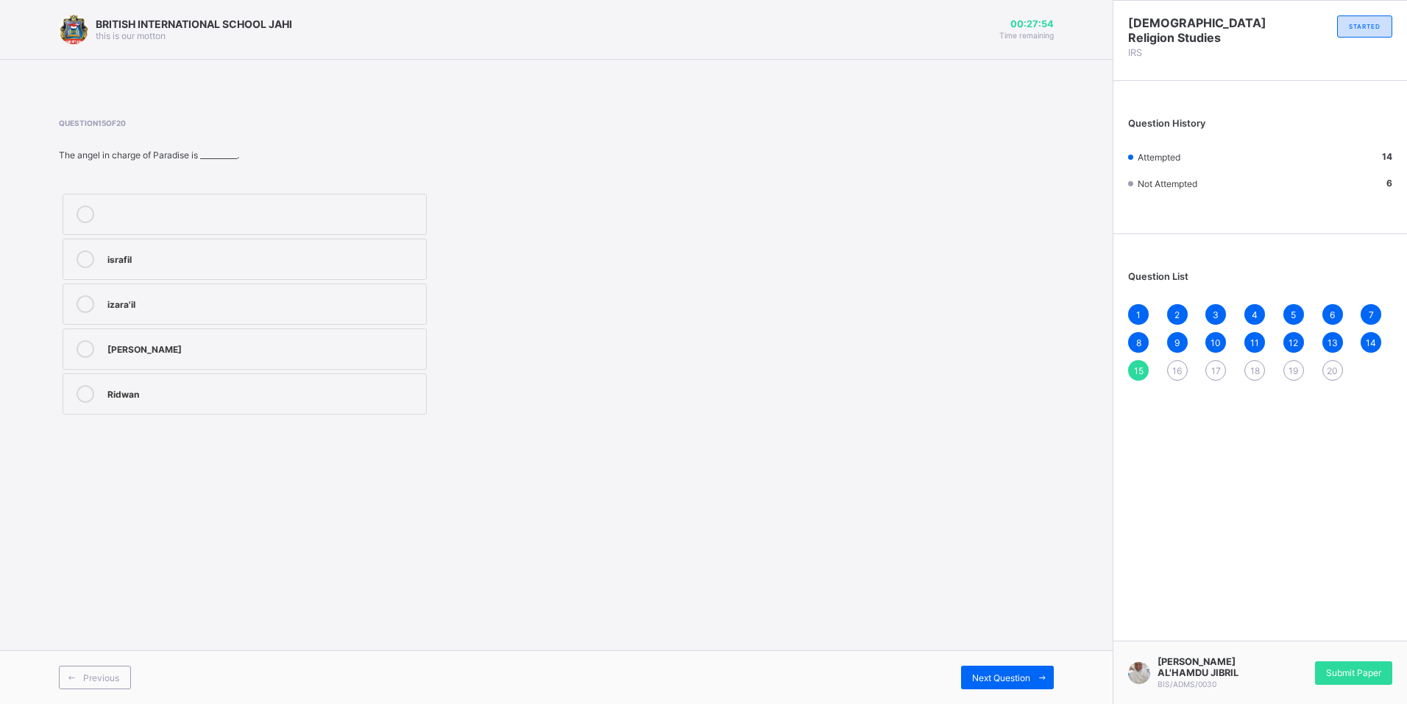
click at [378, 387] on div "Ridwan" at bounding box center [262, 392] width 311 height 15
click at [1361, 342] on div "14" at bounding box center [1371, 342] width 21 height 21
click at [1174, 368] on span "16" at bounding box center [1177, 370] width 10 height 11
click at [207, 202] on label "raqib and atid" at bounding box center [245, 214] width 364 height 41
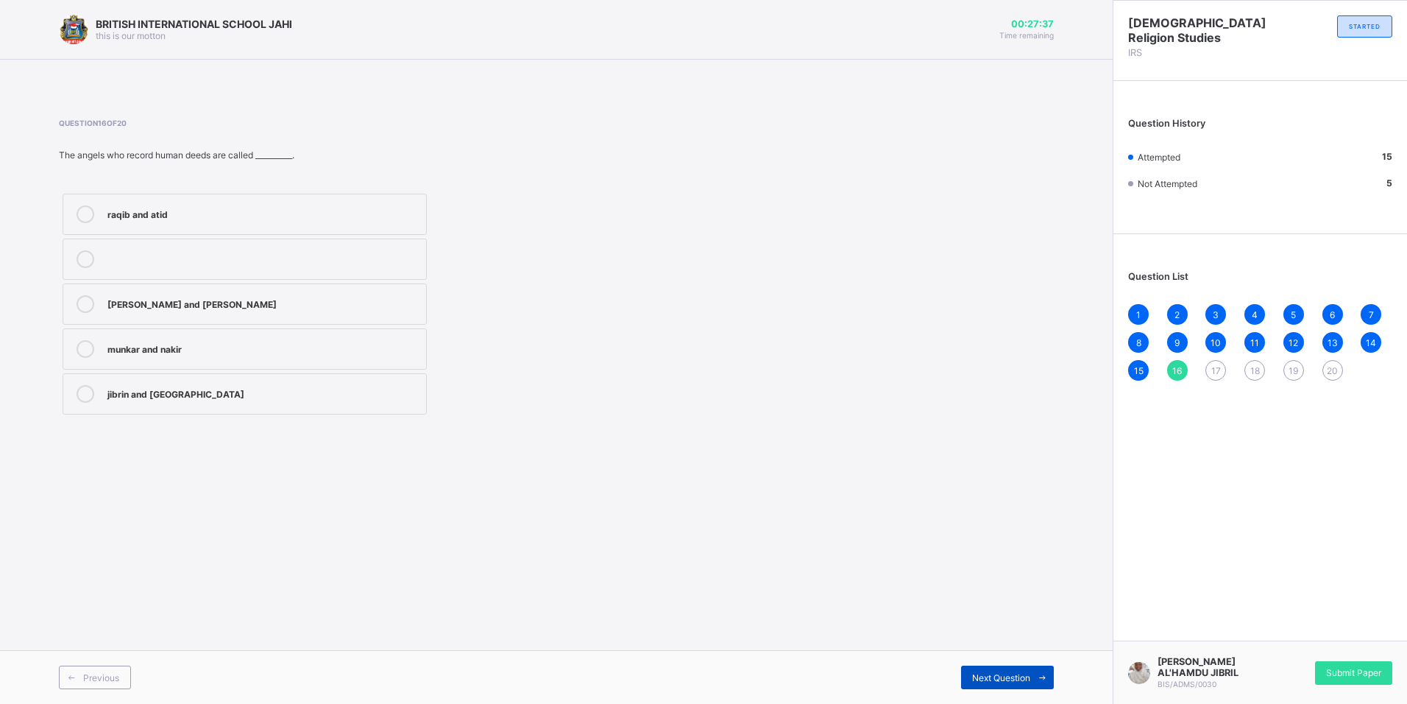
click at [1041, 681] on icon at bounding box center [1042, 678] width 11 height 10
click at [380, 407] on label "munkar and nakir" at bounding box center [245, 393] width 364 height 41
click at [1000, 682] on span "Next Question" at bounding box center [1001, 677] width 58 height 11
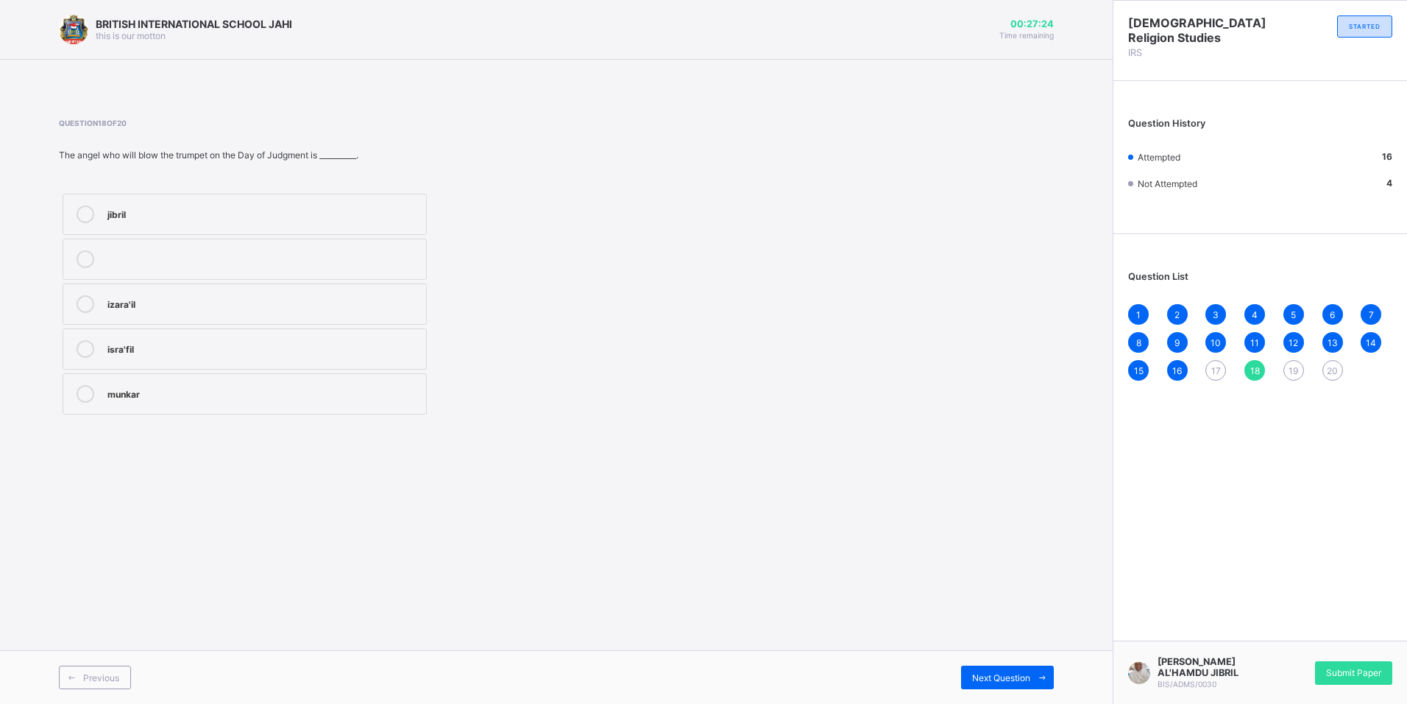
click at [169, 319] on label "izara'il" at bounding box center [245, 303] width 364 height 41
click at [187, 353] on div "isra'fil" at bounding box center [262, 347] width 311 height 15
click at [1028, 680] on span "Next Question" at bounding box center [1001, 677] width 58 height 11
click at [183, 366] on label "izara'il" at bounding box center [245, 348] width 364 height 41
click at [1258, 367] on span "18" at bounding box center [1255, 370] width 10 height 11
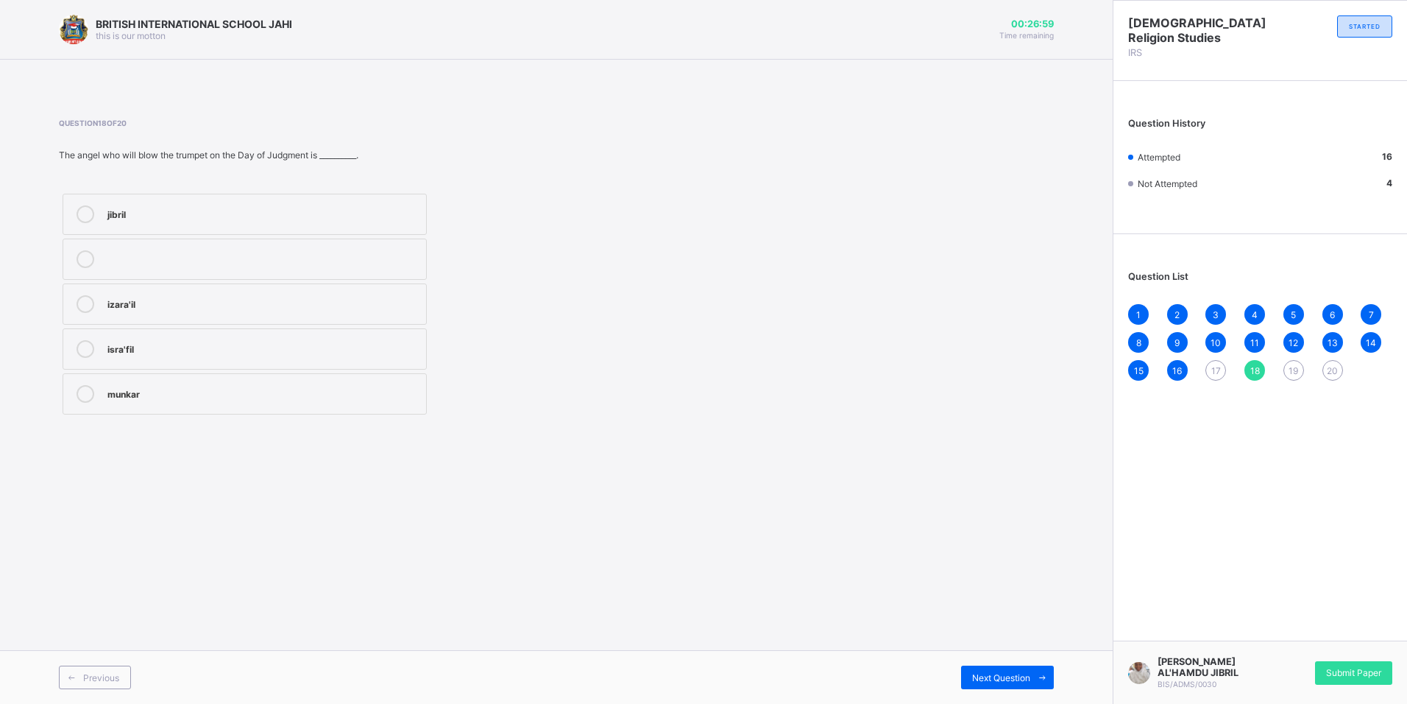
click at [376, 357] on div "isra'fil" at bounding box center [262, 349] width 311 height 18
click at [217, 297] on div "izara'il" at bounding box center [262, 302] width 311 height 15
click at [1290, 367] on span "19" at bounding box center [1294, 370] width 10 height 11
click at [314, 205] on label at bounding box center [245, 214] width 364 height 41
click at [1332, 370] on span "20" at bounding box center [1332, 370] width 11 height 11
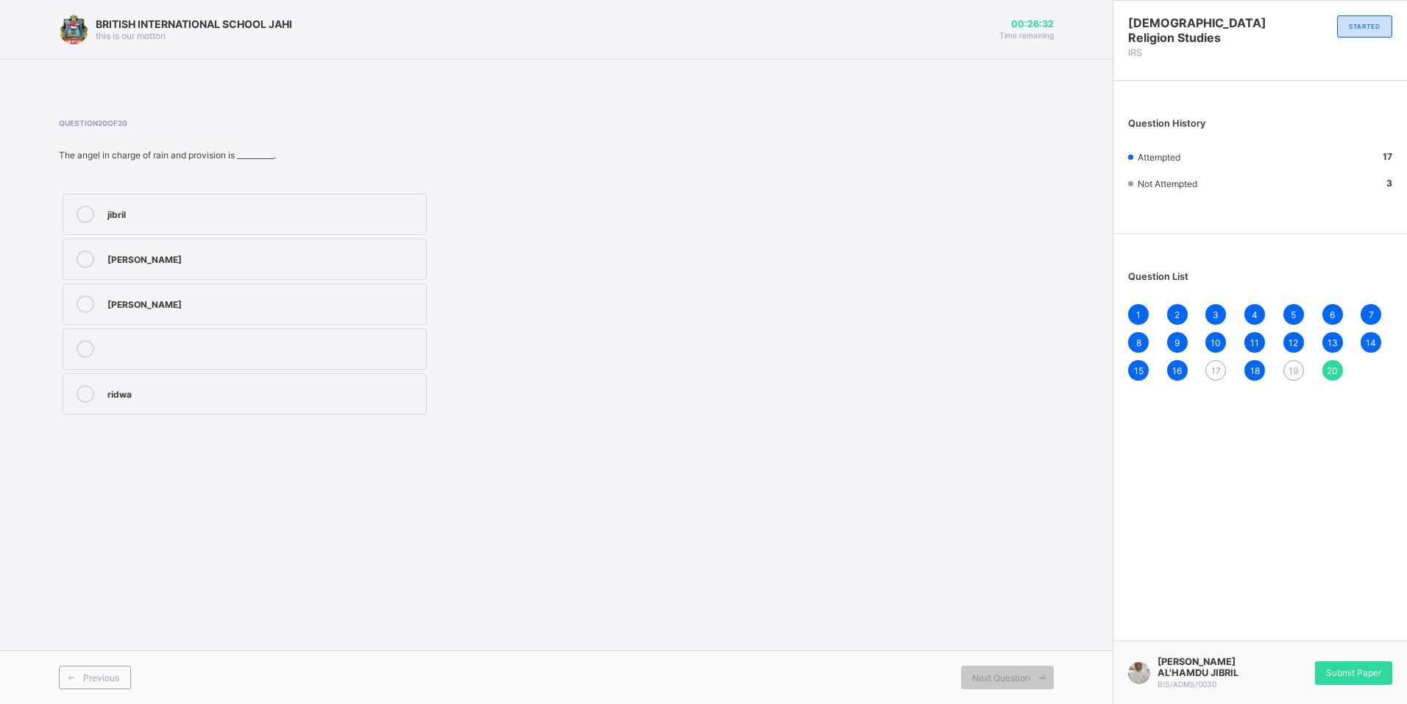
click at [279, 261] on div "mika'il" at bounding box center [262, 257] width 311 height 15
click at [1293, 369] on span "19" at bounding box center [1294, 370] width 10 height 11
click at [207, 351] on div "izara'il" at bounding box center [262, 347] width 311 height 15
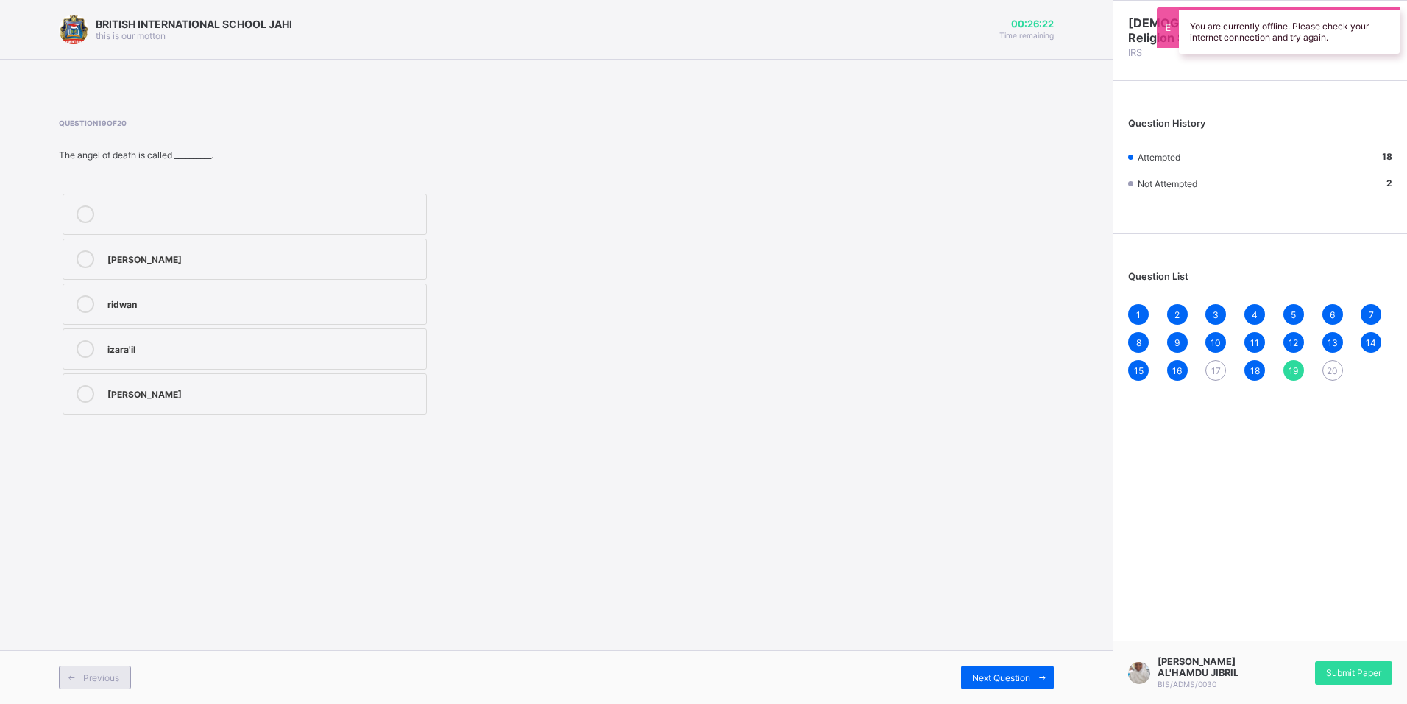
click at [110, 678] on span "Previous" at bounding box center [101, 677] width 36 height 11
click at [196, 358] on label "isra'fil" at bounding box center [245, 348] width 364 height 41
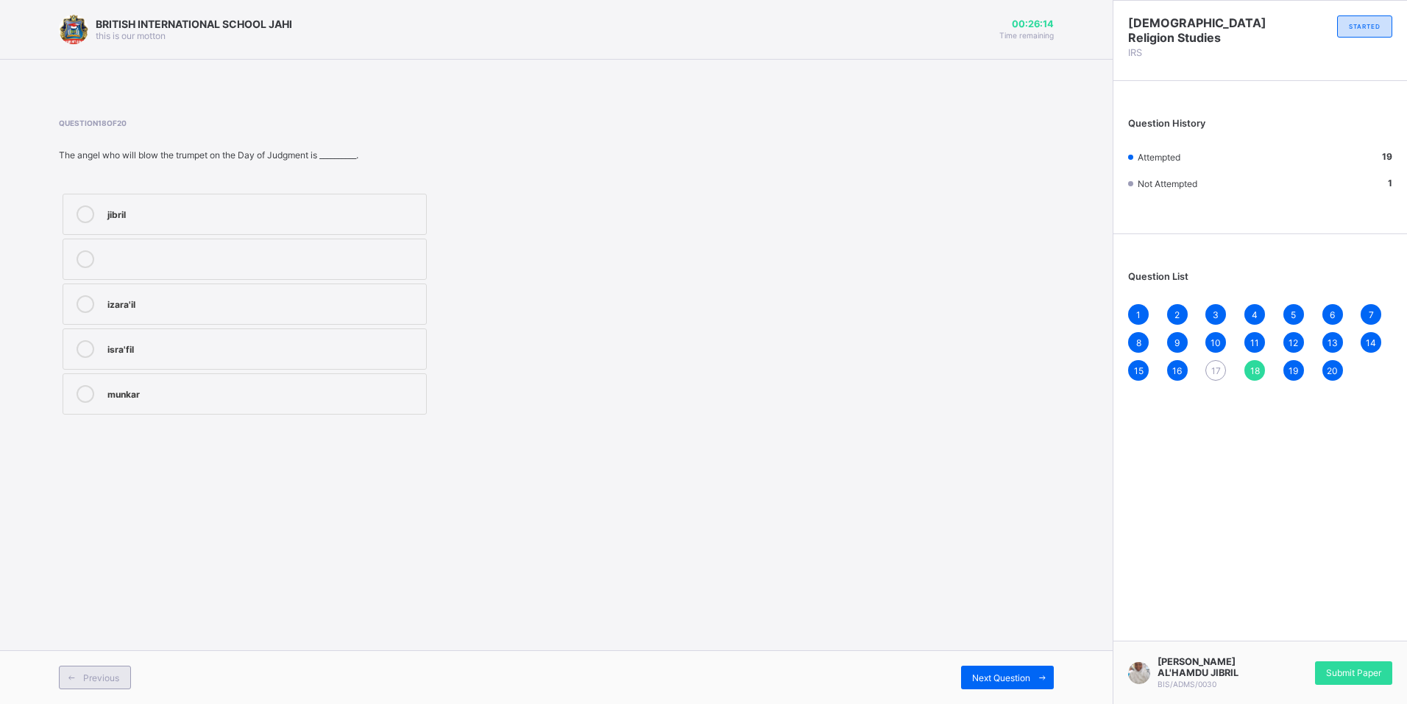
click at [107, 678] on span "Previous" at bounding box center [101, 677] width 36 height 11
click at [204, 389] on div "munkar and nakir" at bounding box center [262, 392] width 311 height 15
click at [108, 676] on span "Previous" at bounding box center [101, 677] width 36 height 11
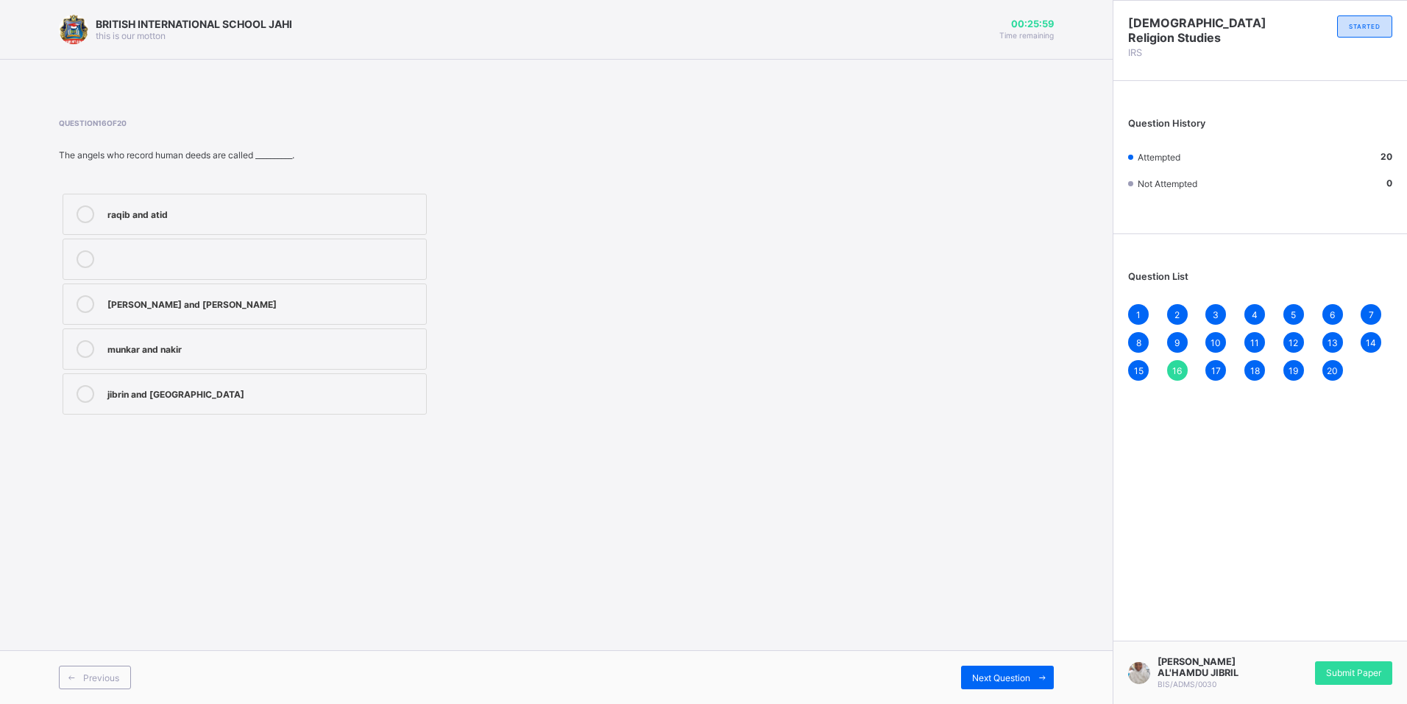
click at [1142, 313] on div "1" at bounding box center [1138, 314] width 21 height 21
click at [1337, 666] on div "Submit Paper" at bounding box center [1353, 673] width 77 height 24
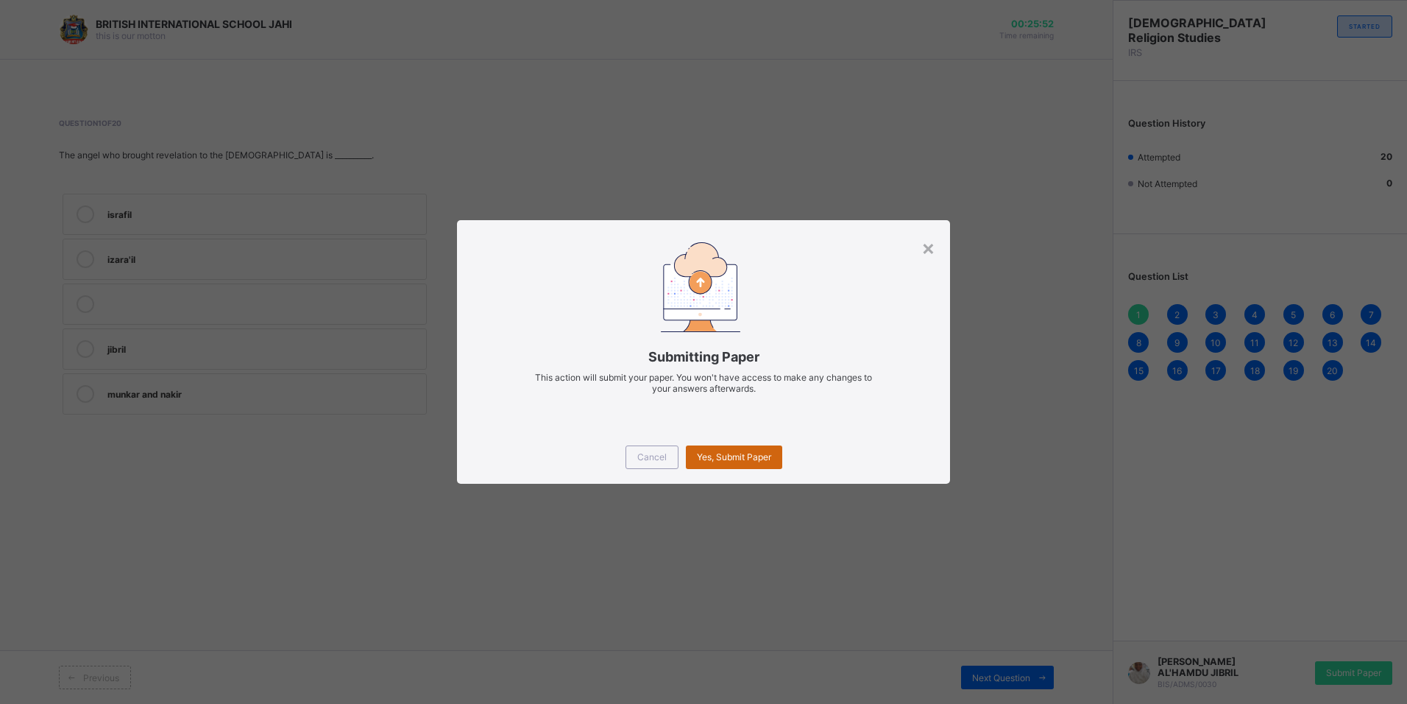
click at [723, 459] on span "Yes, Submit Paper" at bounding box center [734, 456] width 74 height 11
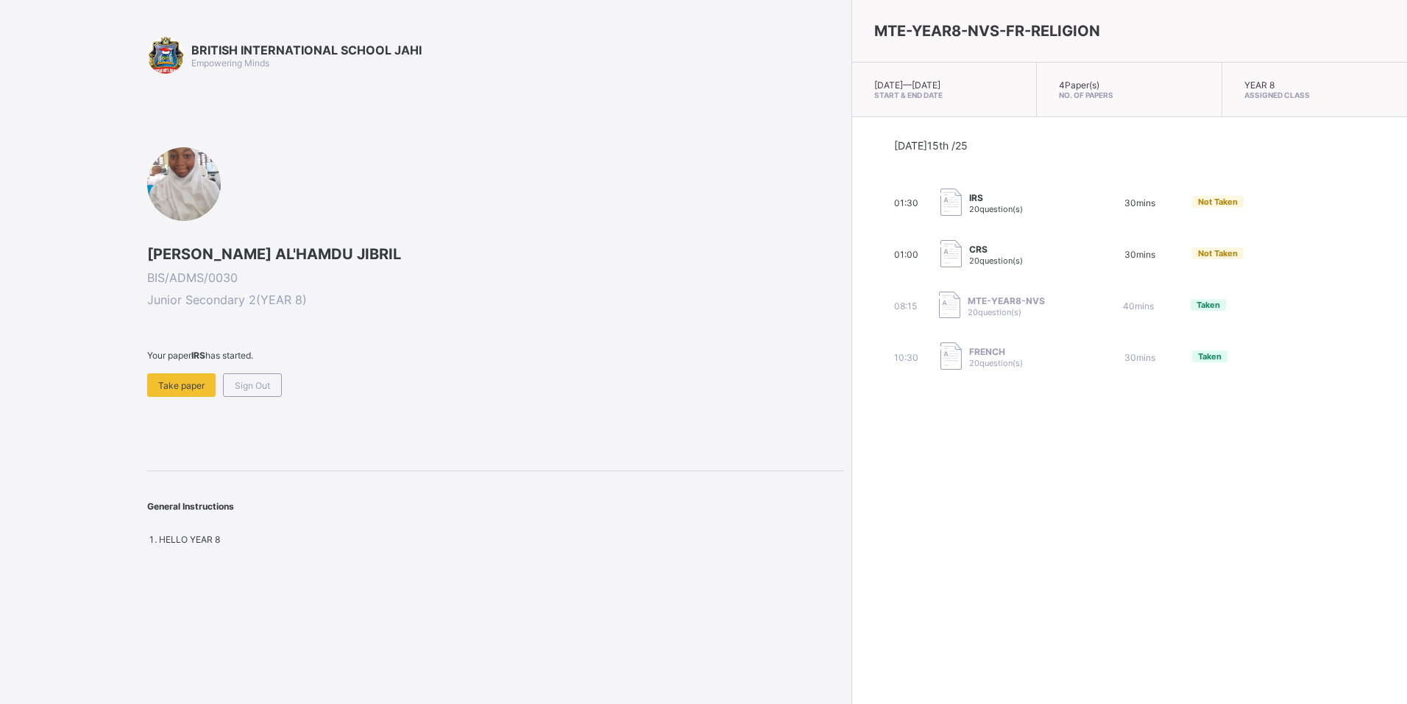
click at [282, 387] on div "Sign Out" at bounding box center [252, 385] width 59 height 24
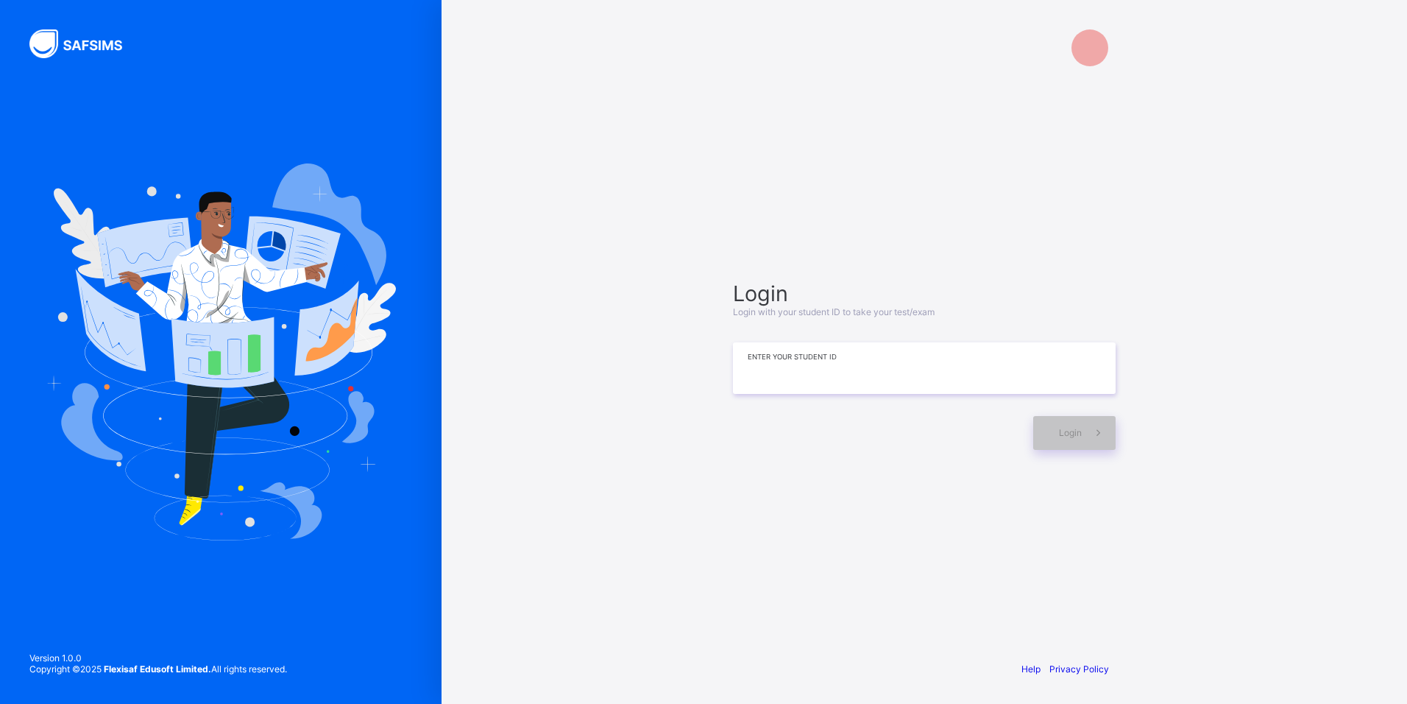
click at [767, 364] on input at bounding box center [924, 368] width 383 height 52
type input "**********"
click at [1043, 433] on div "Login" at bounding box center [1074, 434] width 82 height 34
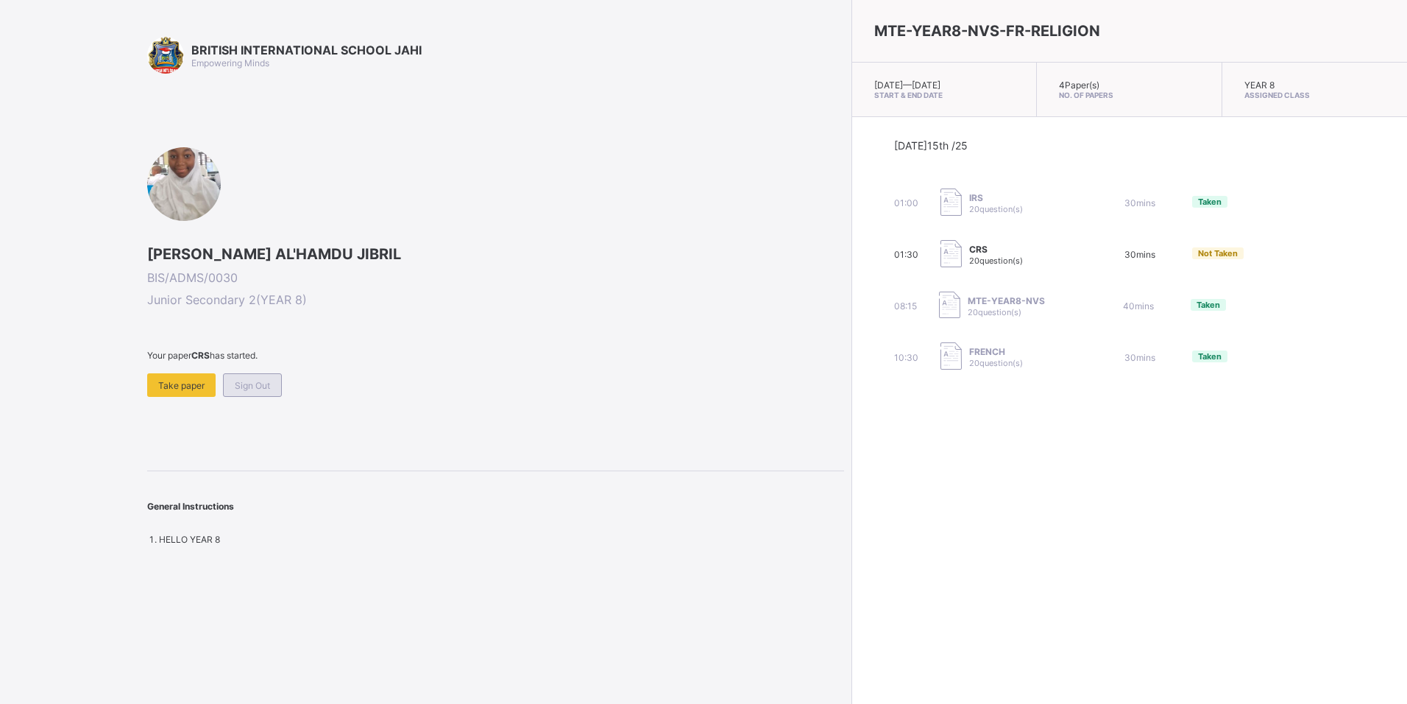
click at [248, 388] on span "Sign Out" at bounding box center [252, 385] width 35 height 11
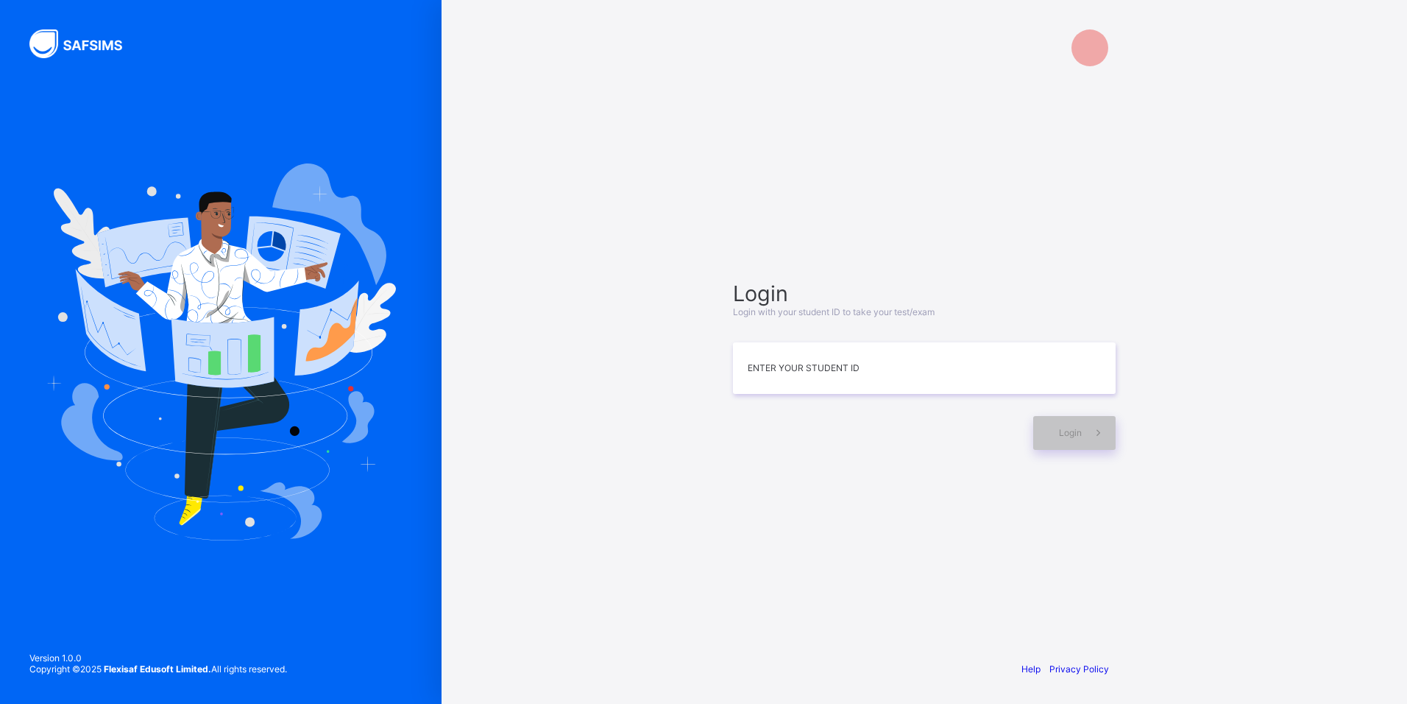
drag, startPoint x: 542, startPoint y: 27, endPoint x: 589, endPoint y: 235, distance: 213.5
click at [589, 235] on div "Login Login with your student ID to take your test/exam Enter your Student ID L…" at bounding box center [925, 352] width 966 height 704
click at [903, 365] on input at bounding box center [924, 369] width 383 height 52
type input "**********"
click at [1072, 425] on div "Login" at bounding box center [1074, 434] width 82 height 34
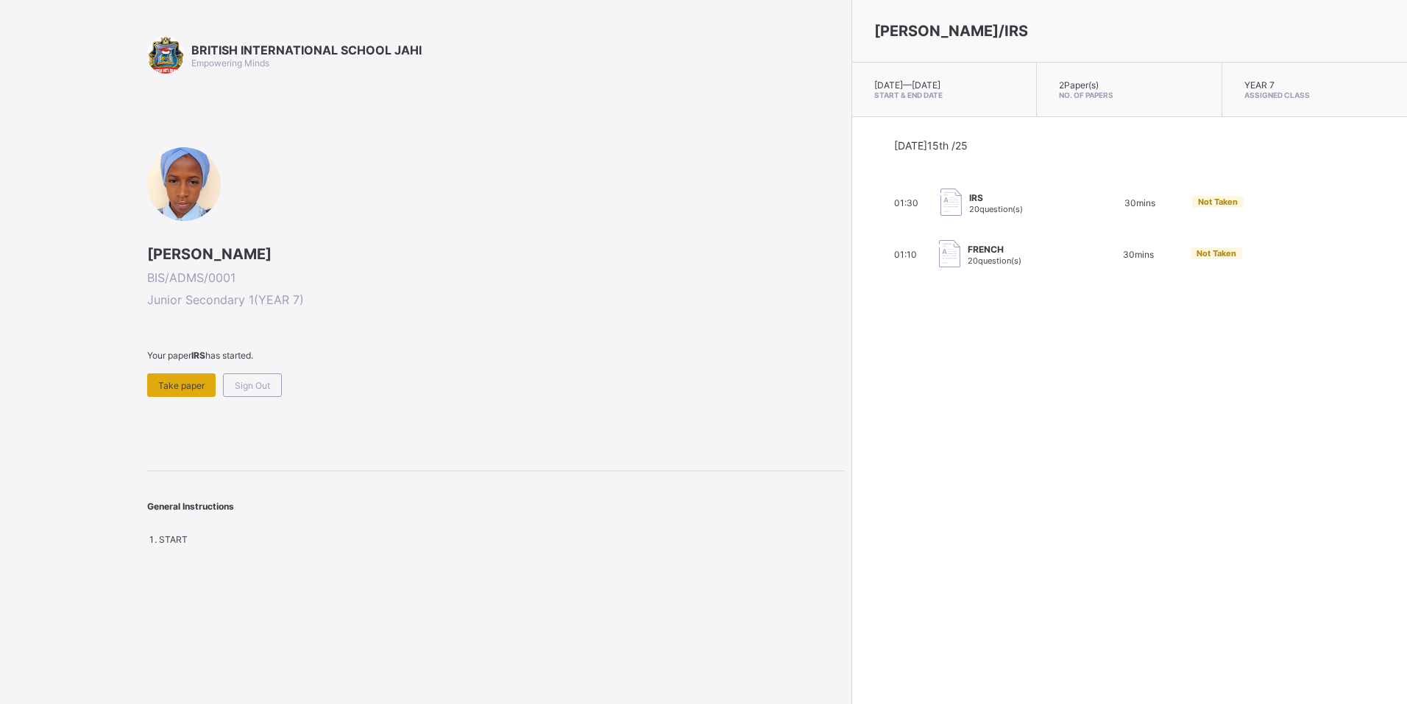
click at [193, 384] on span "Take paper" at bounding box center [181, 385] width 46 height 11
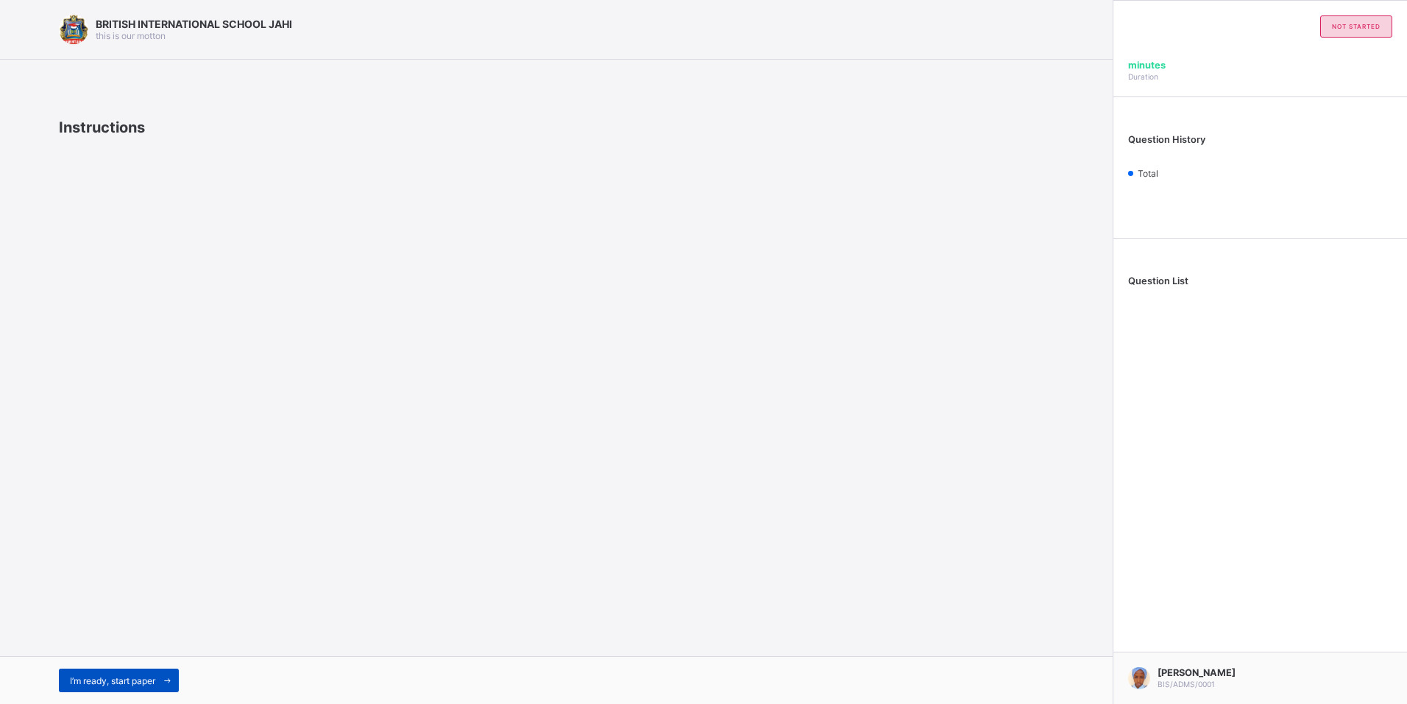
click at [150, 683] on span "I’m ready, start paper" at bounding box center [112, 680] width 85 height 11
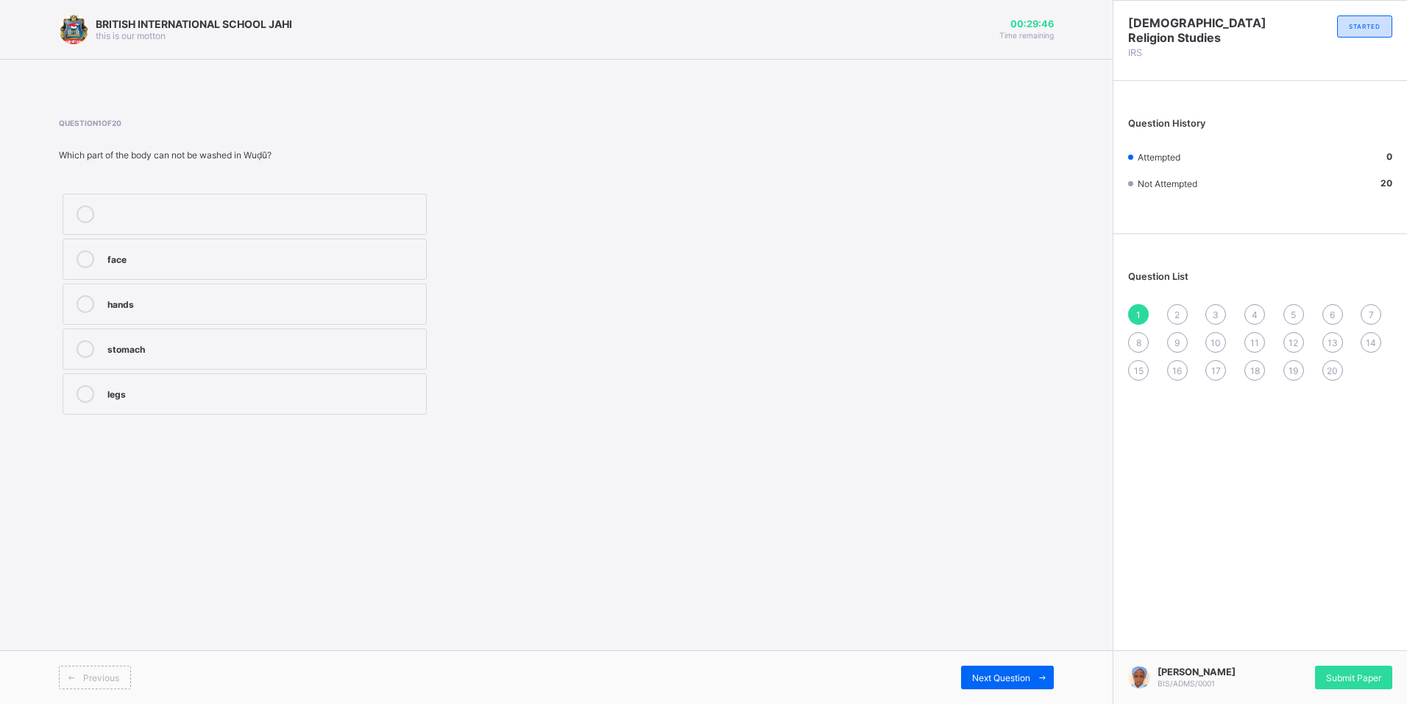
click at [177, 340] on div "stomach" at bounding box center [262, 347] width 311 height 15
click at [1180, 311] on div "2" at bounding box center [1177, 314] width 21 height 21
click at [314, 301] on div "sleeping" at bounding box center [262, 302] width 311 height 15
click at [1220, 314] on div "3" at bounding box center [1215, 314] width 21 height 21
click at [196, 266] on div "clean dust/soil" at bounding box center [262, 259] width 311 height 18
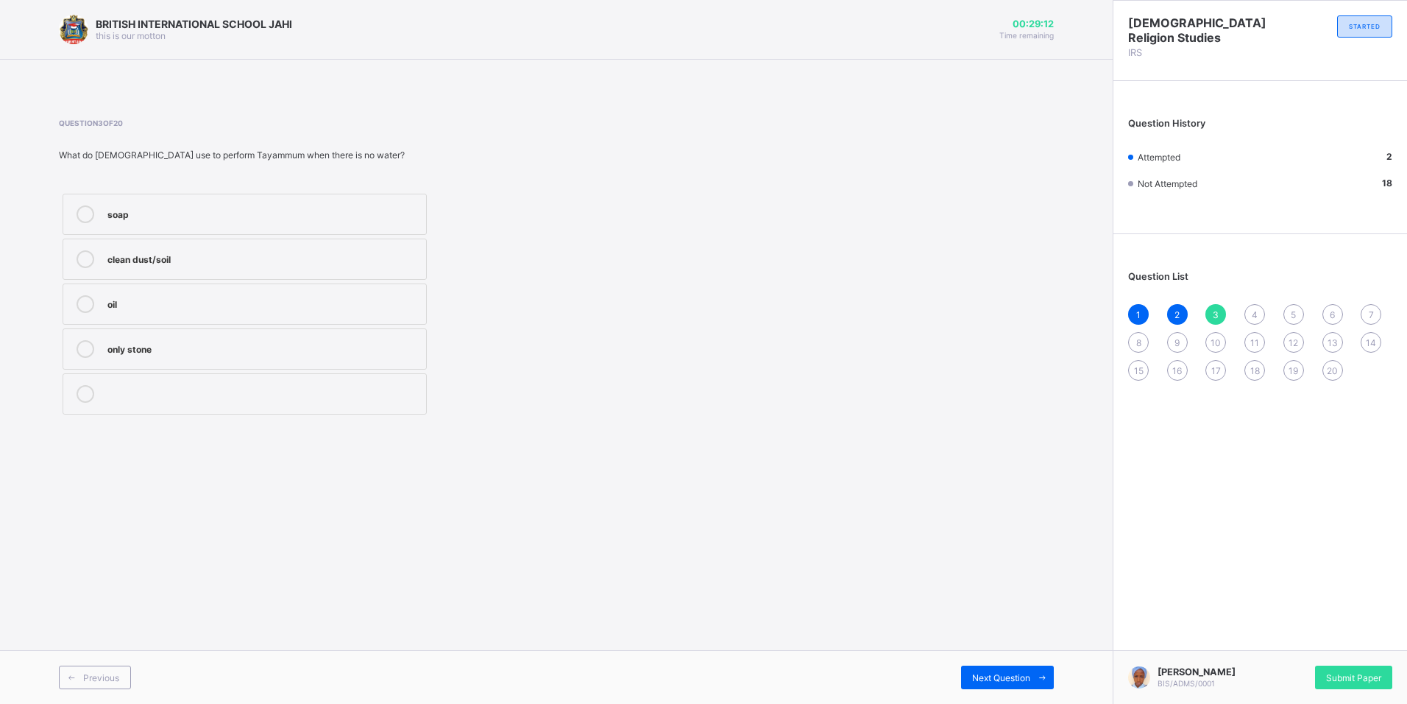
click at [1261, 308] on div "4" at bounding box center [1254, 314] width 21 height 21
drag, startPoint x: 171, startPoint y: 304, endPoint x: 630, endPoint y: 257, distance: 461.6
click at [174, 303] on div "purification" at bounding box center [262, 302] width 311 height 15
click at [1286, 312] on div "5" at bounding box center [1293, 314] width 21 height 21
click at [268, 307] on div "tayammum" at bounding box center [262, 302] width 311 height 15
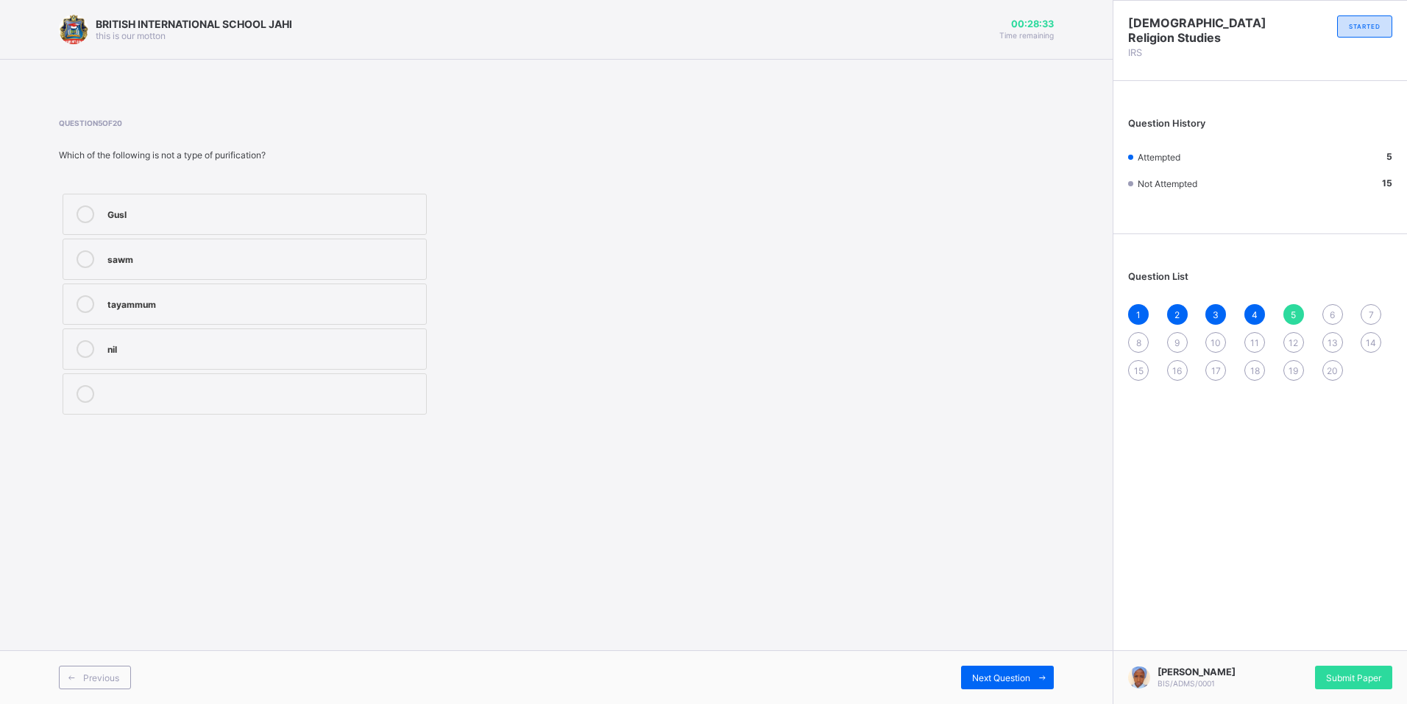
drag, startPoint x: 175, startPoint y: 336, endPoint x: 204, endPoint y: 403, distance: 72.2
click at [204, 403] on div "Gusl sawm tayammum nil" at bounding box center [245, 304] width 372 height 228
click at [253, 335] on label "nil" at bounding box center [245, 348] width 364 height 41
click at [177, 258] on div "sawm" at bounding box center [262, 257] width 311 height 15
click at [1328, 309] on div "6" at bounding box center [1332, 314] width 21 height 21
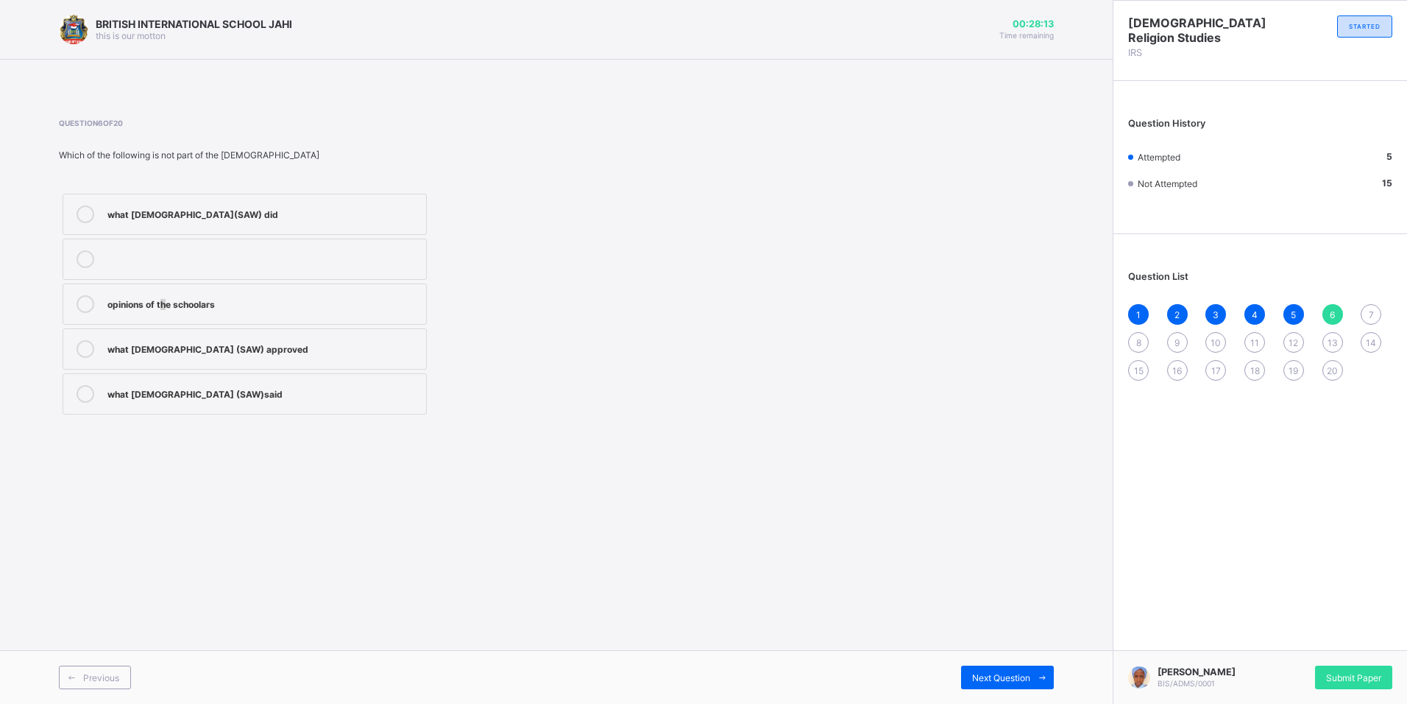
click at [167, 308] on div "opinions of the schoolars" at bounding box center [262, 302] width 311 height 15
click at [362, 317] on label "opinions of the schoolars" at bounding box center [245, 303] width 364 height 41
click at [1366, 309] on div "7" at bounding box center [1371, 314] width 21 height 21
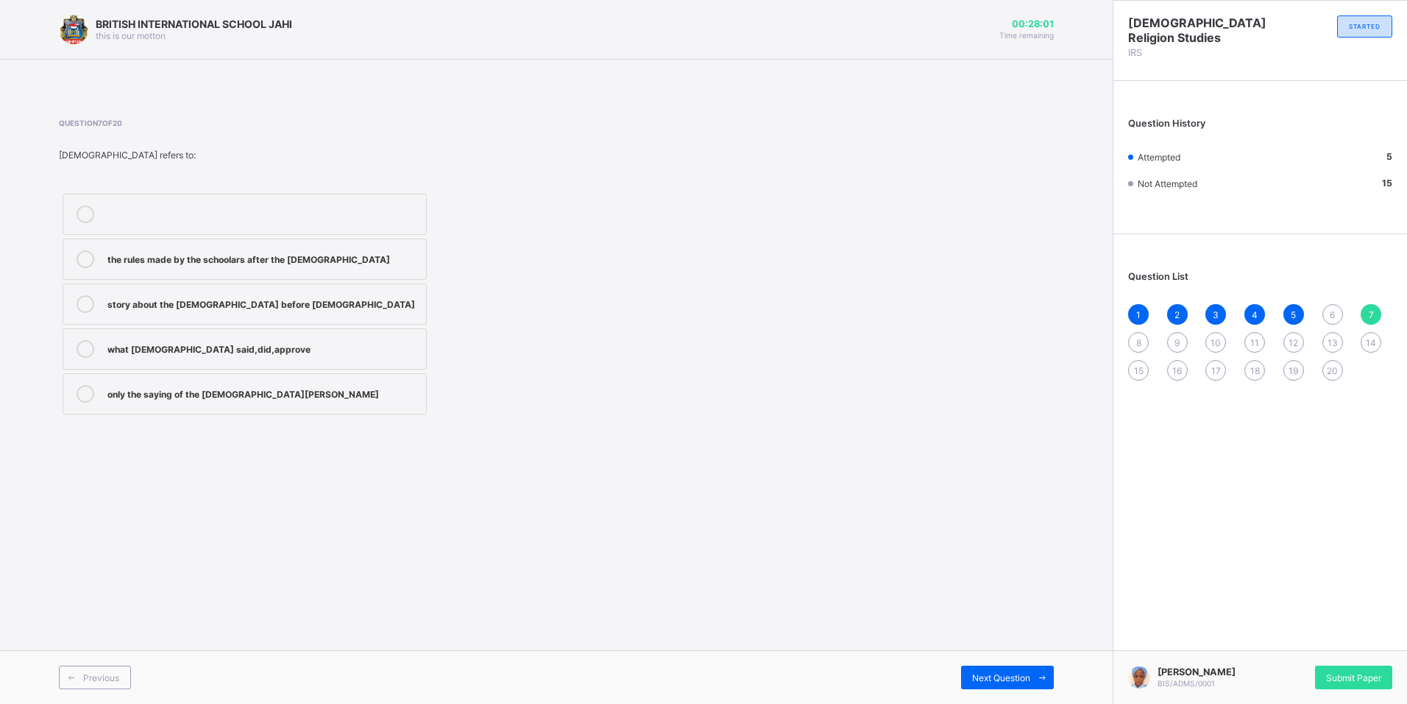
click at [242, 350] on div "what prophet said,did,approve" at bounding box center [262, 347] width 311 height 15
click at [1136, 344] on span "8" at bounding box center [1138, 342] width 5 height 11
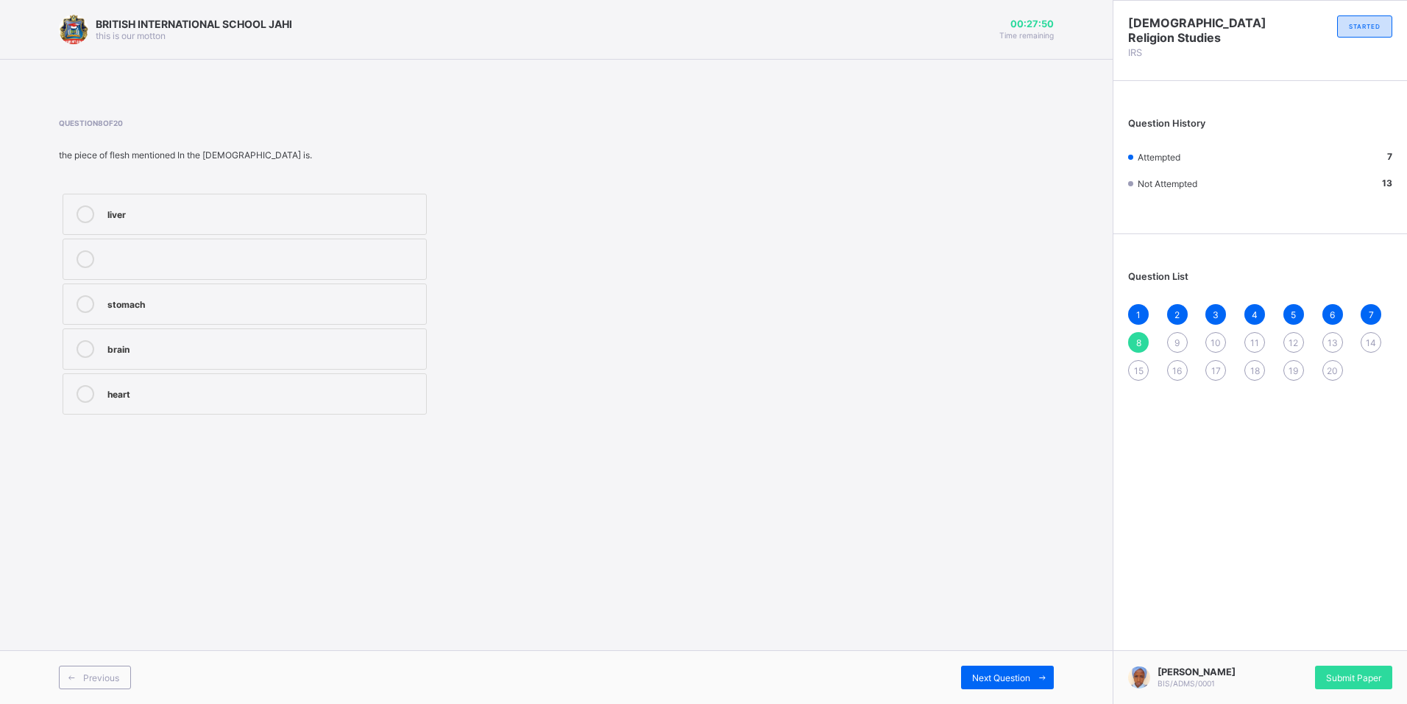
click at [180, 385] on div "heart" at bounding box center [262, 392] width 311 height 15
click at [1177, 336] on div "9" at bounding box center [1177, 342] width 21 height 21
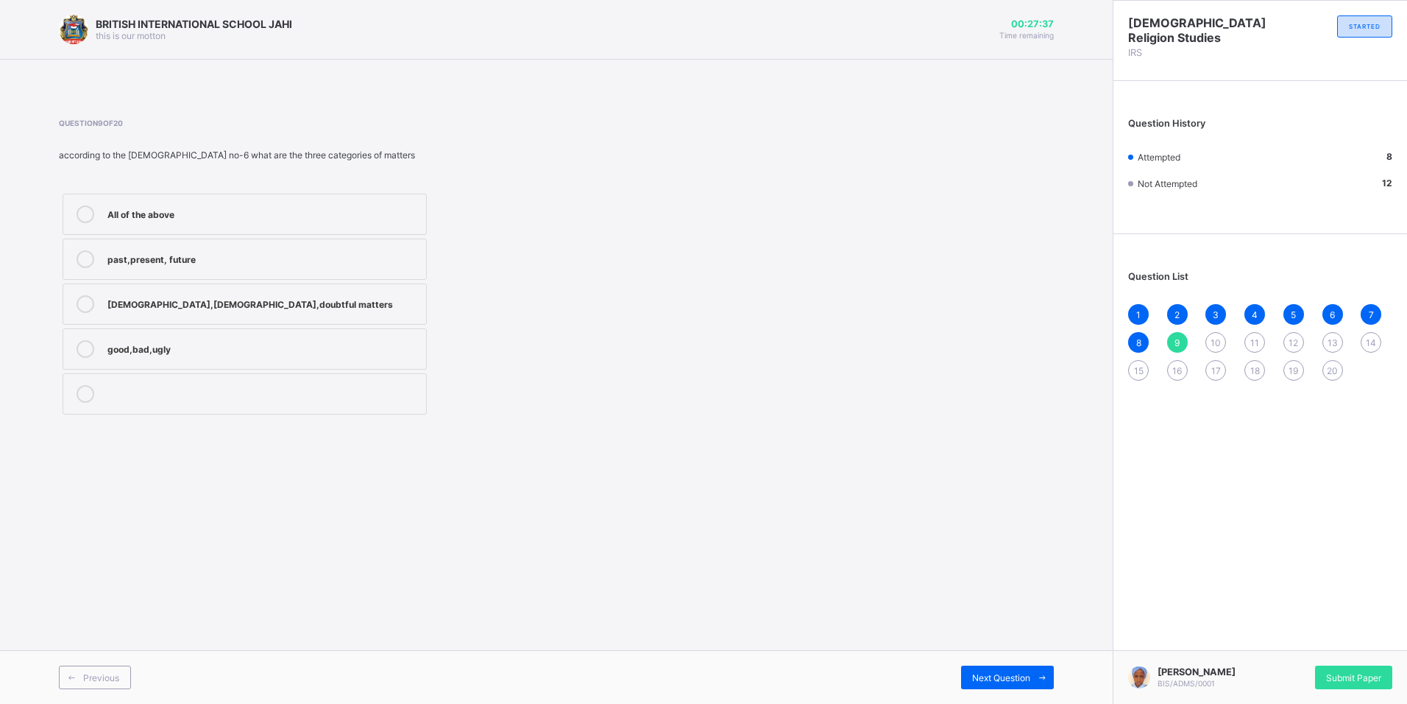
click at [236, 297] on div "halal,haram,doubtful matters" at bounding box center [262, 302] width 311 height 15
click at [1225, 339] on div "10" at bounding box center [1215, 342] width 21 height 21
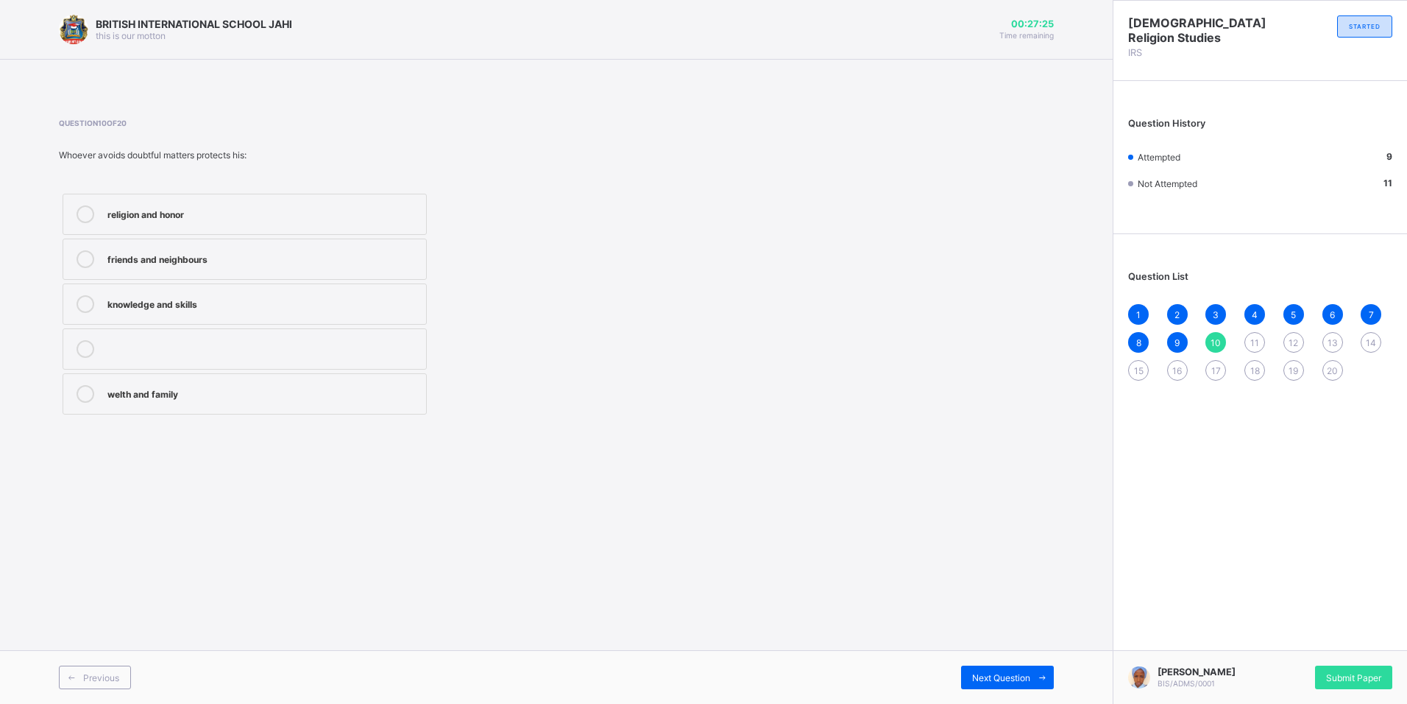
click at [212, 229] on label "religion and honor" at bounding box center [245, 214] width 364 height 41
click at [1251, 340] on span "11" at bounding box center [1254, 342] width 9 height 11
click at [152, 304] on div "maryam" at bounding box center [262, 302] width 311 height 15
click at [1292, 341] on span "12" at bounding box center [1294, 342] width 10 height 11
click at [1269, 336] on div "1 2 3 4 5 6 7 8 9 10 11 12 13 14 15 16 17 18 19 20" at bounding box center [1260, 342] width 264 height 77
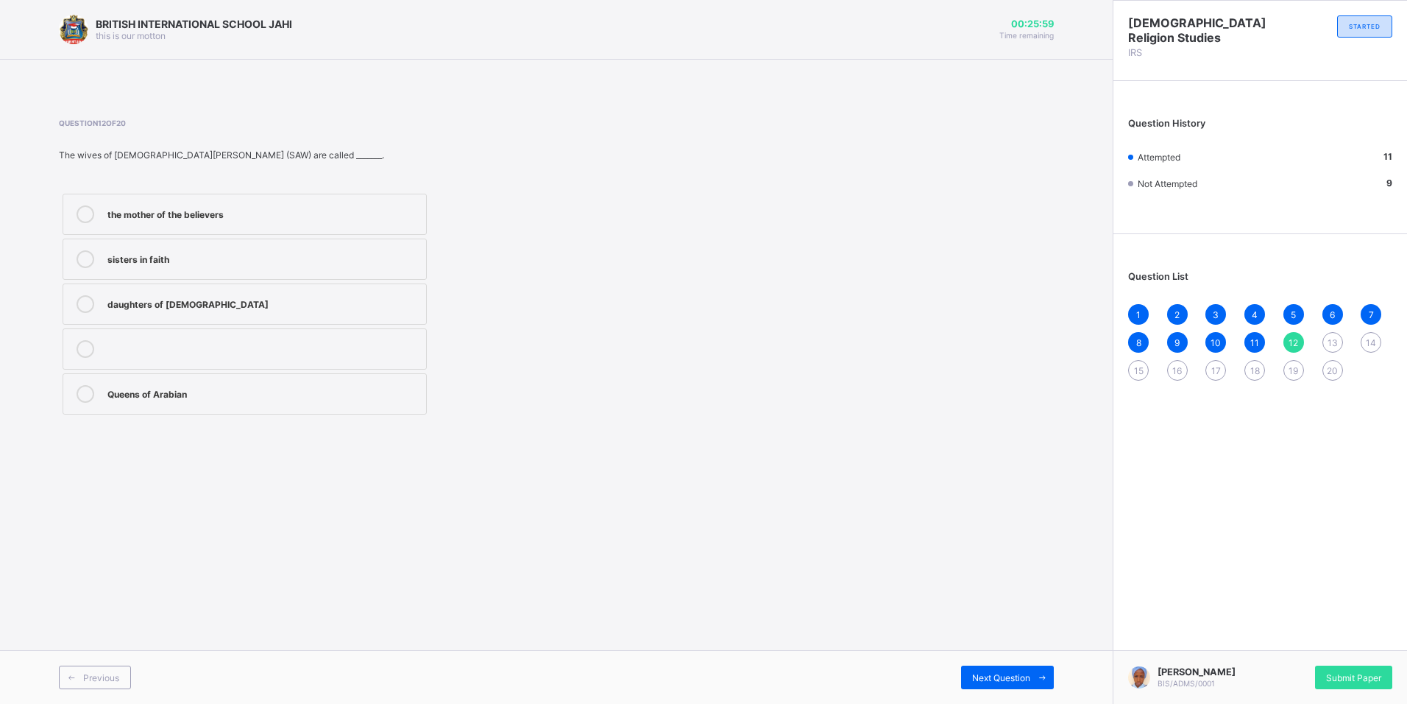
click at [305, 216] on div "the mother of the believers" at bounding box center [262, 212] width 311 height 15
click at [1331, 341] on span "13" at bounding box center [1333, 342] width 10 height 11
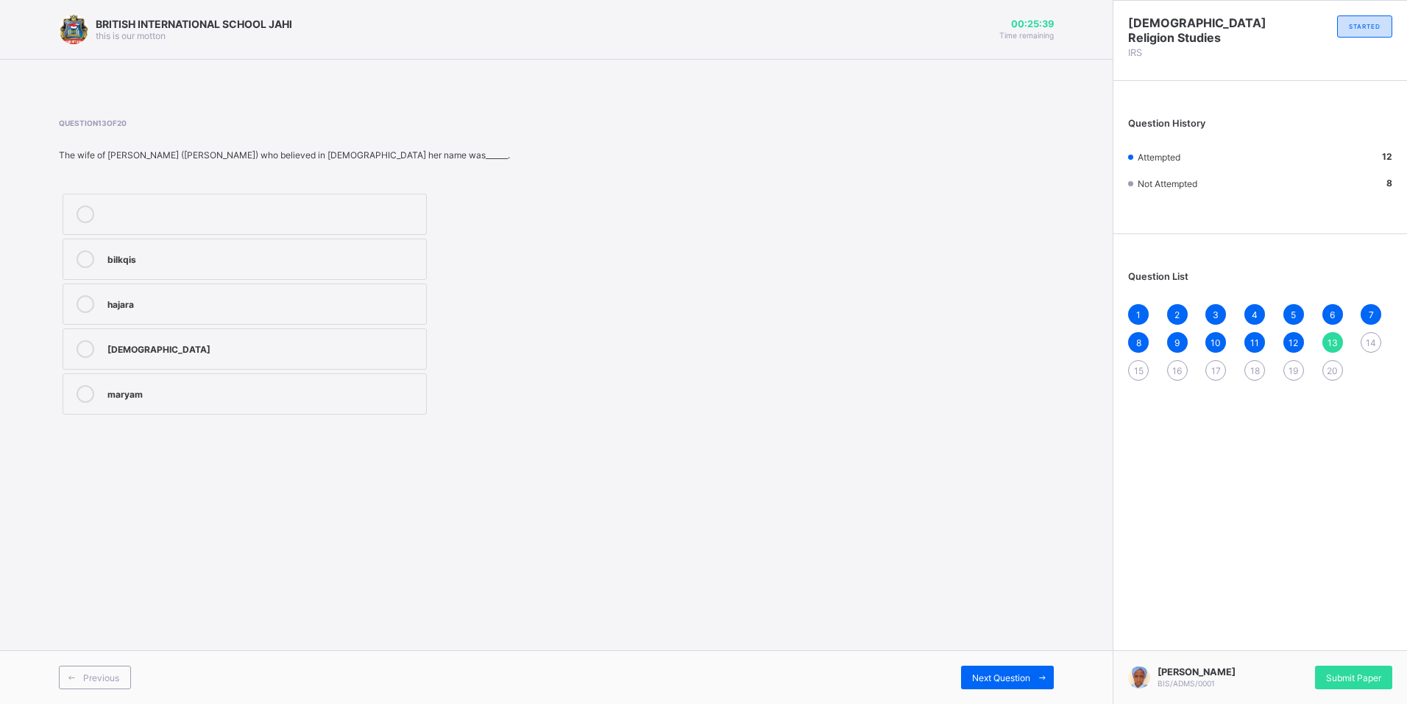
click at [155, 349] on div "hasiya" at bounding box center [262, 347] width 311 height 15
click at [1362, 339] on div "14" at bounding box center [1371, 342] width 21 height 21
click at [187, 355] on div "maryam" at bounding box center [262, 349] width 311 height 18
click at [1138, 370] on span "15" at bounding box center [1139, 370] width 10 height 11
click at [171, 405] on label "Hawwa" at bounding box center [245, 393] width 364 height 41
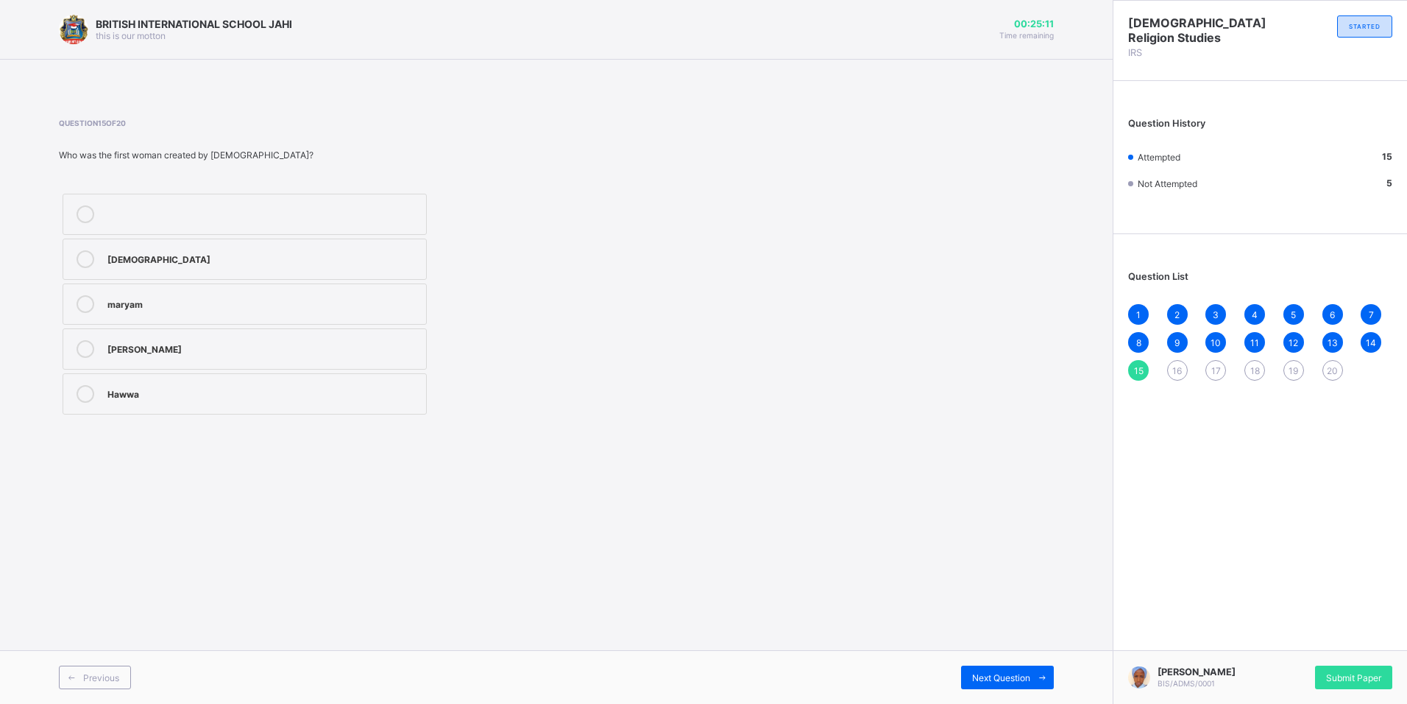
click at [1178, 374] on span "16" at bounding box center [1177, 370] width 10 height 11
click at [170, 258] on div "maryam" at bounding box center [262, 257] width 311 height 15
click at [1221, 368] on div "17" at bounding box center [1215, 370] width 21 height 21
click at [179, 395] on div "najasah" at bounding box center [262, 392] width 311 height 15
click at [1256, 369] on span "18" at bounding box center [1255, 370] width 10 height 11
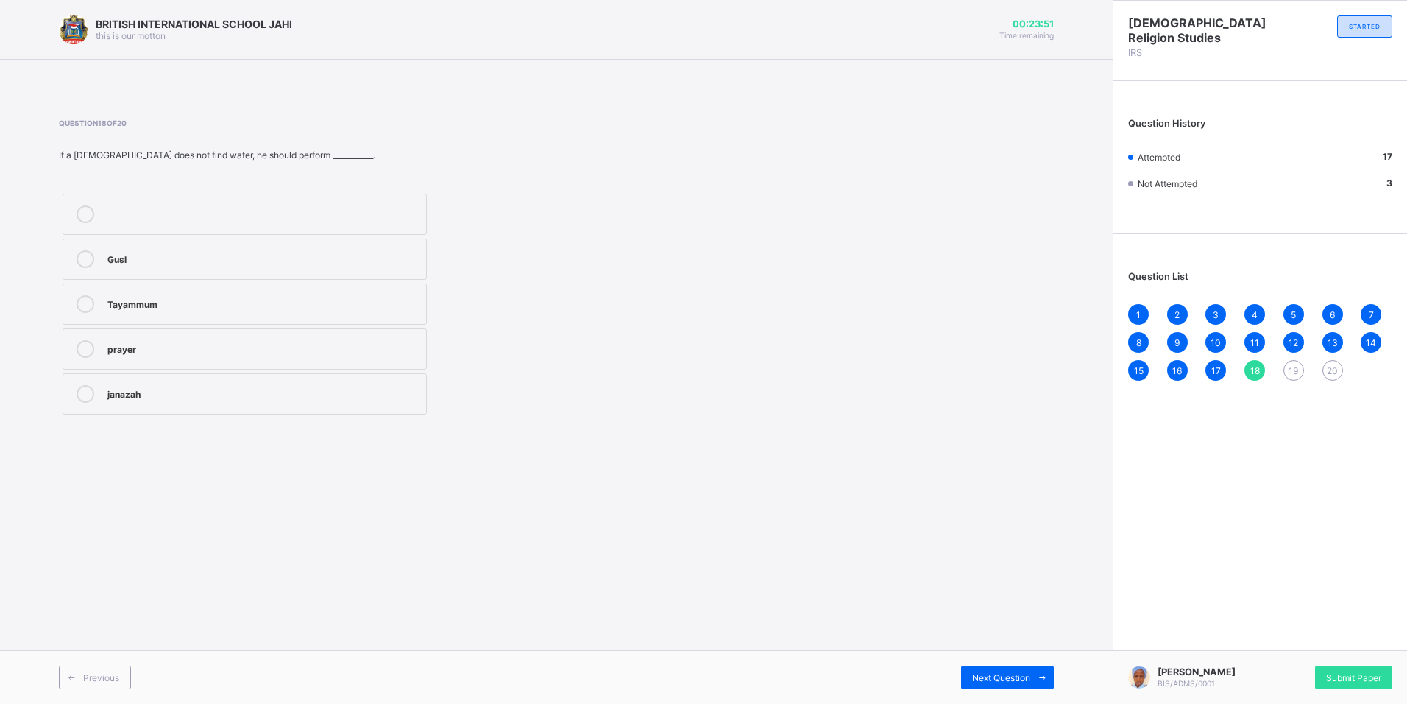
click at [182, 313] on label "Tayammum" at bounding box center [245, 303] width 364 height 41
click at [1292, 366] on span "19" at bounding box center [1294, 370] width 10 height 11
click at [215, 219] on div "purification" at bounding box center [262, 212] width 311 height 15
click at [1336, 366] on span "20" at bounding box center [1332, 370] width 11 height 11
click at [201, 264] on div "impurities" at bounding box center [262, 257] width 311 height 15
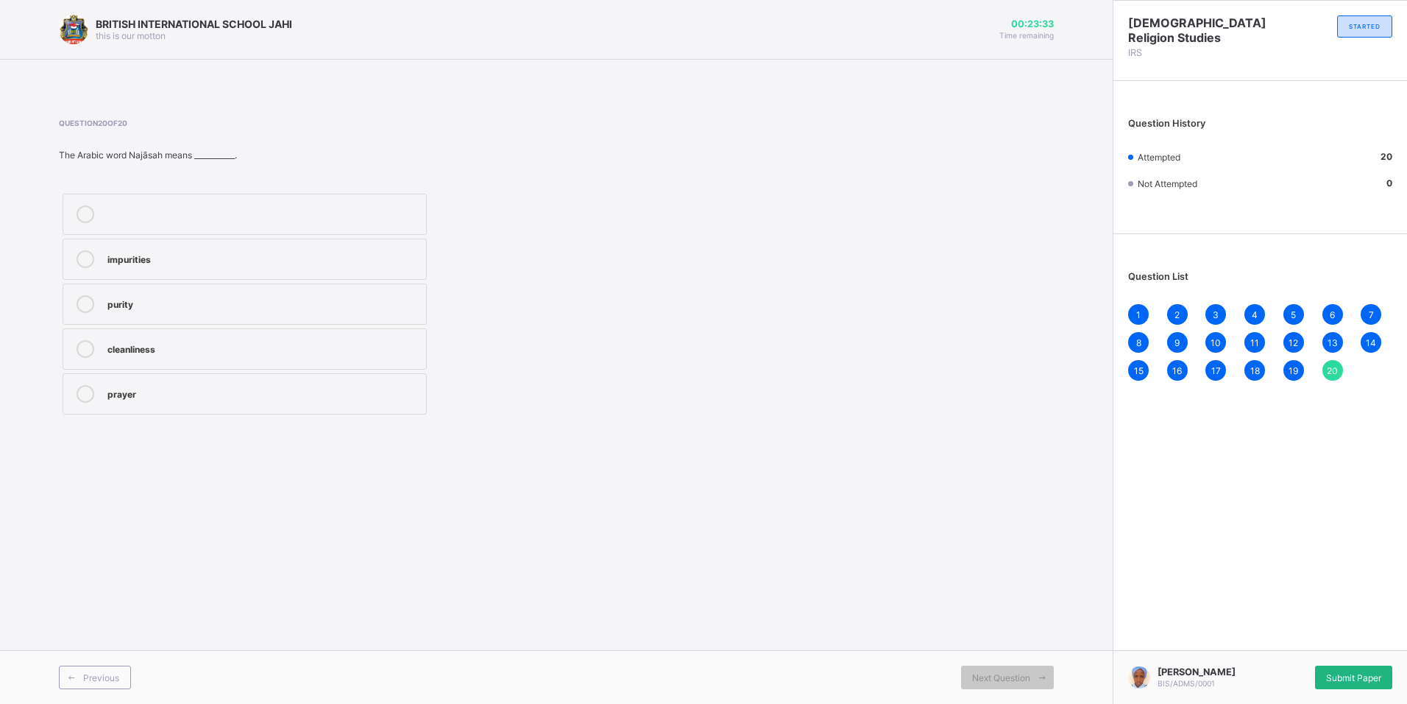
click at [1332, 672] on span "Submit Paper" at bounding box center [1353, 677] width 55 height 11
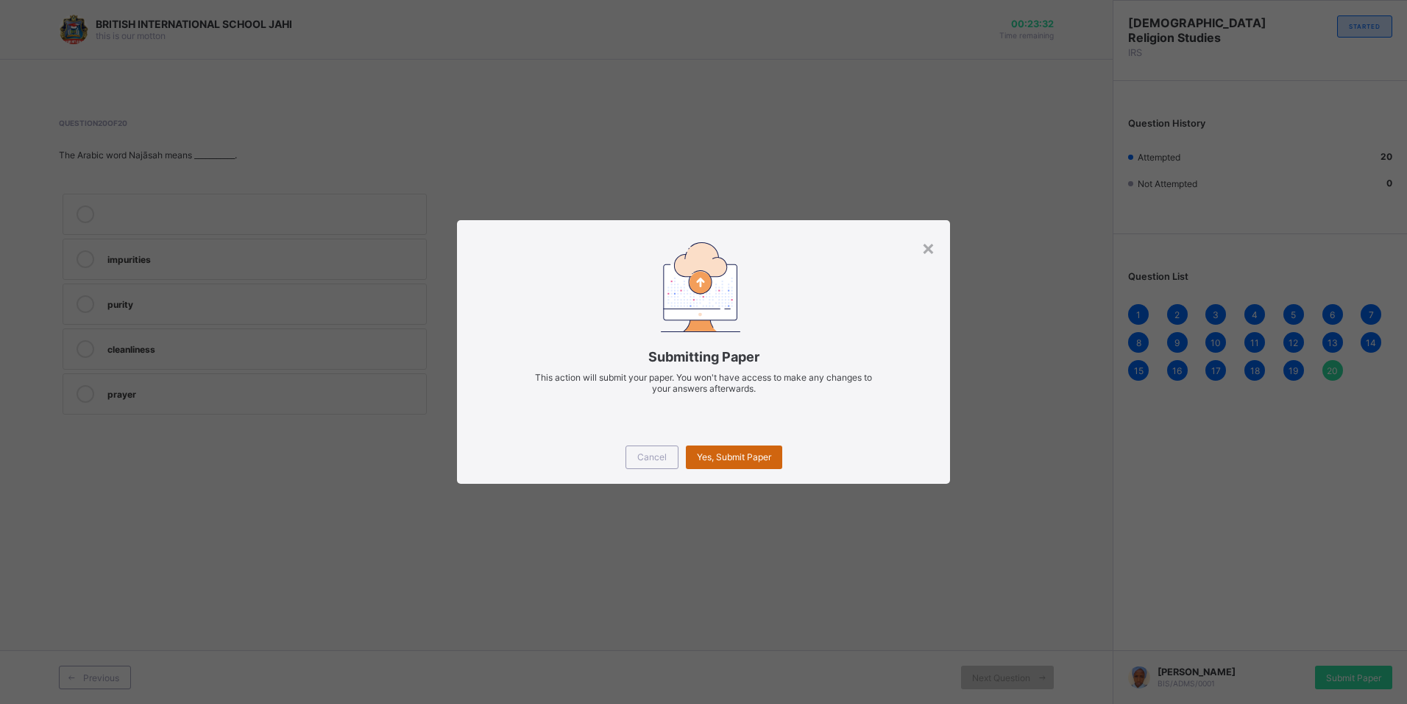
click at [710, 453] on span "Yes, Submit Paper" at bounding box center [734, 456] width 74 height 11
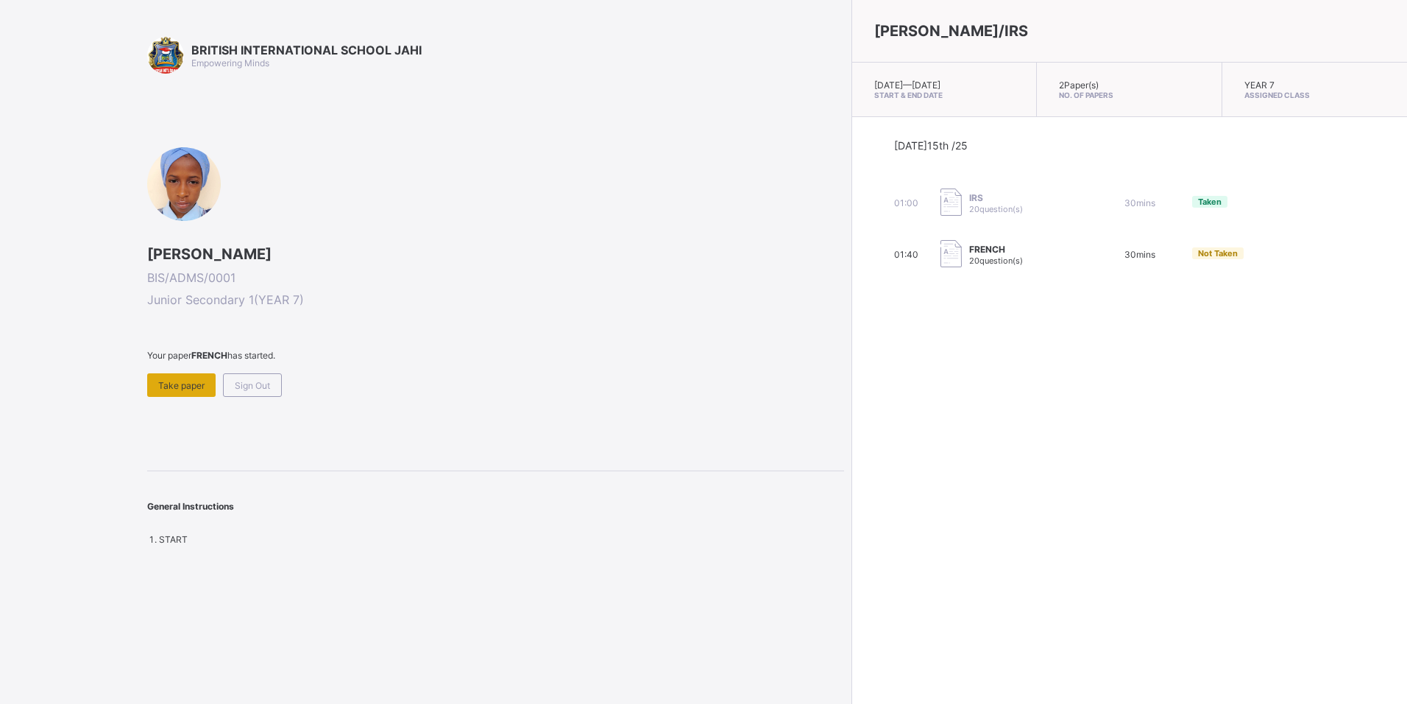
click at [184, 391] on div "Take paper" at bounding box center [181, 385] width 68 height 24
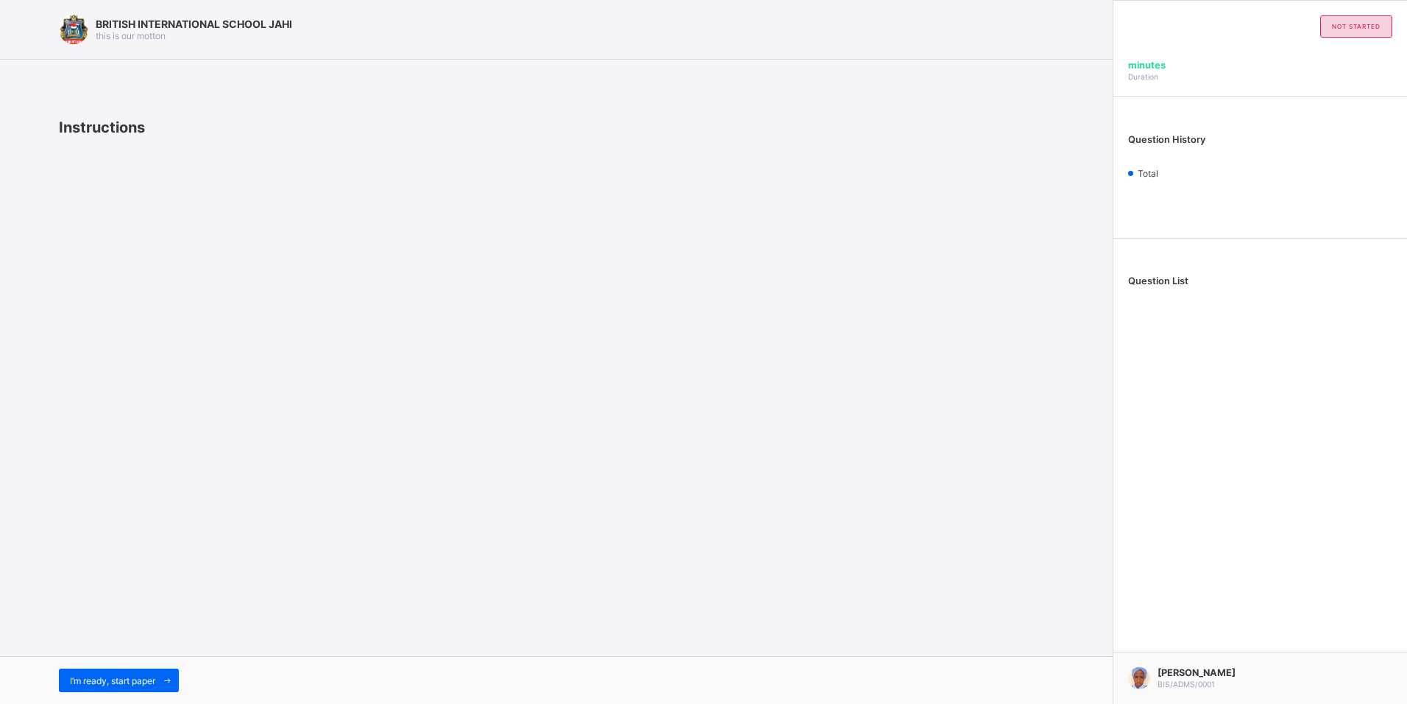
click at [857, 378] on div "BRITISH INTERNATIONAL SCHOOL JAHI this is our motton Instructions I’m ready, st…" at bounding box center [556, 352] width 1113 height 704
click at [170, 670] on span at bounding box center [167, 680] width 24 height 24
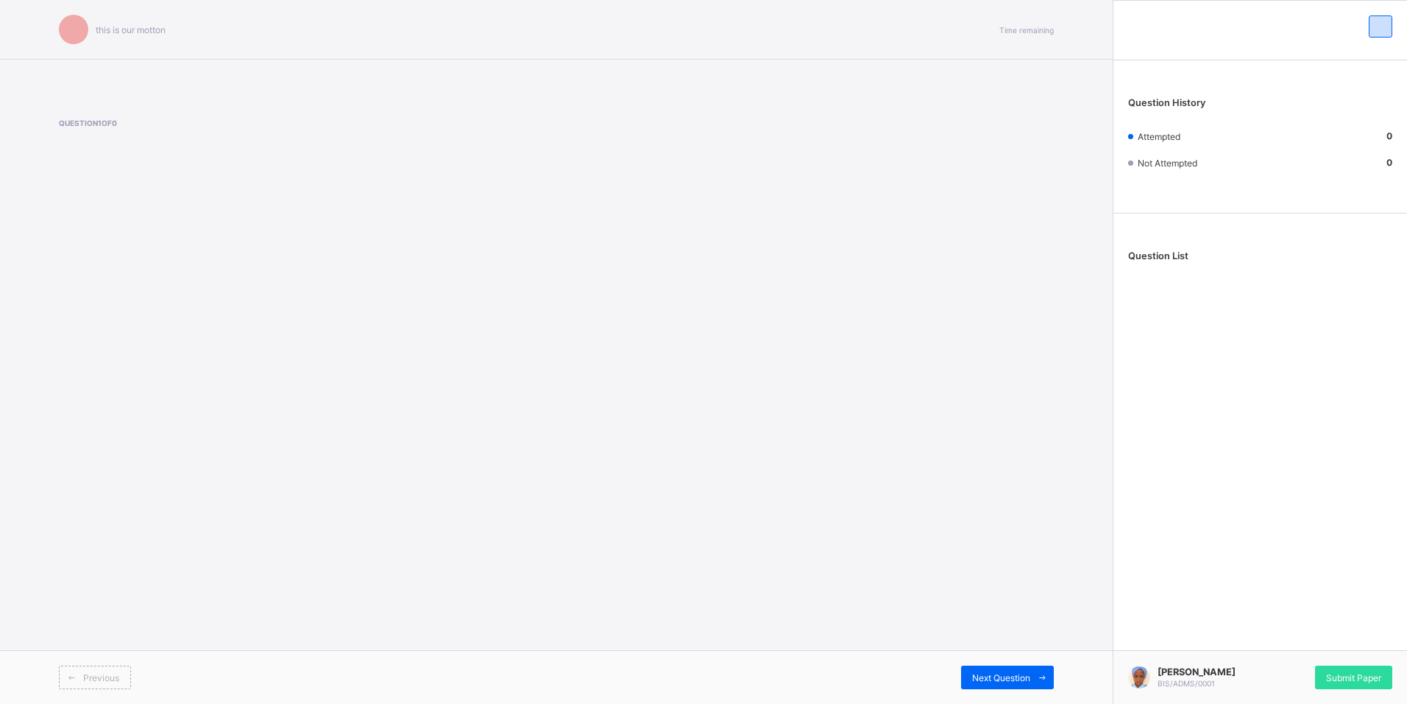
click at [85, 231] on div "this is our motton Time remaining Question 1 of 0 Previous Next Question" at bounding box center [556, 352] width 1113 height 704
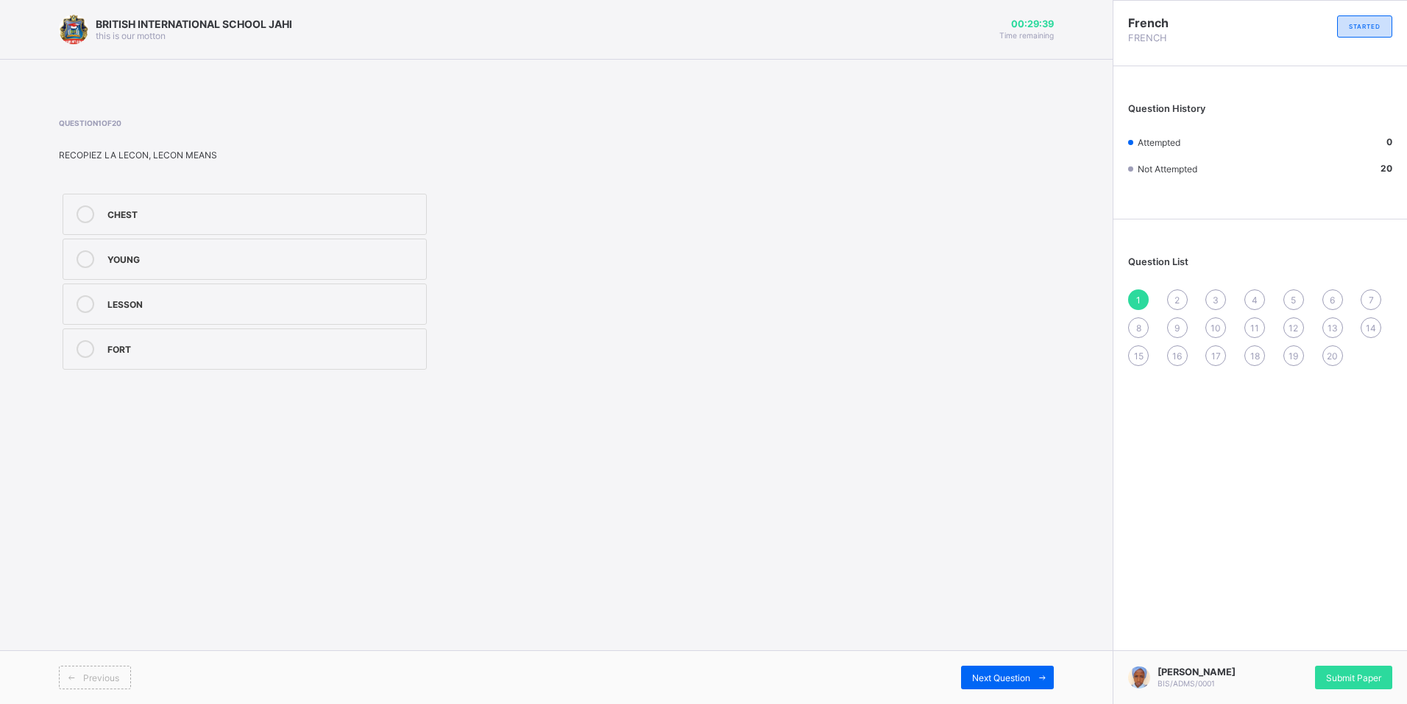
click at [183, 341] on div "FORT" at bounding box center [262, 347] width 311 height 15
click at [1167, 291] on div "1 2 3 4 5 6 7 8 9 10 11 12 13 14 15 16 17 18 19 20" at bounding box center [1260, 327] width 264 height 77
click at [1173, 300] on div "2" at bounding box center [1177, 299] width 21 height 21
click at [171, 219] on div "close the book" at bounding box center [262, 212] width 311 height 15
click at [1213, 301] on span "3" at bounding box center [1216, 299] width 6 height 11
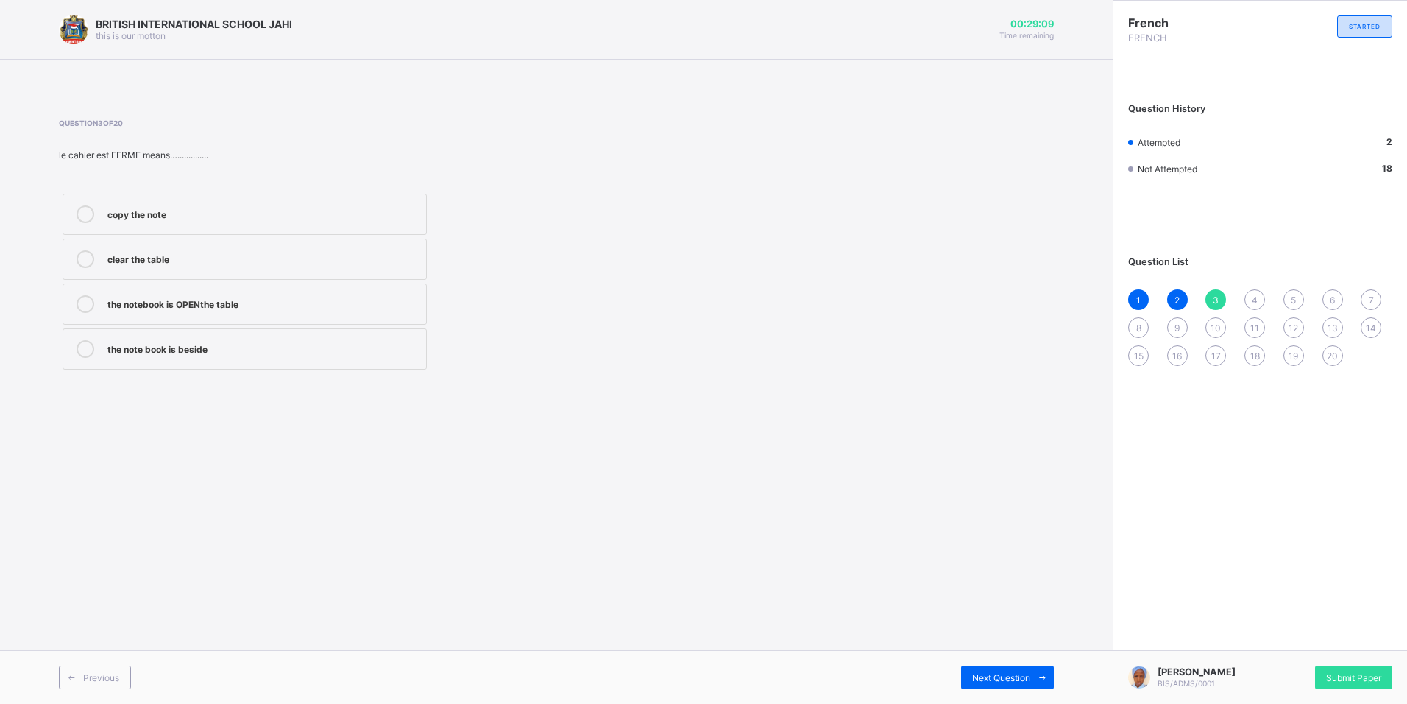
click at [305, 258] on div "clear the table" at bounding box center [262, 257] width 311 height 15
click at [1255, 300] on span "4" at bounding box center [1255, 299] width 6 height 11
click at [157, 271] on label "65" at bounding box center [245, 258] width 364 height 41
click at [1298, 300] on div "5" at bounding box center [1293, 299] width 21 height 21
drag, startPoint x: 188, startPoint y: 258, endPoint x: 809, endPoint y: 339, distance: 625.7
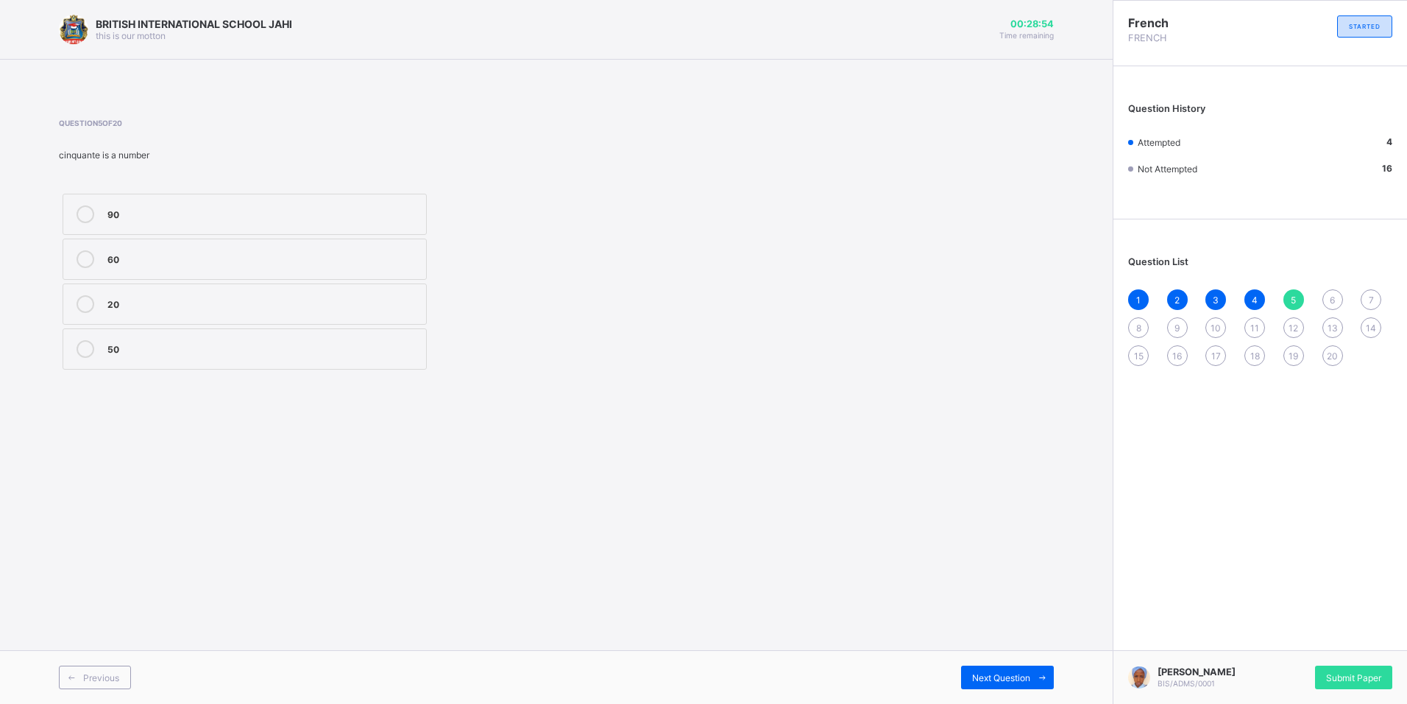
click at [189, 258] on div "60" at bounding box center [262, 257] width 311 height 15
click at [1331, 303] on span "6" at bounding box center [1332, 299] width 5 height 11
click at [146, 262] on div "39" at bounding box center [262, 257] width 311 height 15
click at [213, 299] on div "59" at bounding box center [262, 302] width 311 height 15
click at [1373, 294] on span "7" at bounding box center [1371, 299] width 5 height 11
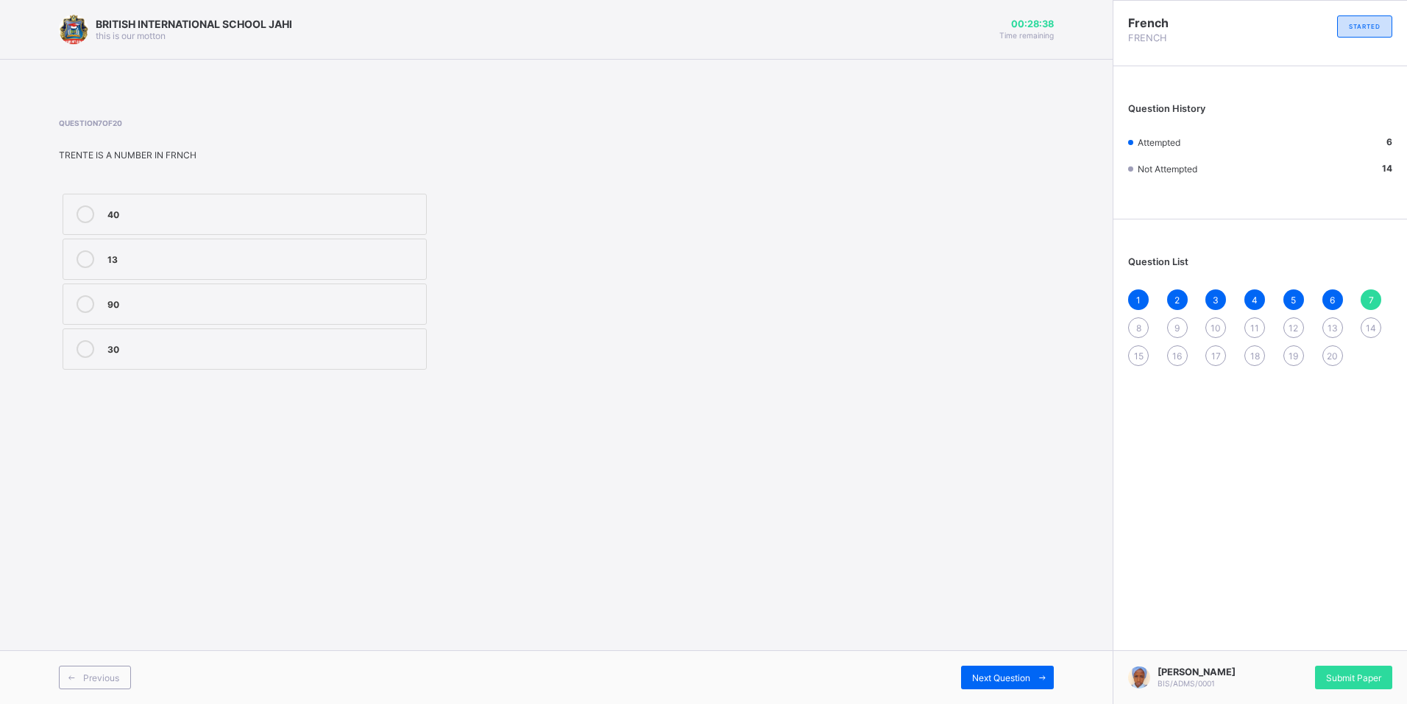
click at [138, 258] on div "13" at bounding box center [262, 257] width 311 height 15
click at [1141, 329] on div "8" at bounding box center [1138, 327] width 21 height 21
click at [230, 300] on div "BONSOIR" at bounding box center [262, 302] width 311 height 15
click at [1175, 327] on span "9" at bounding box center [1177, 327] width 5 height 11
click at [219, 223] on label "BONJOUR" at bounding box center [245, 214] width 364 height 41
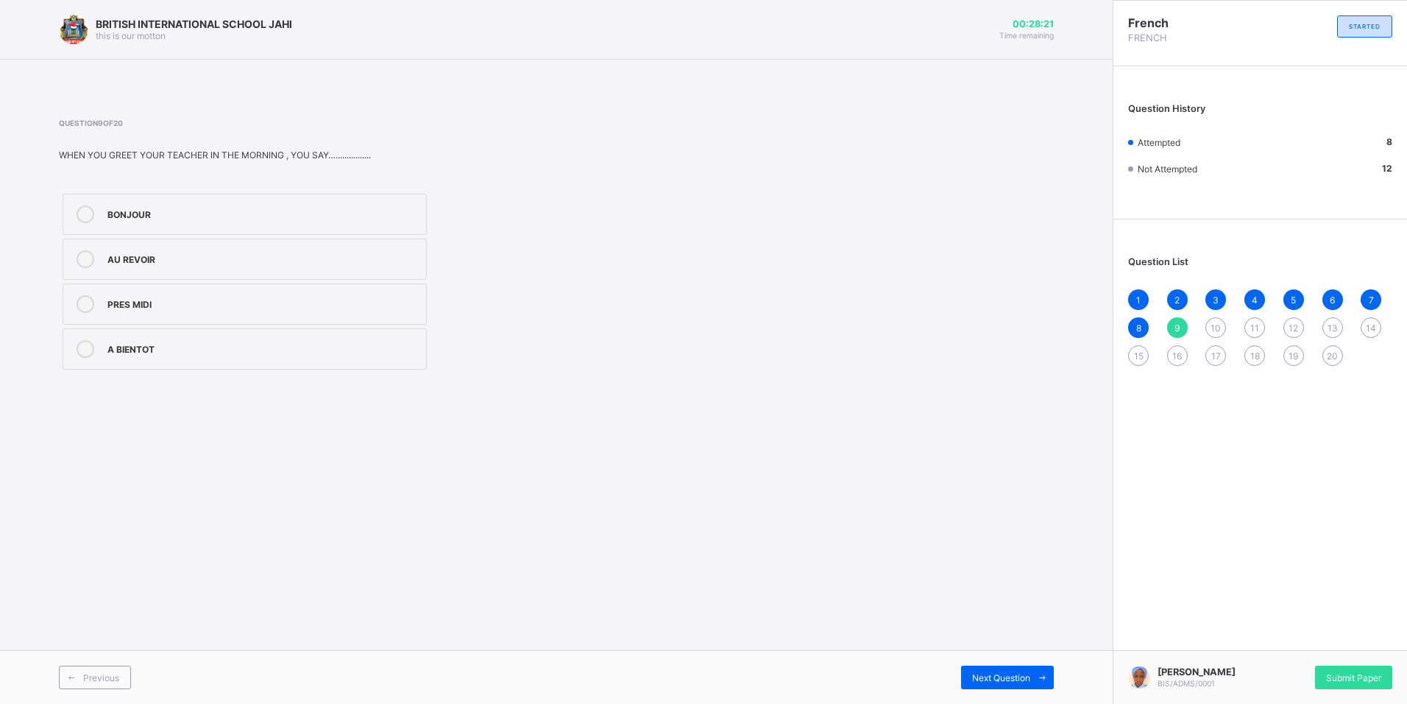
click at [1219, 323] on span "10" at bounding box center [1216, 327] width 10 height 11
click at [203, 222] on div "21" at bounding box center [262, 214] width 311 height 18
click at [1255, 322] on span "11" at bounding box center [1254, 327] width 9 height 11
drag, startPoint x: 141, startPoint y: 213, endPoint x: 1150, endPoint y: 370, distance: 1020.3
click at [200, 216] on div "5" at bounding box center [262, 212] width 311 height 15
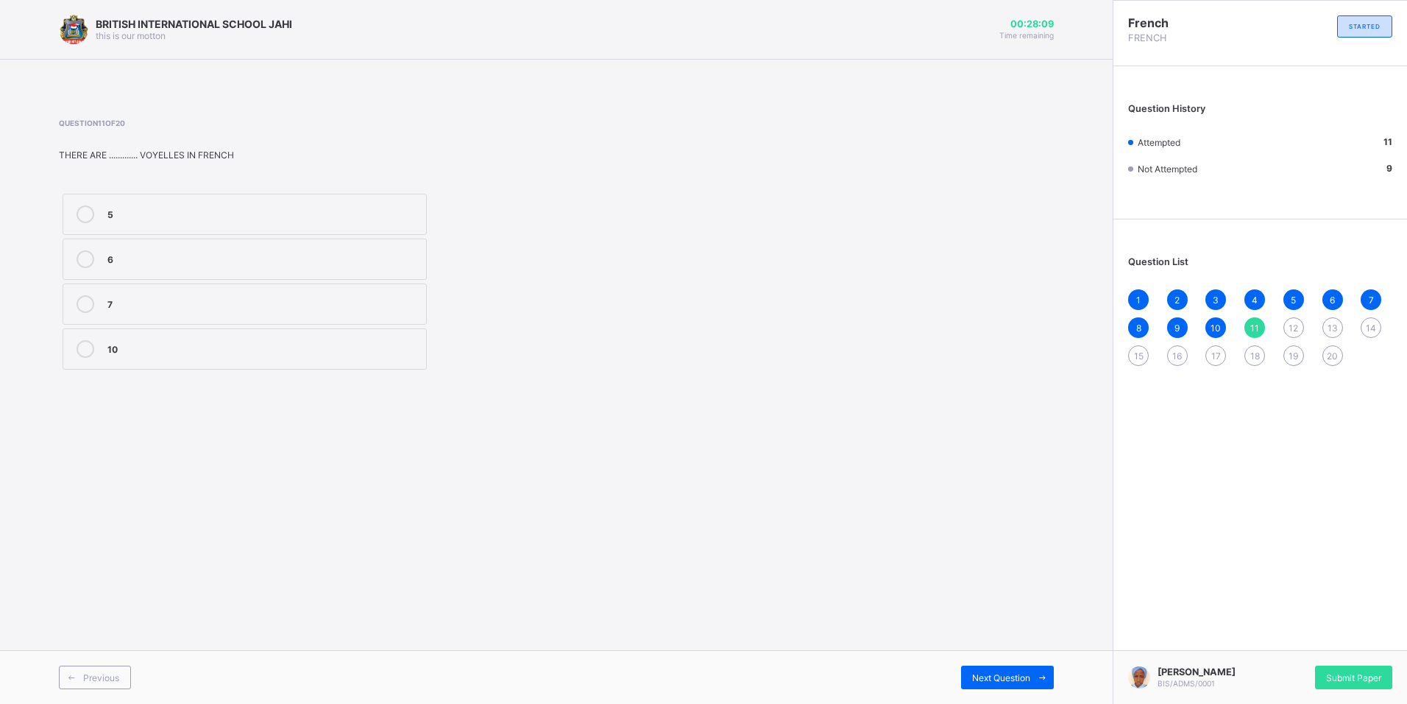
click at [1303, 327] on div "12" at bounding box center [1293, 327] width 21 height 21
drag, startPoint x: 212, startPoint y: 220, endPoint x: 255, endPoint y: 206, distance: 44.9
click at [213, 219] on div "26" at bounding box center [262, 214] width 311 height 18
click at [1334, 331] on span "13" at bounding box center [1333, 327] width 10 height 11
click at [161, 302] on div "H" at bounding box center [262, 302] width 311 height 15
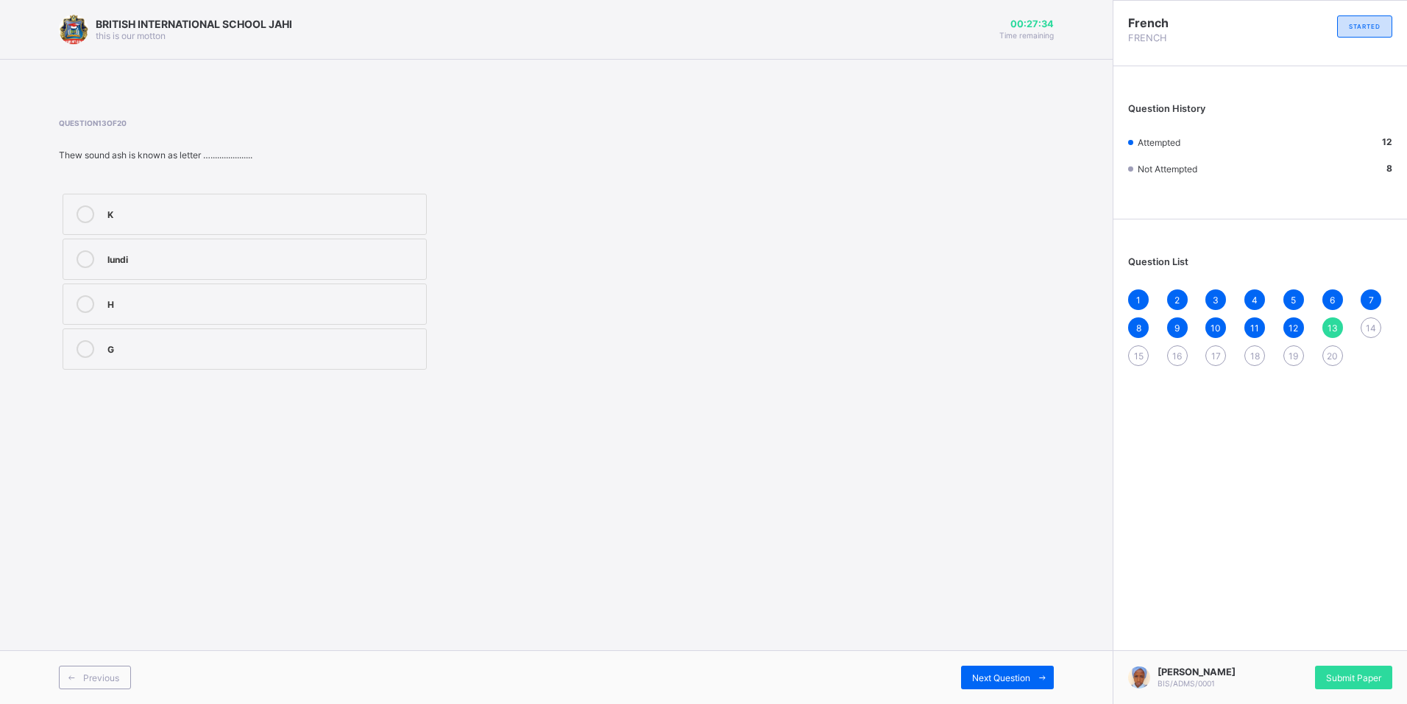
click at [1377, 322] on div "14" at bounding box center [1371, 327] width 21 height 21
drag, startPoint x: 183, startPoint y: 213, endPoint x: 847, endPoint y: 303, distance: 670.6
click at [218, 218] on div "Y" at bounding box center [262, 212] width 311 height 15
click at [1132, 352] on div "15" at bounding box center [1138, 355] width 21 height 21
click at [158, 259] on div "X" at bounding box center [262, 257] width 311 height 15
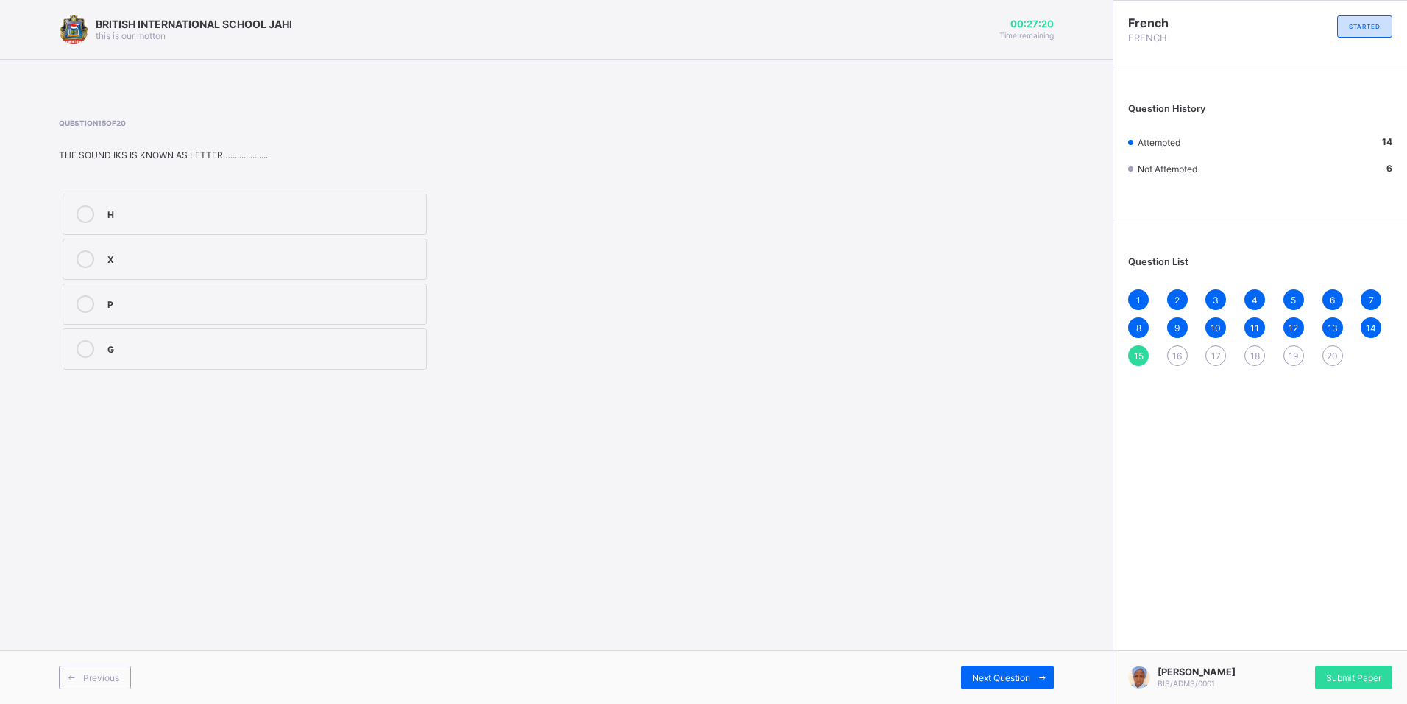
click at [1147, 348] on div "1 2 3 4 5 6 7 8 9 10 11 12 13 14 15 16 17 18 19 20" at bounding box center [1260, 327] width 264 height 77
click at [1172, 350] on div "16" at bounding box center [1177, 355] width 21 height 21
click at [171, 215] on div "bonne nuit" at bounding box center [262, 212] width 311 height 15
click at [1204, 351] on div "1 2 3 4 5 6 7 8 9 10 11 12 13 14 15 16 17 18 19 20" at bounding box center [1260, 327] width 264 height 77
click at [1219, 358] on span "17" at bounding box center [1216, 355] width 10 height 11
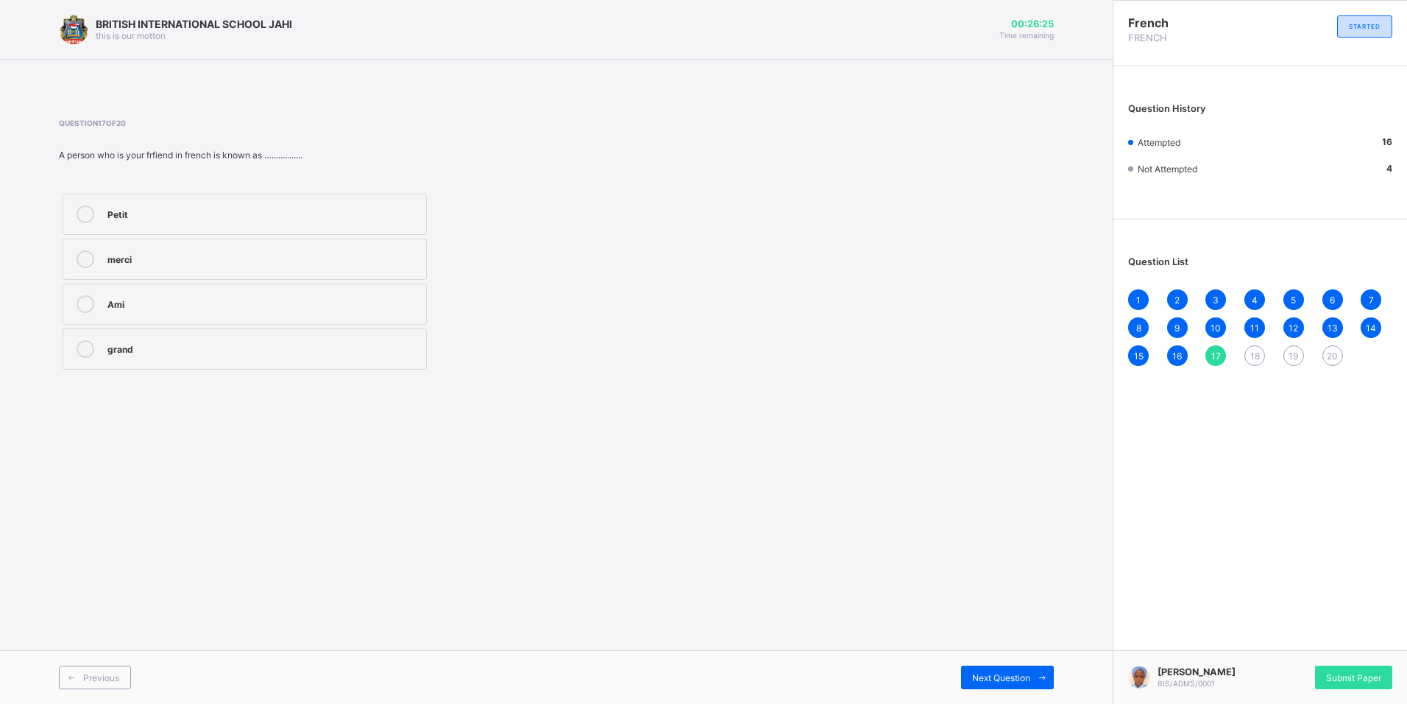
drag, startPoint x: 158, startPoint y: 228, endPoint x: 165, endPoint y: 219, distance: 11.6
click at [161, 222] on label "Petit" at bounding box center [245, 214] width 364 height 41
click at [1259, 359] on span "18" at bounding box center [1255, 355] width 10 height 11
click at [1221, 356] on div "17" at bounding box center [1215, 355] width 21 height 21
click at [1253, 359] on span "18" at bounding box center [1255, 355] width 10 height 11
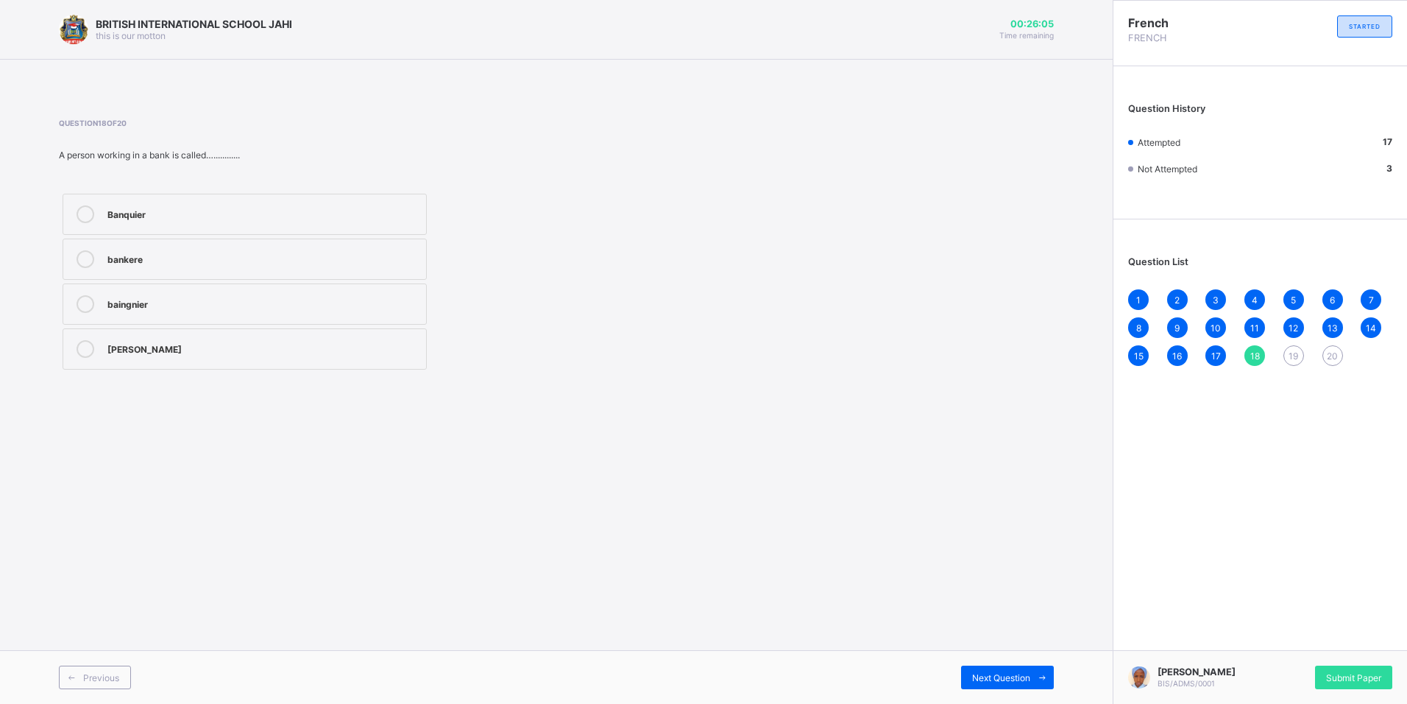
click at [197, 255] on div "bankere" at bounding box center [262, 257] width 311 height 15
click at [1295, 351] on span "19" at bounding box center [1294, 355] width 10 height 11
drag, startPoint x: 305, startPoint y: 202, endPoint x: 920, endPoint y: 180, distance: 614.9
click at [435, 205] on div "Mali Mercredi lundi mardi" at bounding box center [369, 281] width 620 height 183
click at [319, 216] on div "Mali" at bounding box center [262, 212] width 311 height 15
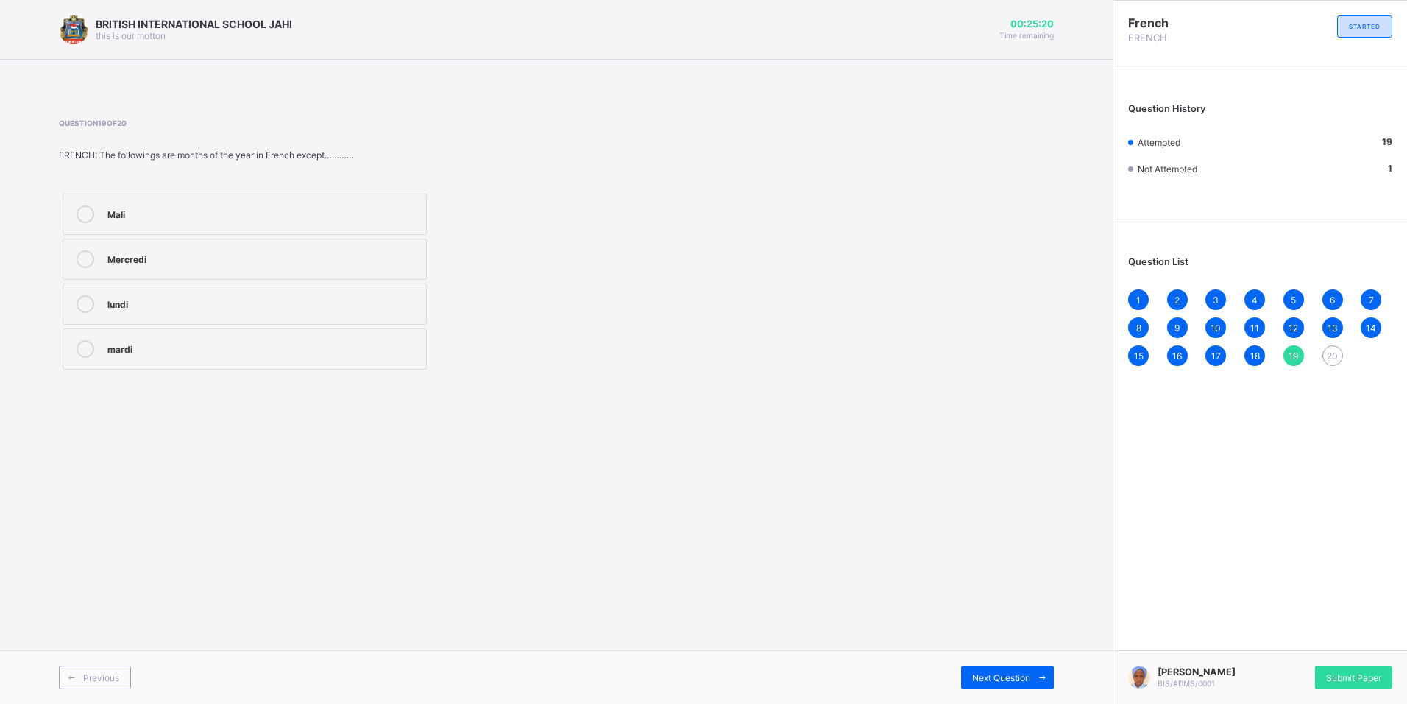
click at [1331, 356] on span "20" at bounding box center [1332, 355] width 11 height 11
click at [191, 257] on div "Aurévoir" at bounding box center [262, 257] width 311 height 15
click at [1361, 672] on span "Submit Paper" at bounding box center [1353, 677] width 55 height 11
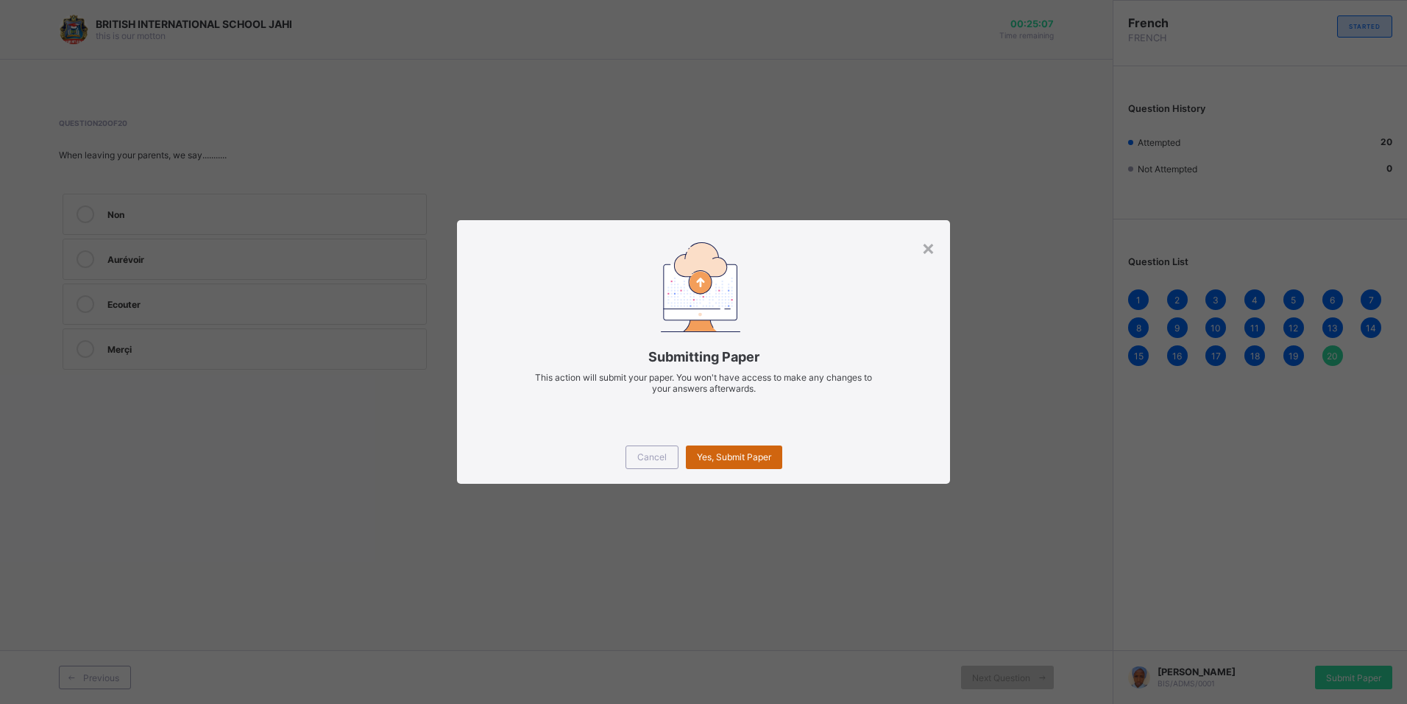
click at [751, 458] on span "Yes, Submit Paper" at bounding box center [734, 456] width 74 height 11
